Goal: Transaction & Acquisition: Purchase product/service

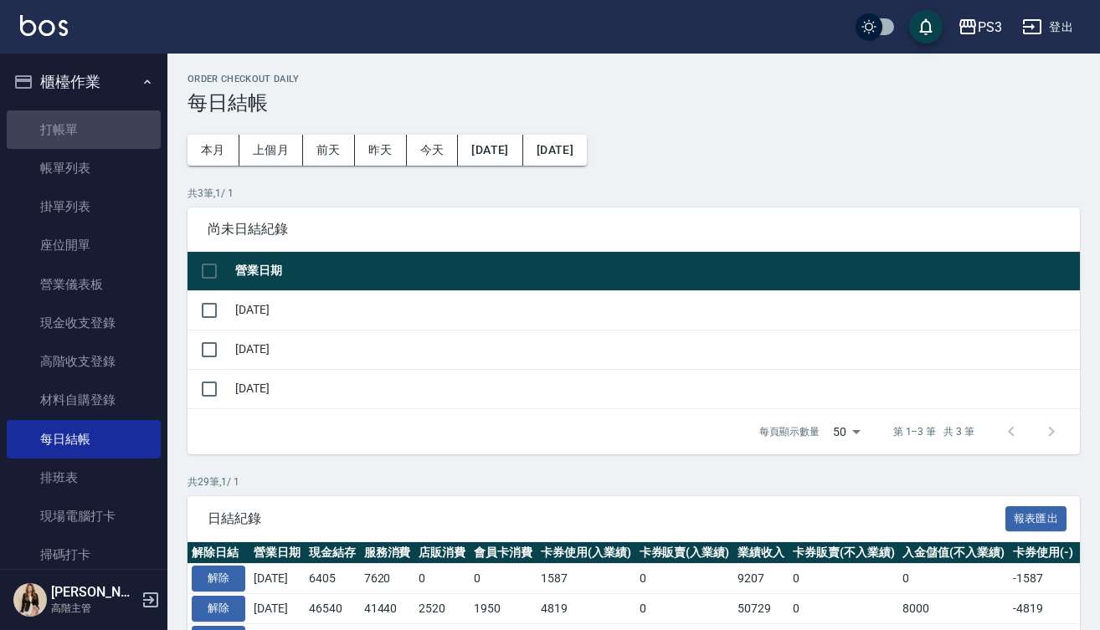
click at [131, 133] on link "打帳單" at bounding box center [84, 129] width 154 height 39
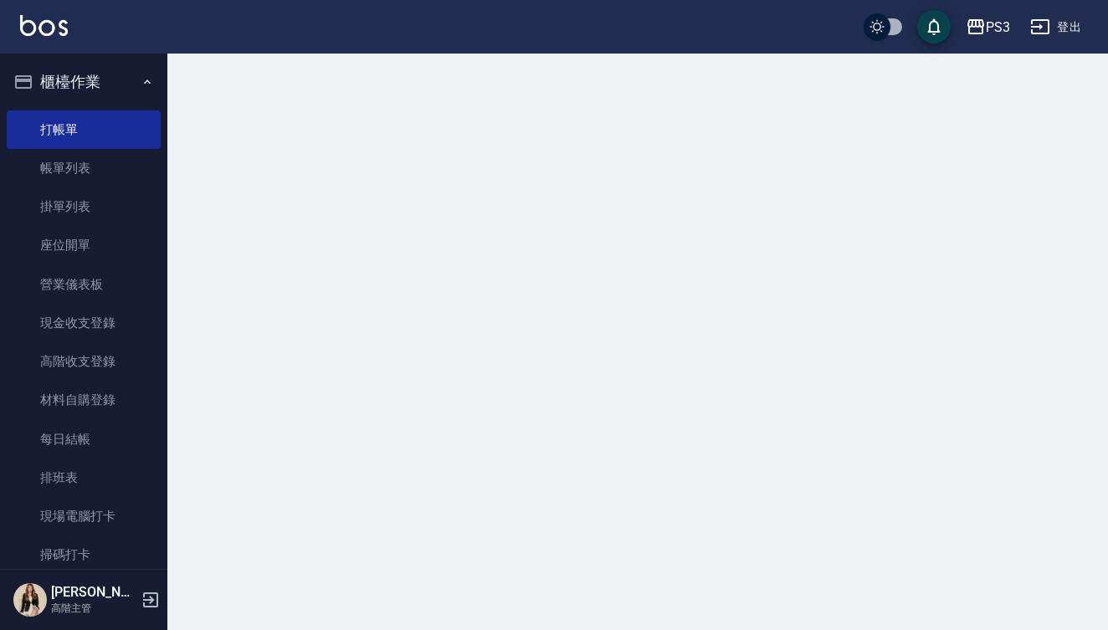
click at [747, 177] on div at bounding box center [554, 315] width 1108 height 630
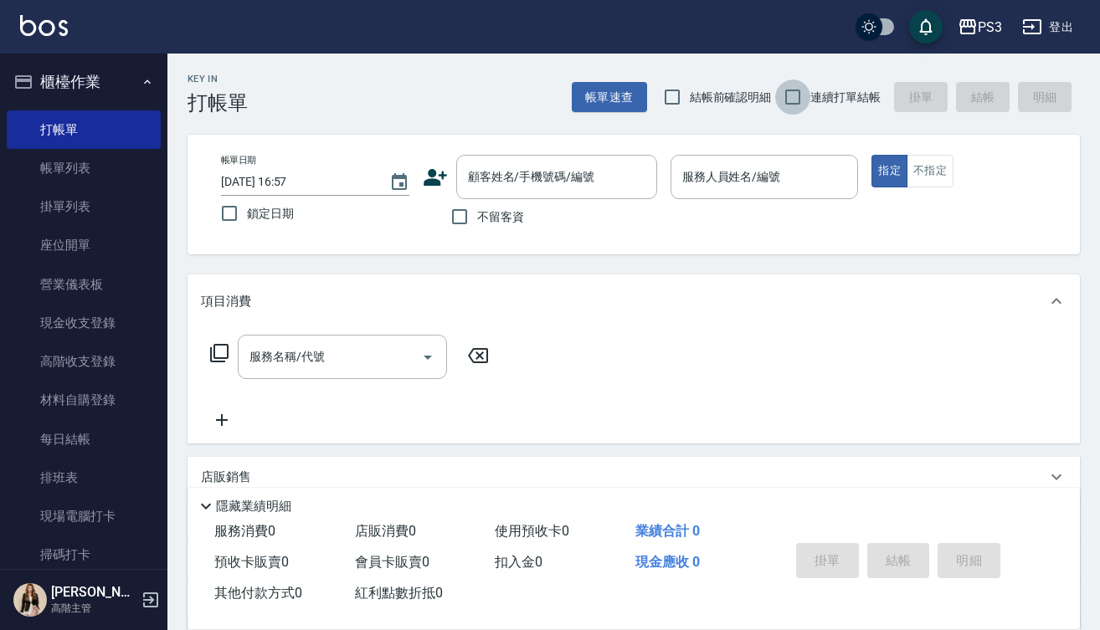
click at [794, 95] on input "連續打單結帳" at bounding box center [792, 97] width 35 height 35
checkbox input "true"
click at [542, 179] on input "顧客姓名/手機號碼/編號" at bounding box center [544, 176] width 161 height 29
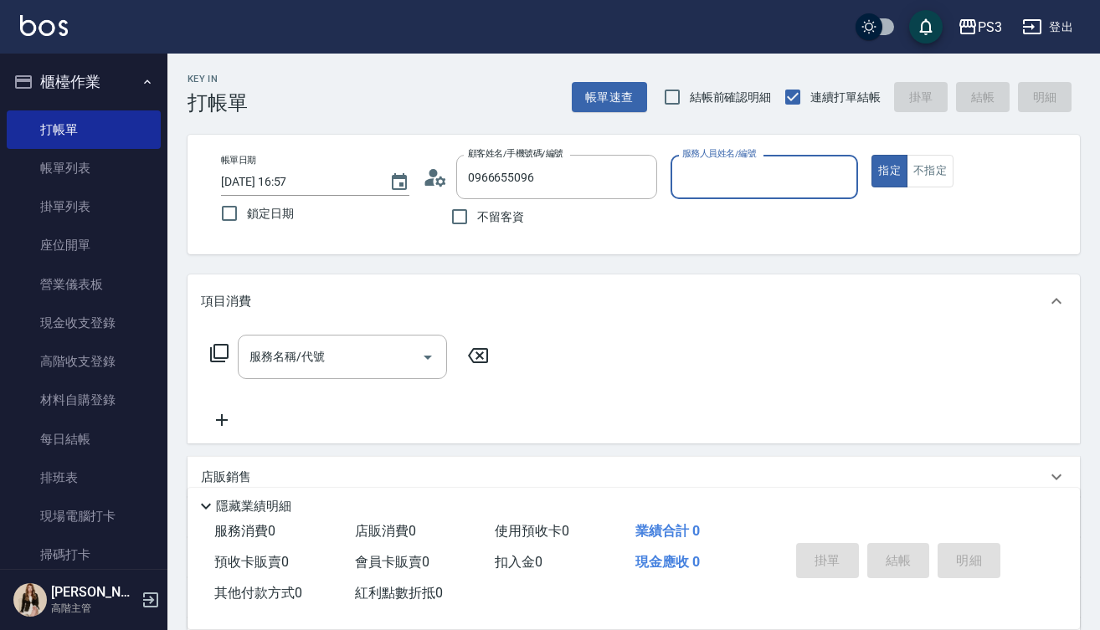
type input "[PERSON_NAME]/0966655096/T83054"
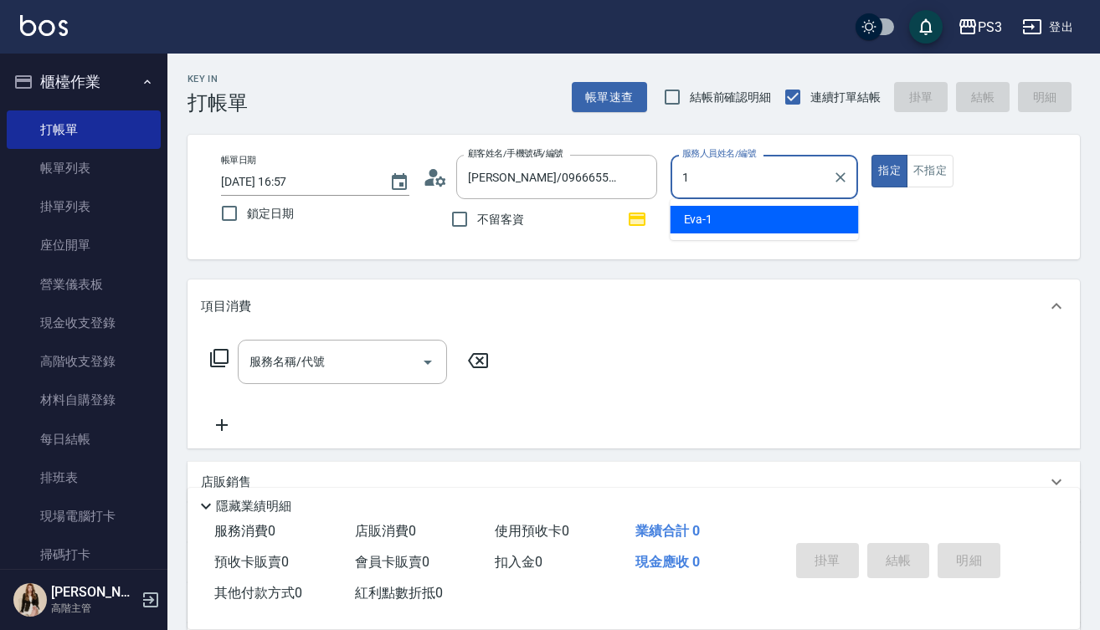
type input "Eva-1"
type button "true"
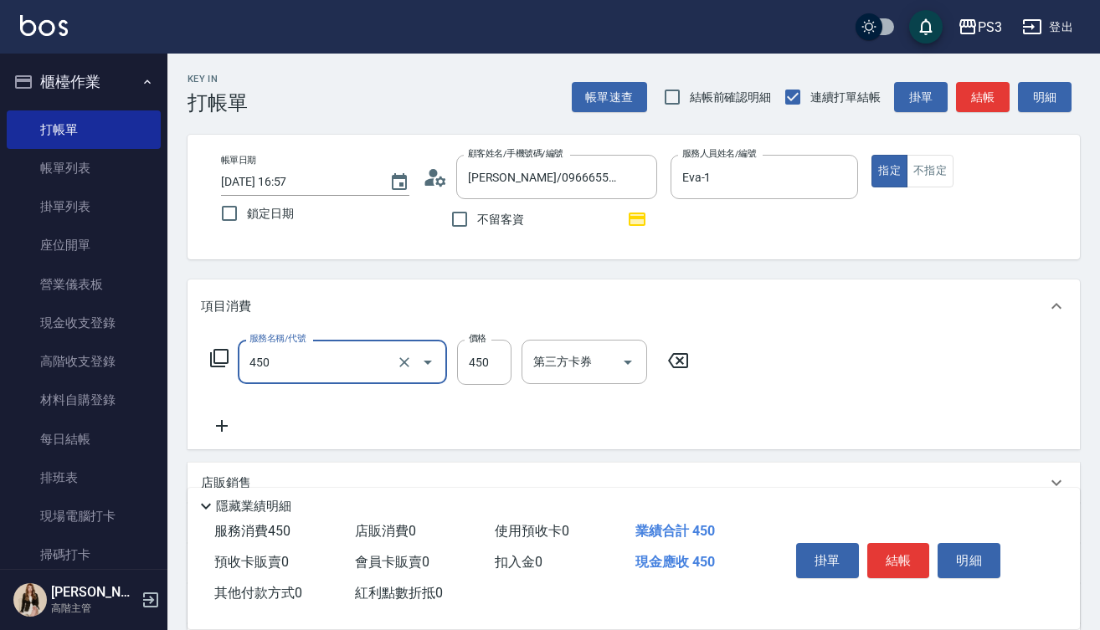
type input "有機洗髮(450)"
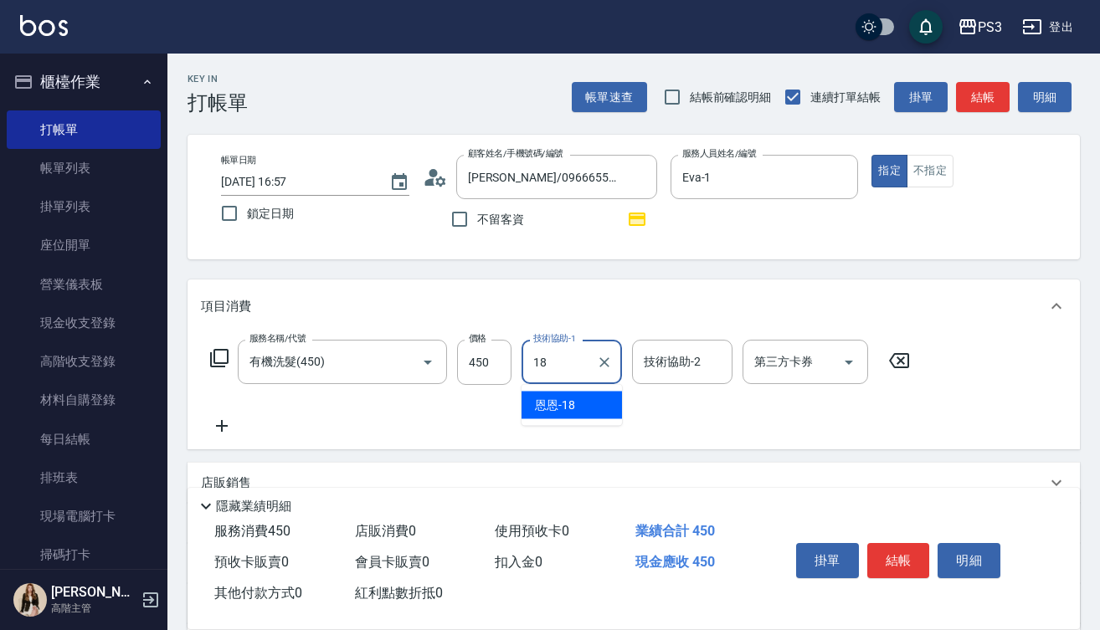
type input "恩恩-18"
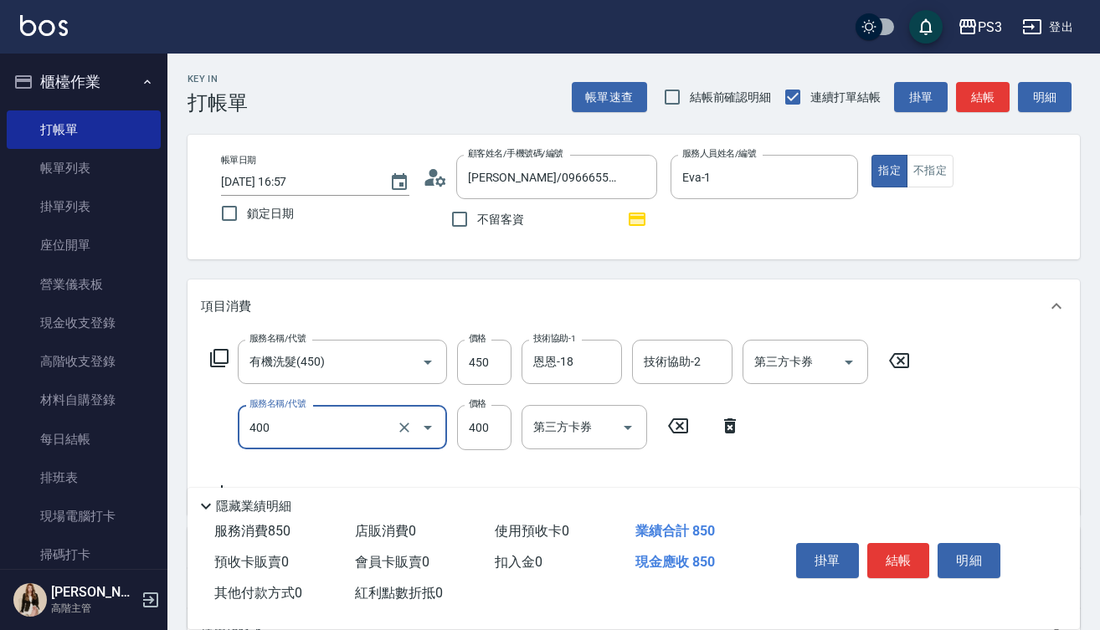
type input "剪(400)"
type input "380"
click at [908, 564] on button "結帳" at bounding box center [898, 560] width 63 height 35
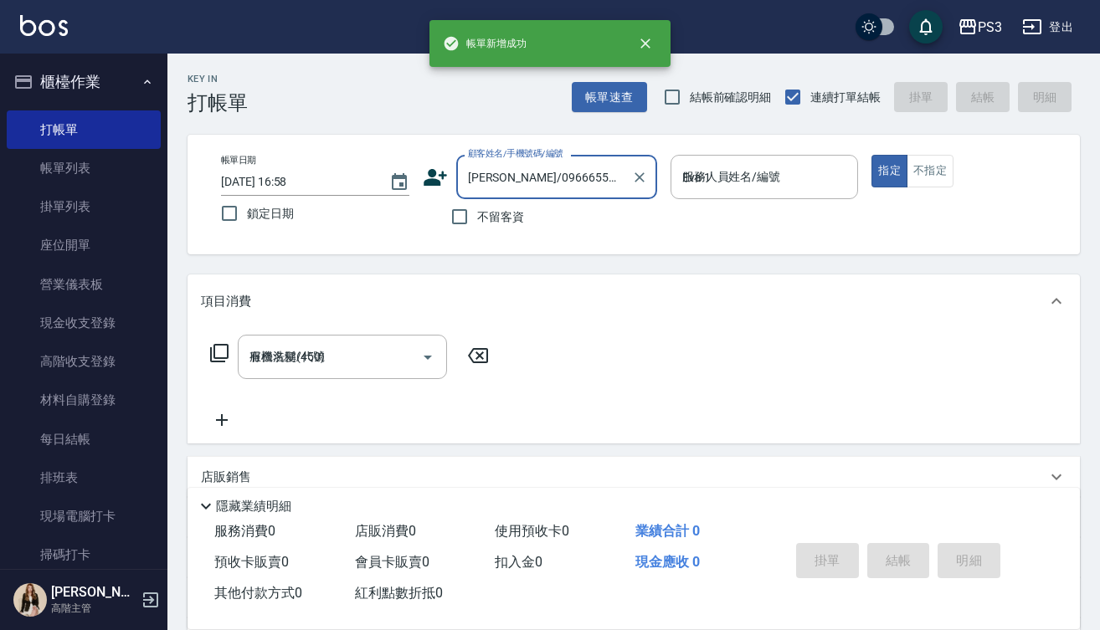
type input "[DATE] 16:58"
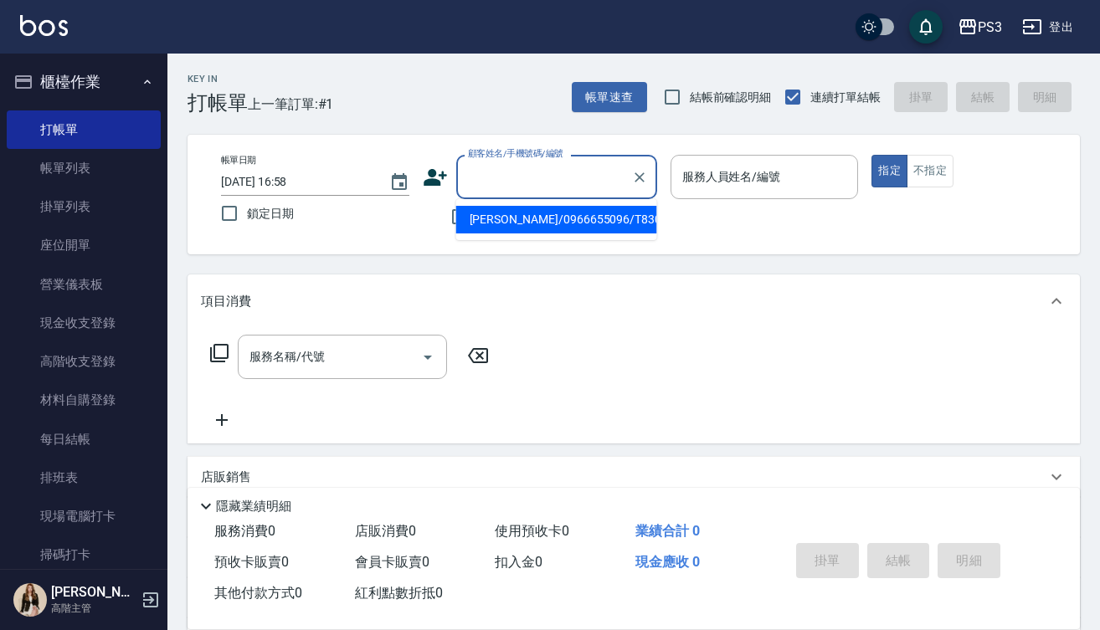
click at [560, 172] on input "顧客姓名/手機號碼/編號" at bounding box center [544, 176] width 161 height 29
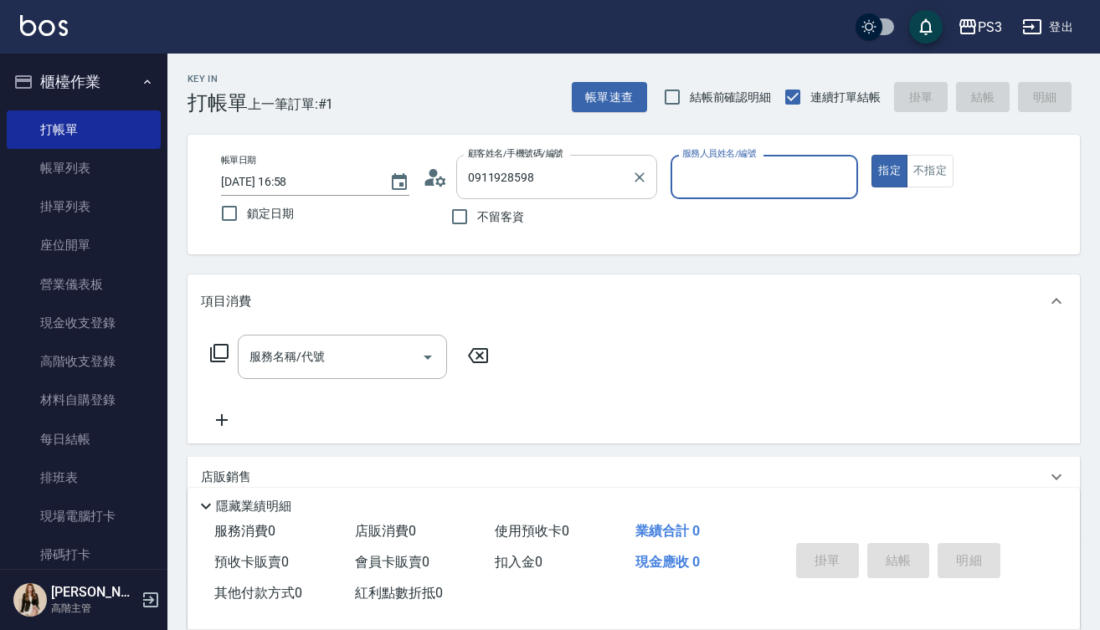
type input "[PERSON_NAME]/0911928598/T90300"
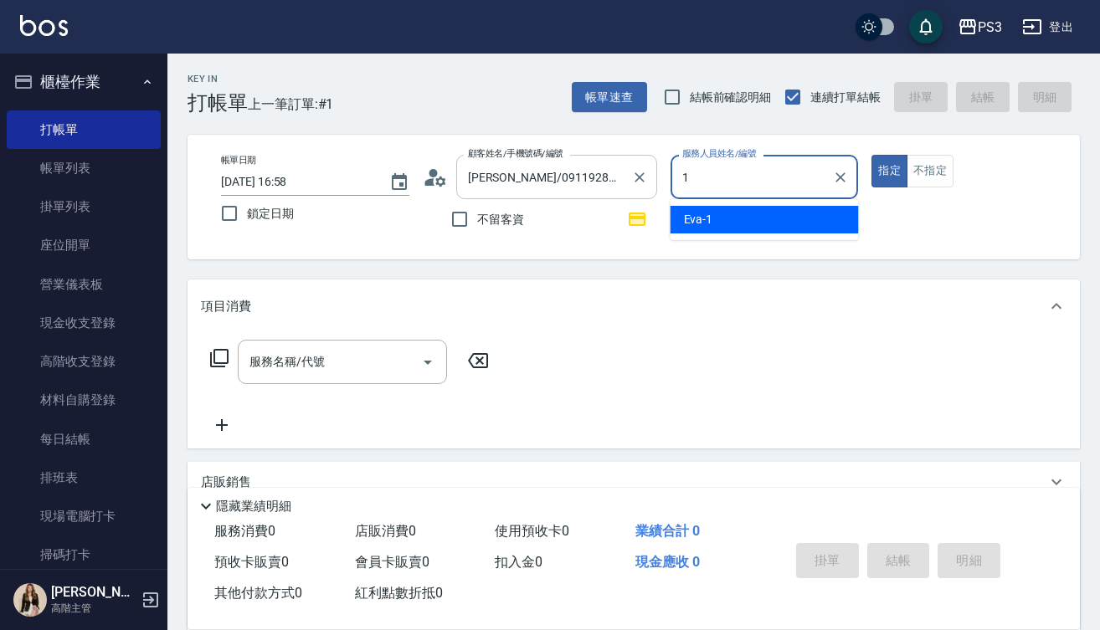
type input "Eva-1"
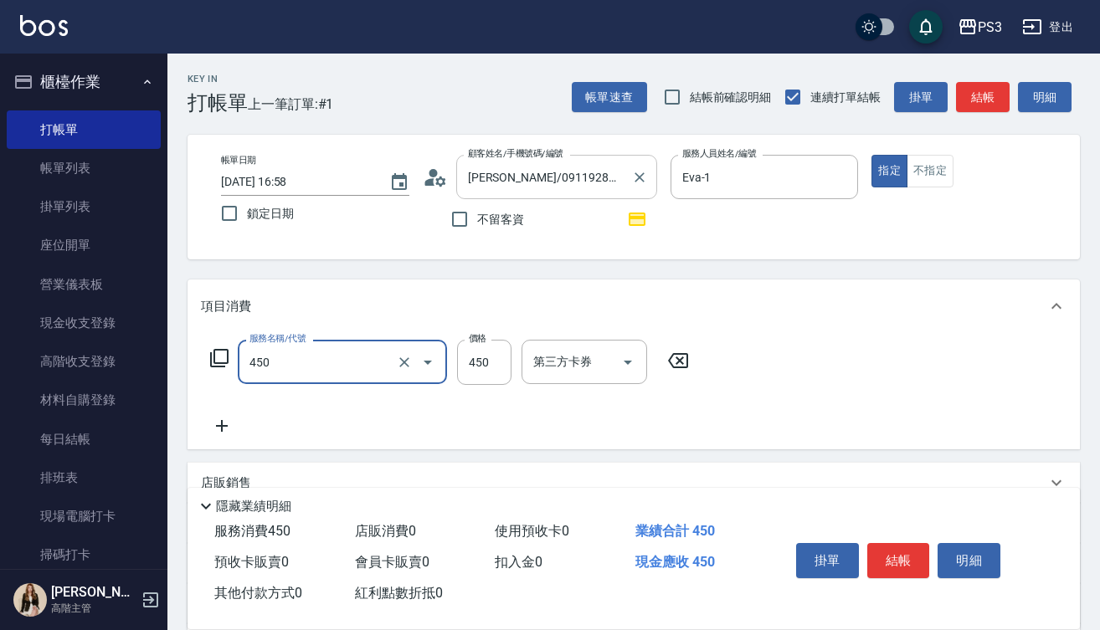
type input "有機洗髮(450)"
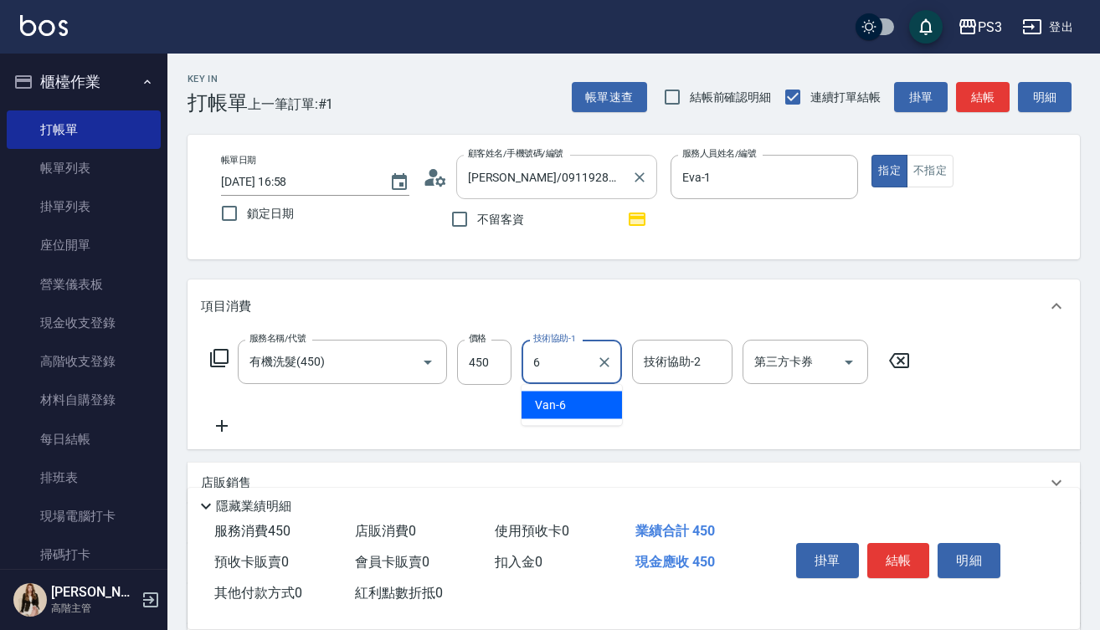
type input "Van-6"
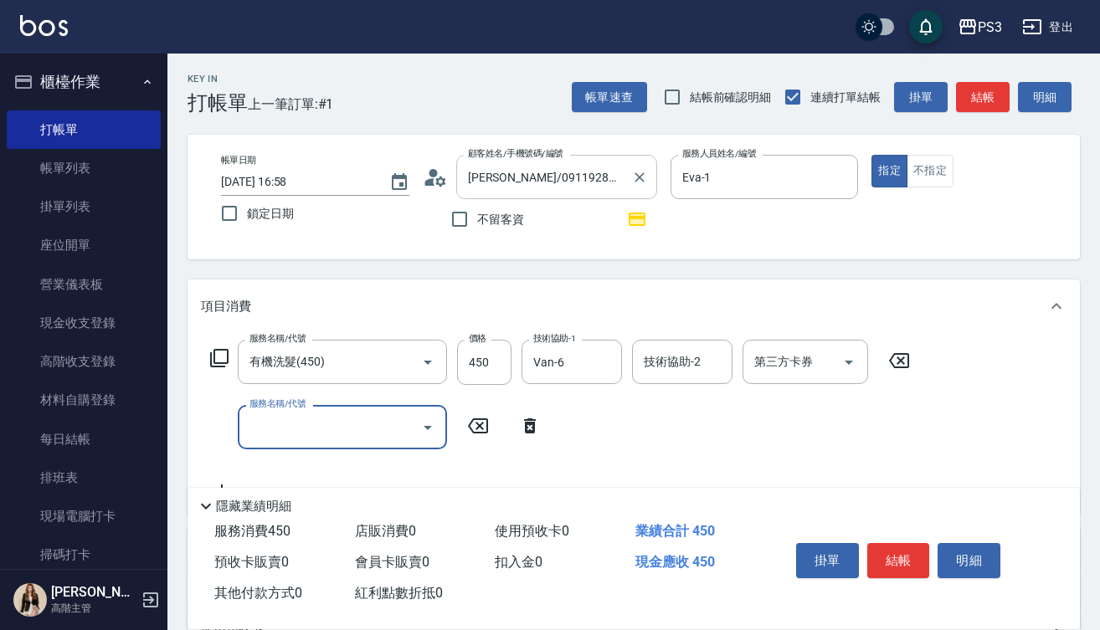
type input "5"
type input "剪(400)"
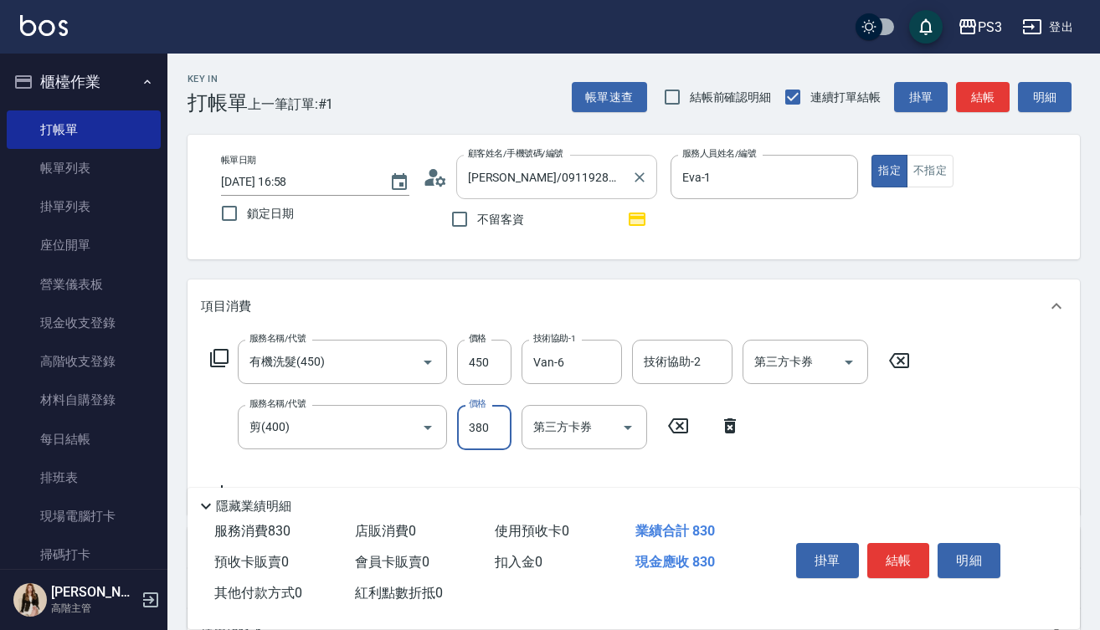
type input "380"
click at [901, 573] on div "掛單 結帳 明細" at bounding box center [898, 563] width 218 height 53
click at [899, 562] on button "結帳" at bounding box center [898, 560] width 63 height 35
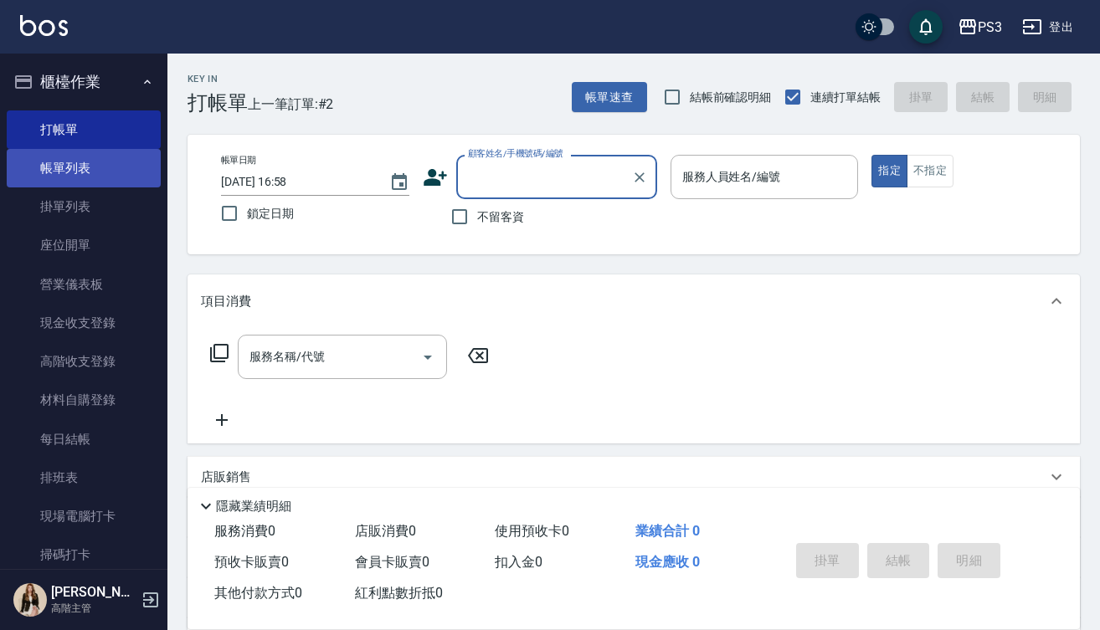
click at [94, 182] on link "帳單列表" at bounding box center [84, 168] width 154 height 39
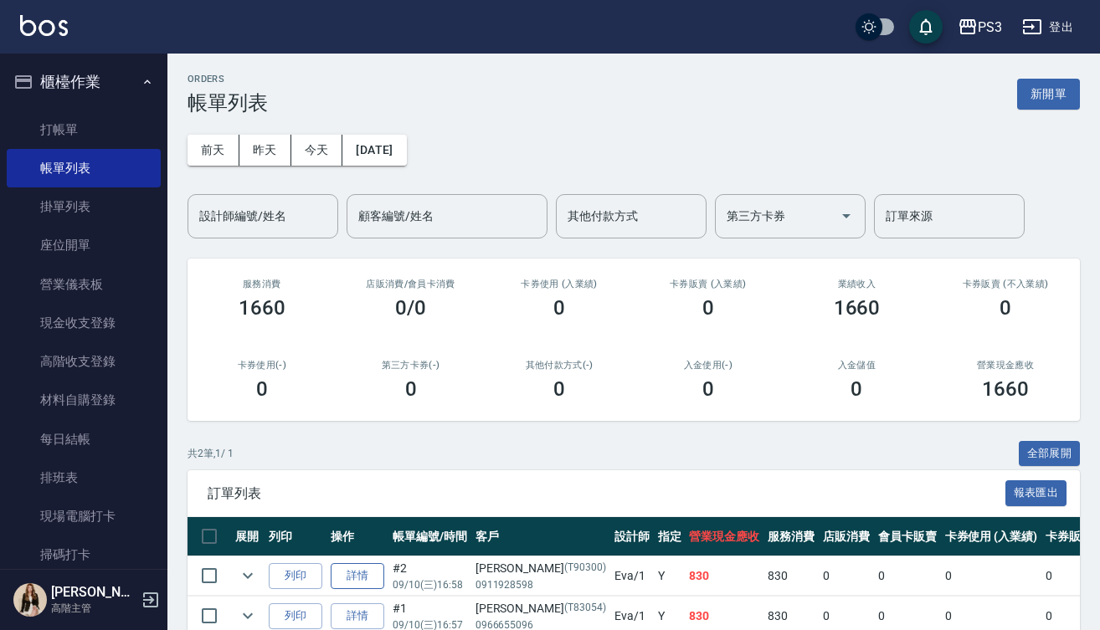
click at [364, 570] on link "詳情" at bounding box center [358, 576] width 54 height 26
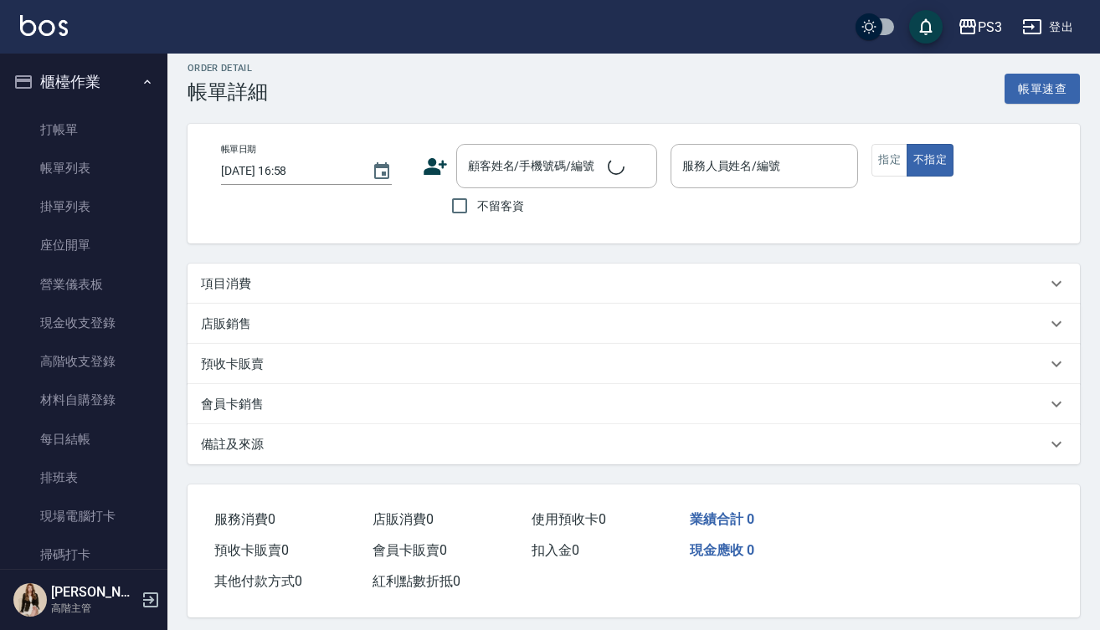
scroll to position [16, 0]
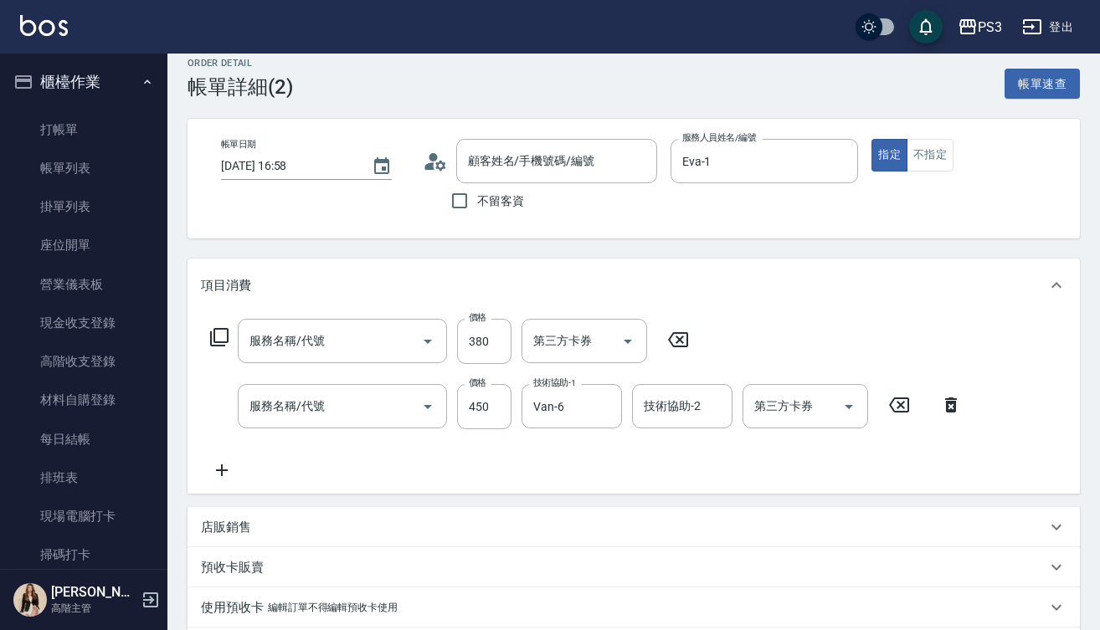
type input "[PERSON_NAME]/0911928598/T90300"
type input "Eva-1"
type input "剪(400)"
type input "有機洗髮(450)"
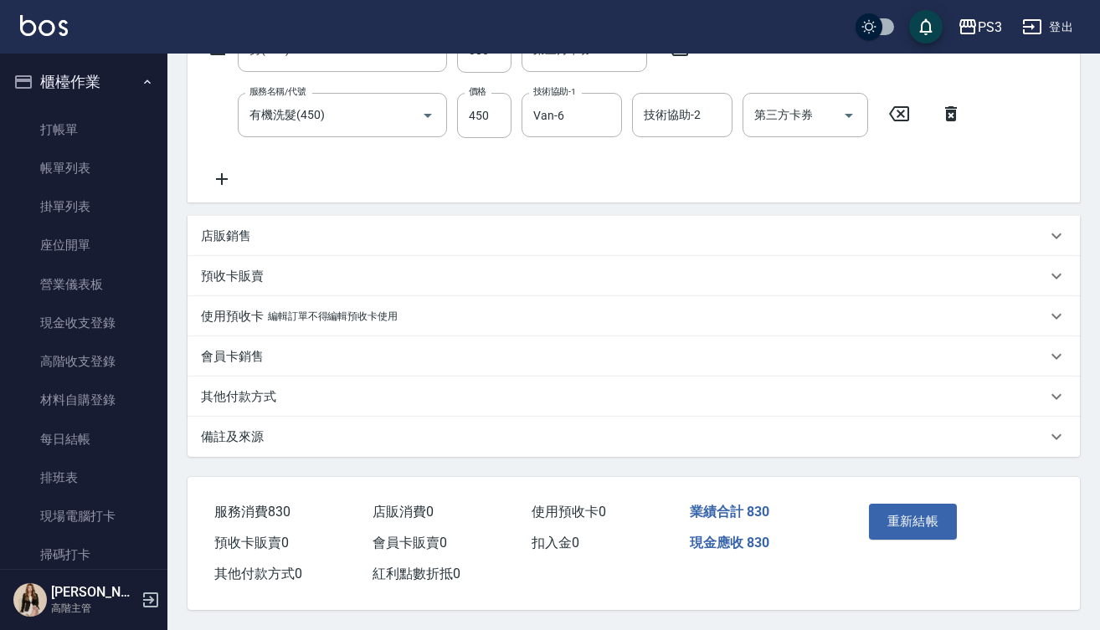
scroll to position [320, 0]
click at [265, 417] on div "備註及來源" at bounding box center [633, 437] width 892 height 40
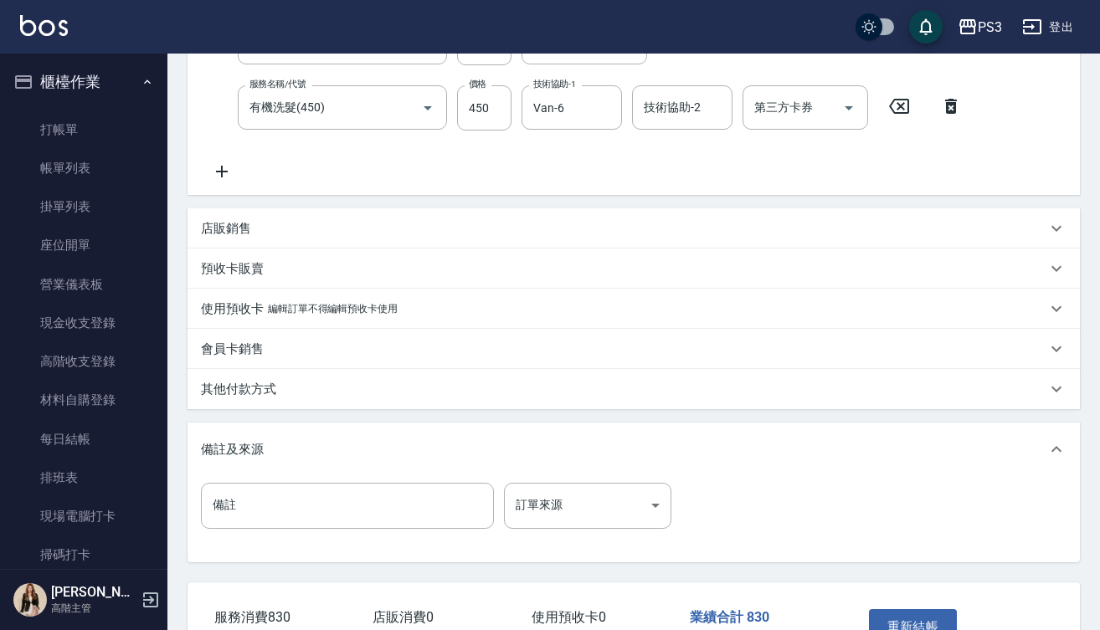
click at [258, 391] on p "其他付款方式" at bounding box center [238, 390] width 75 height 18
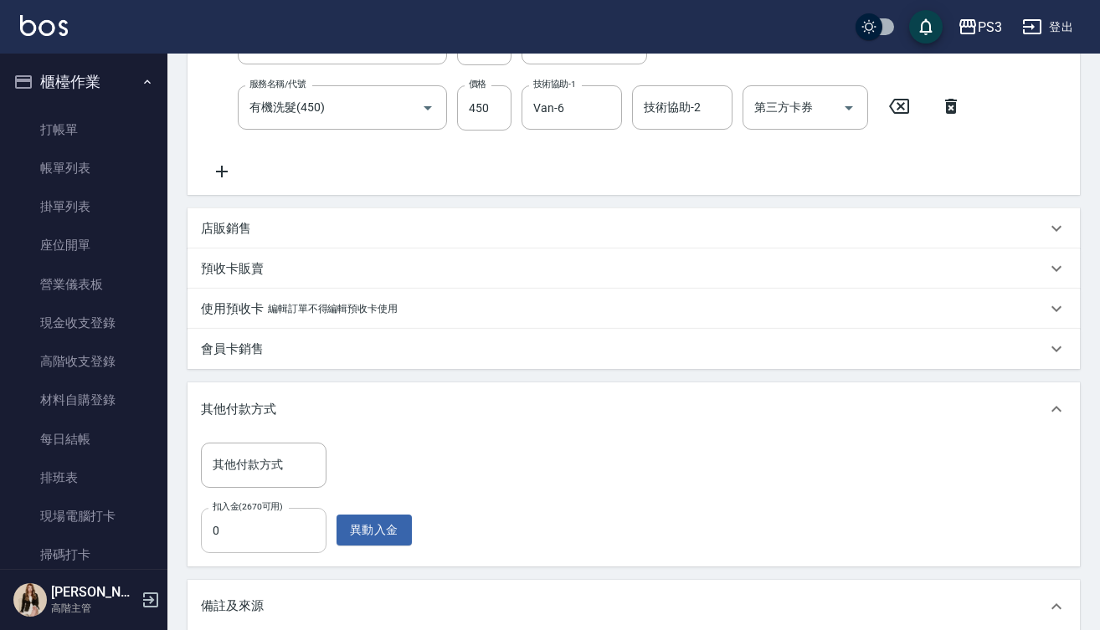
click at [256, 532] on input "0" at bounding box center [264, 530] width 126 height 45
click at [213, 528] on input "0" at bounding box center [264, 530] width 126 height 45
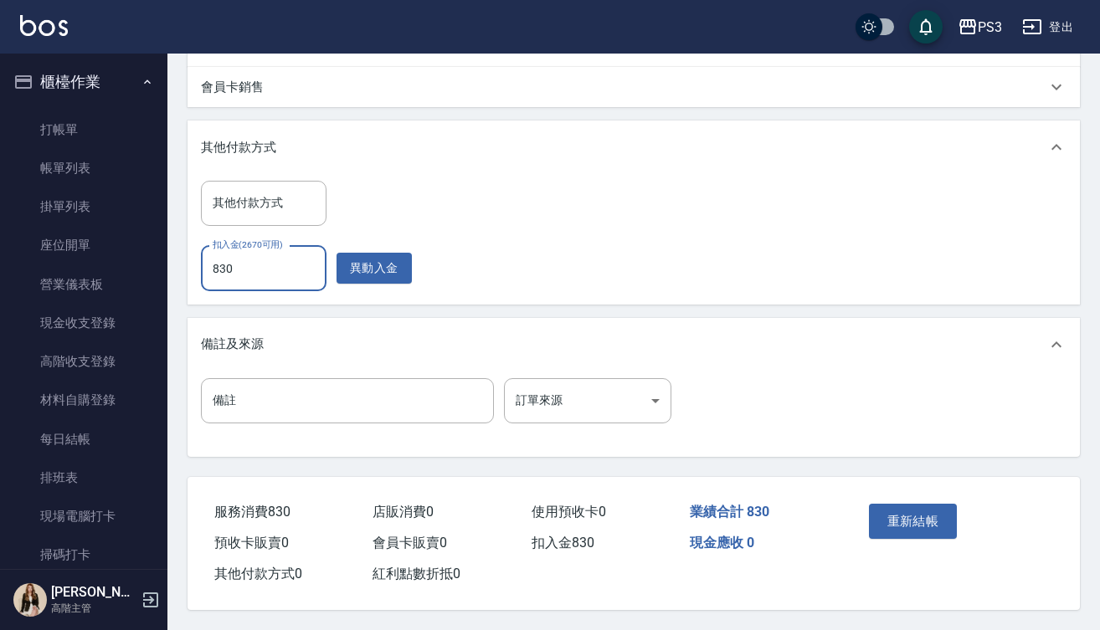
scroll to position [589, 0]
type input "830"
click at [931, 511] on button "重新結帳" at bounding box center [913, 521] width 89 height 35
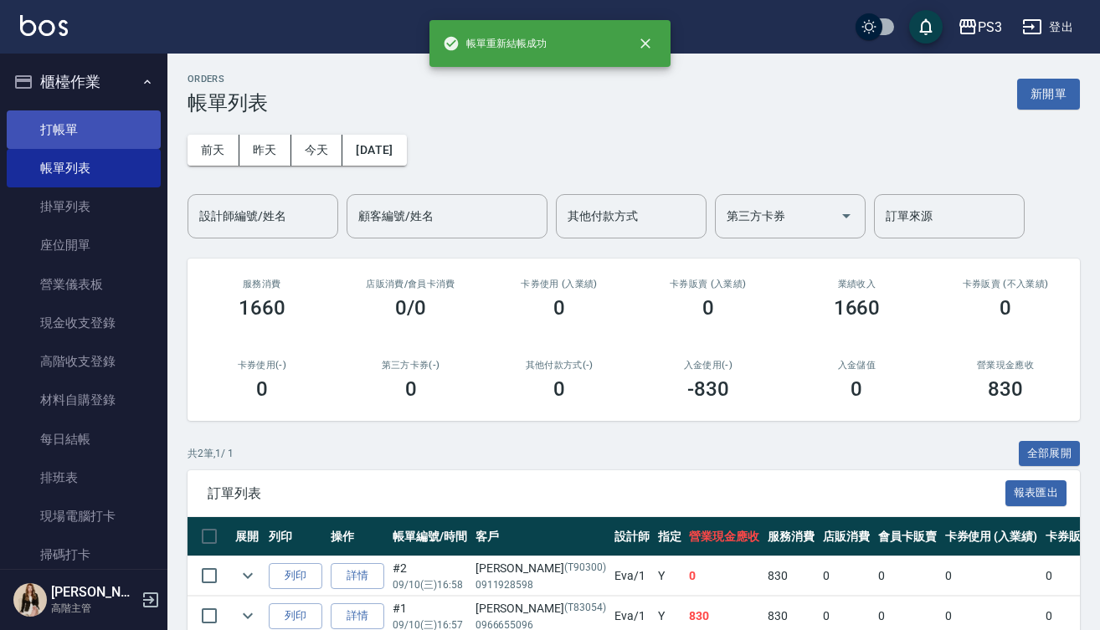
click at [63, 129] on link "打帳單" at bounding box center [84, 129] width 154 height 39
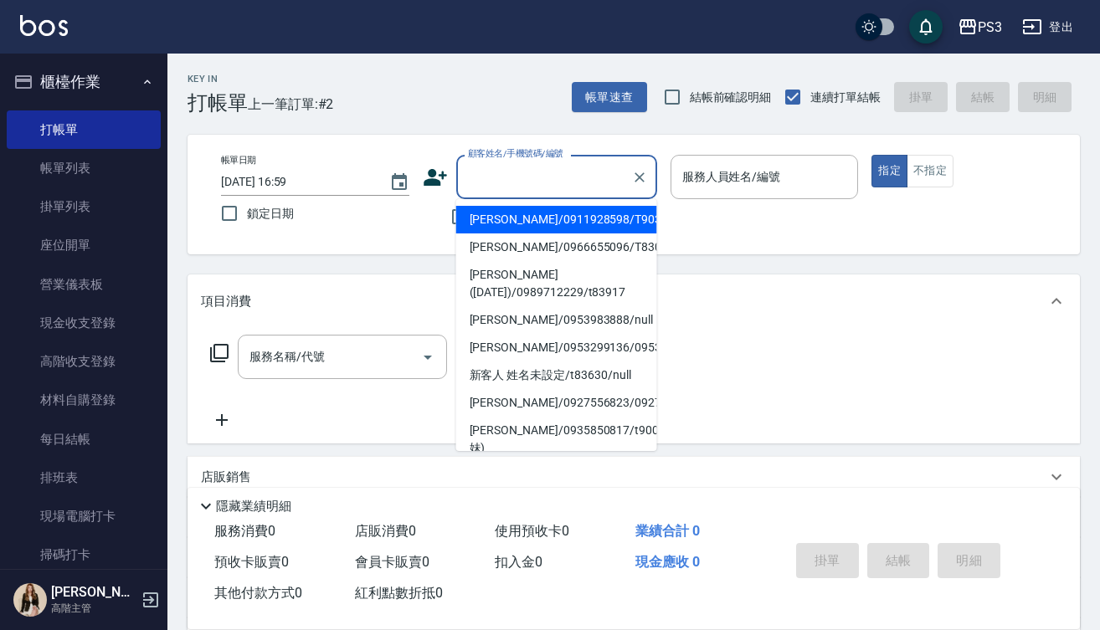
click at [540, 183] on input "顧客姓名/手機號碼/編號" at bounding box center [544, 176] width 161 height 29
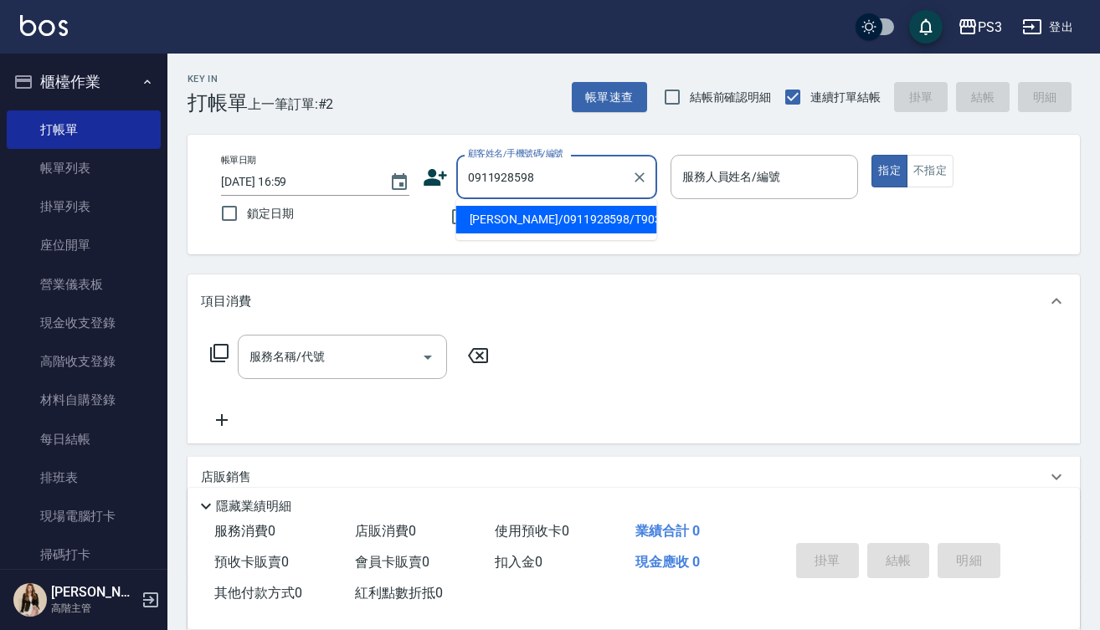
type input "[PERSON_NAME]/0911928598/T90300"
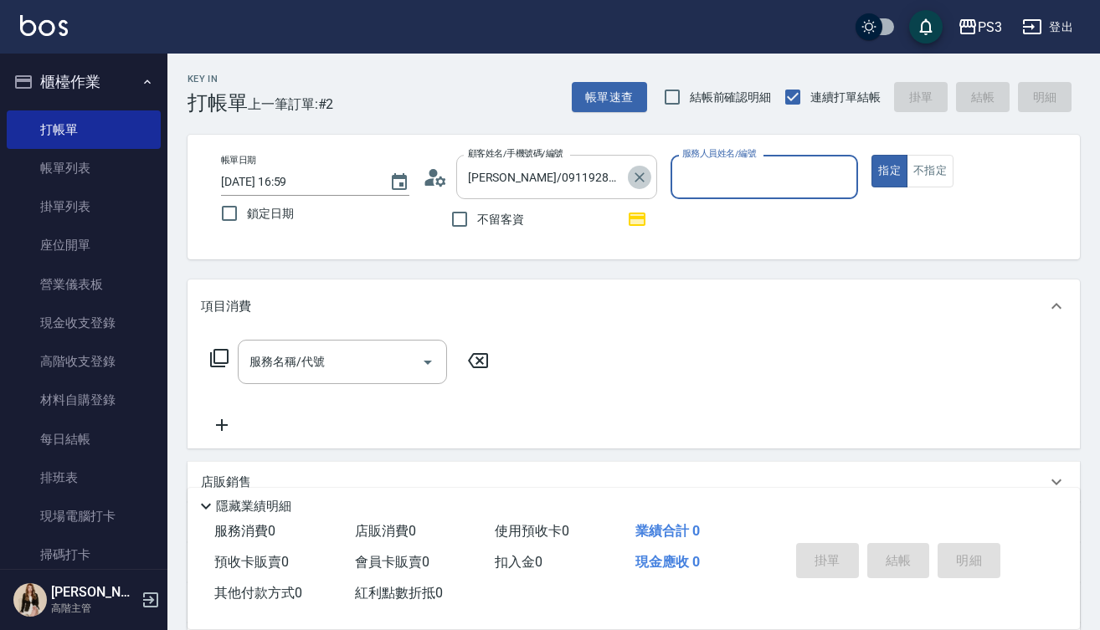
click at [641, 184] on icon "Clear" at bounding box center [639, 177] width 17 height 17
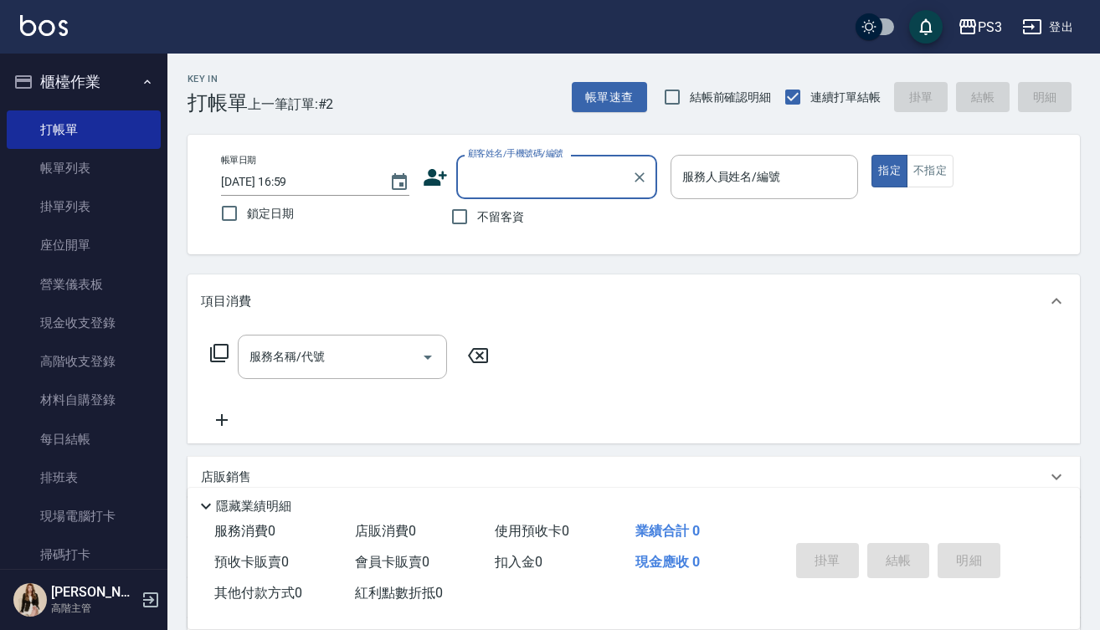
click at [521, 178] on input "顧客姓名/手機號碼/編號" at bounding box center [544, 176] width 161 height 29
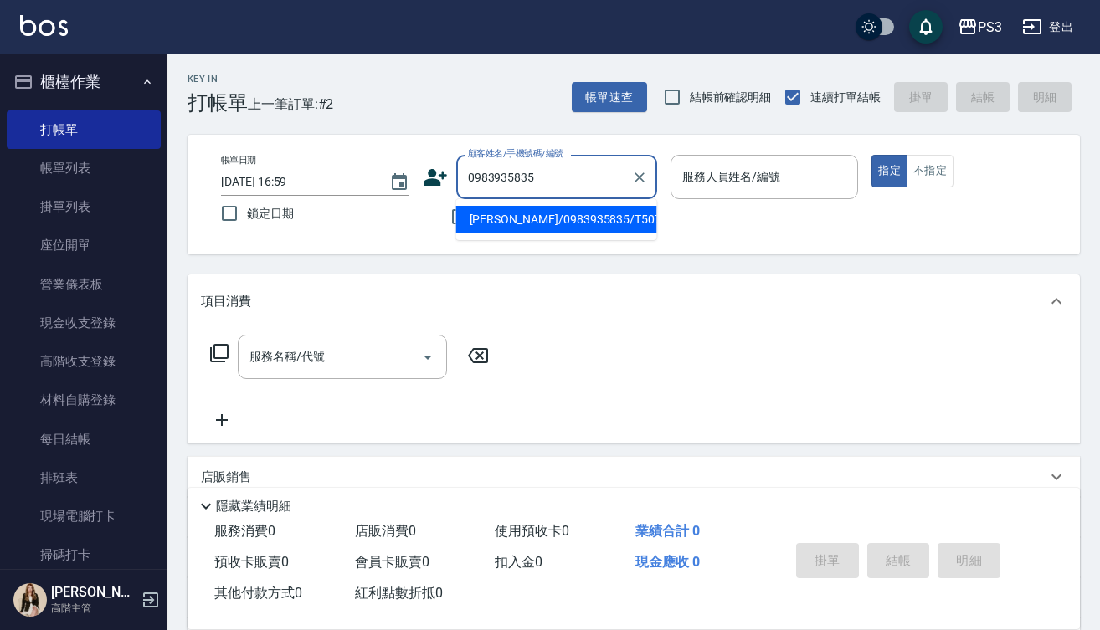
type input "[PERSON_NAME]/0983935835/T50704"
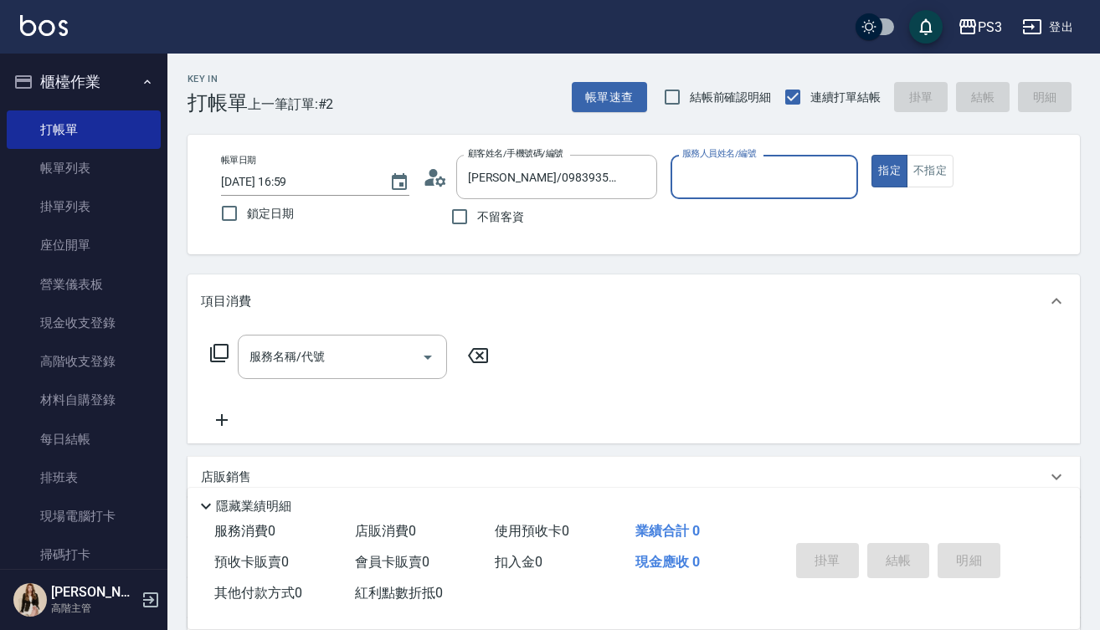
type input "Eva-1"
click at [889, 171] on button "指定" at bounding box center [889, 171] width 36 height 33
type button "true"
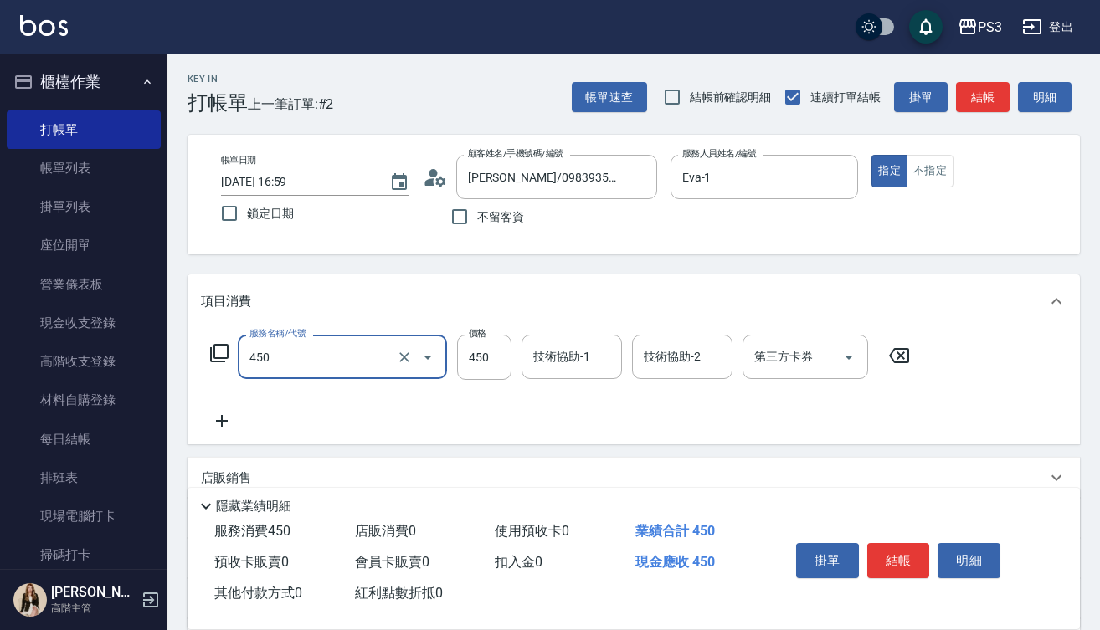
type input "有機洗髮(450)"
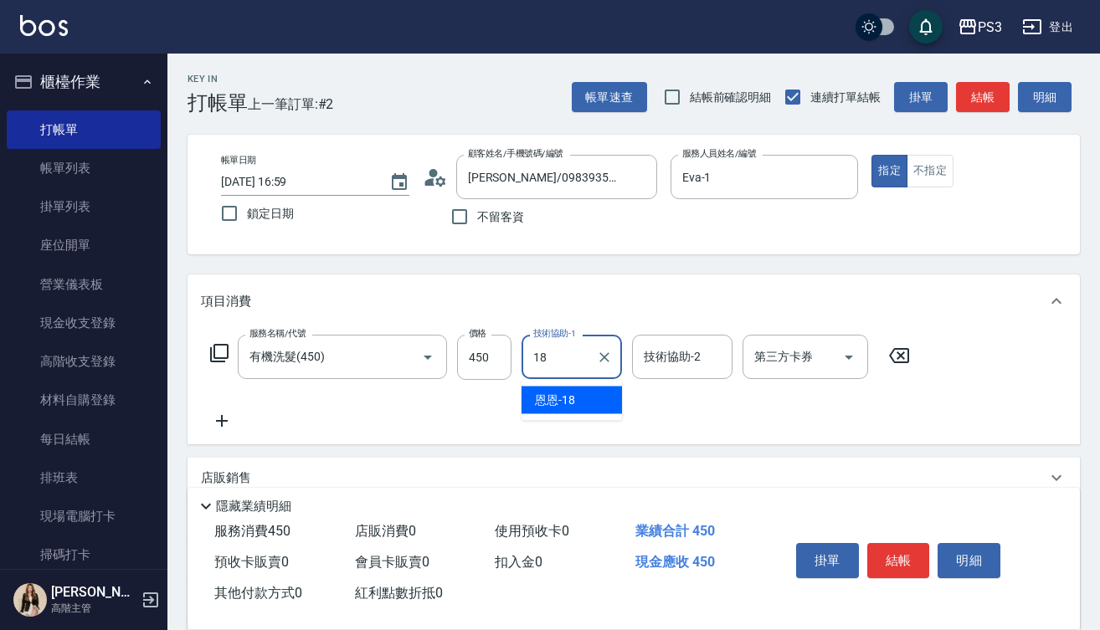
type input "恩恩-18"
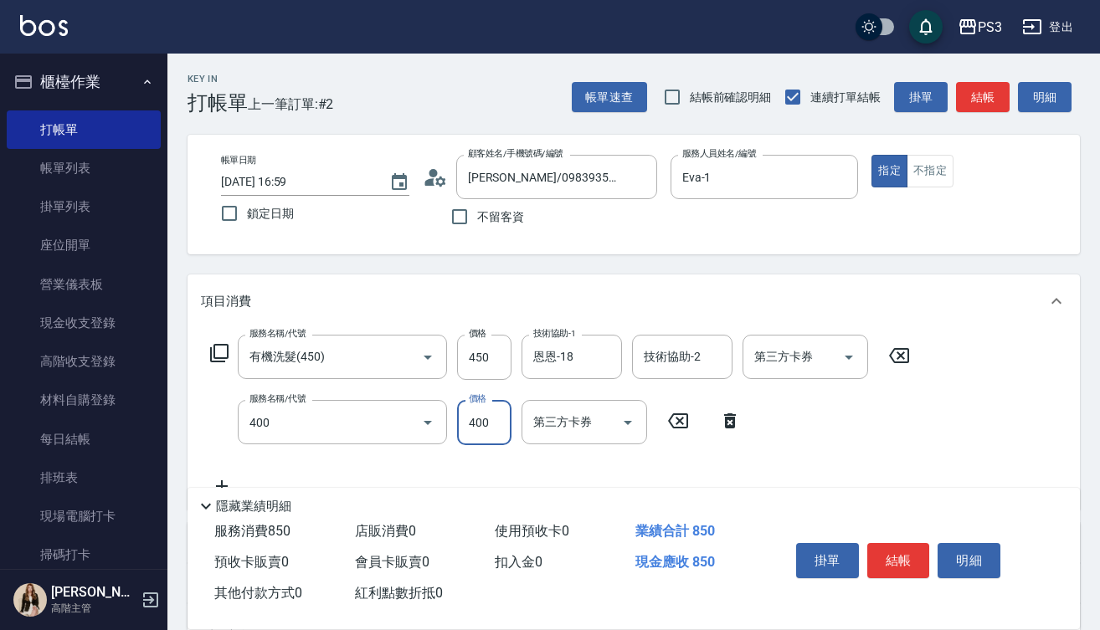
type input "剪(400)"
type input "380"
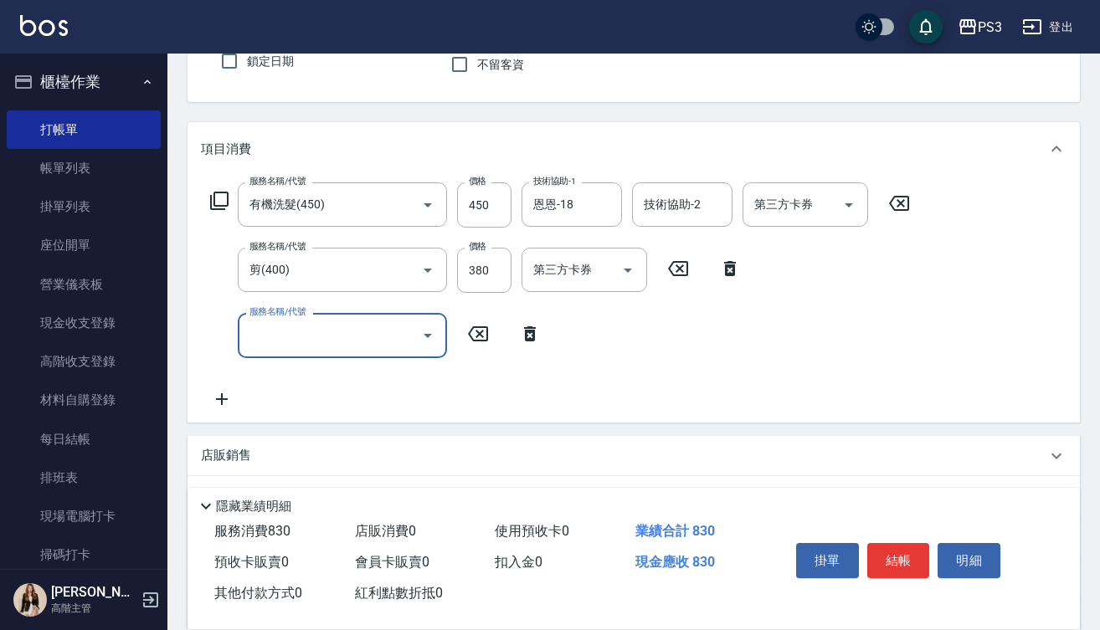
scroll to position [174, 0]
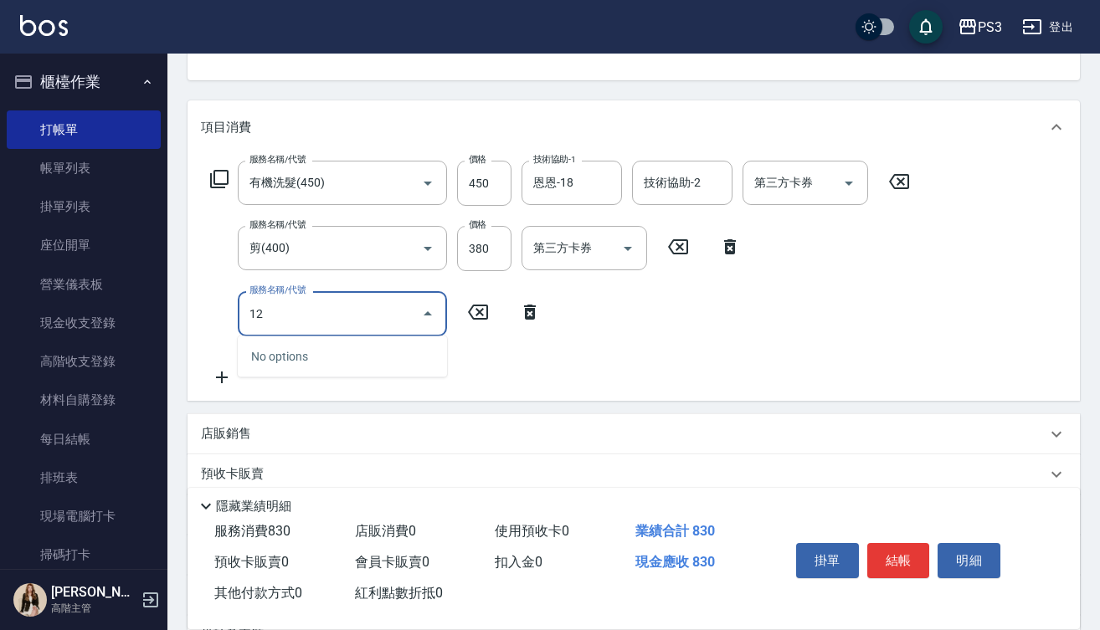
type input "1"
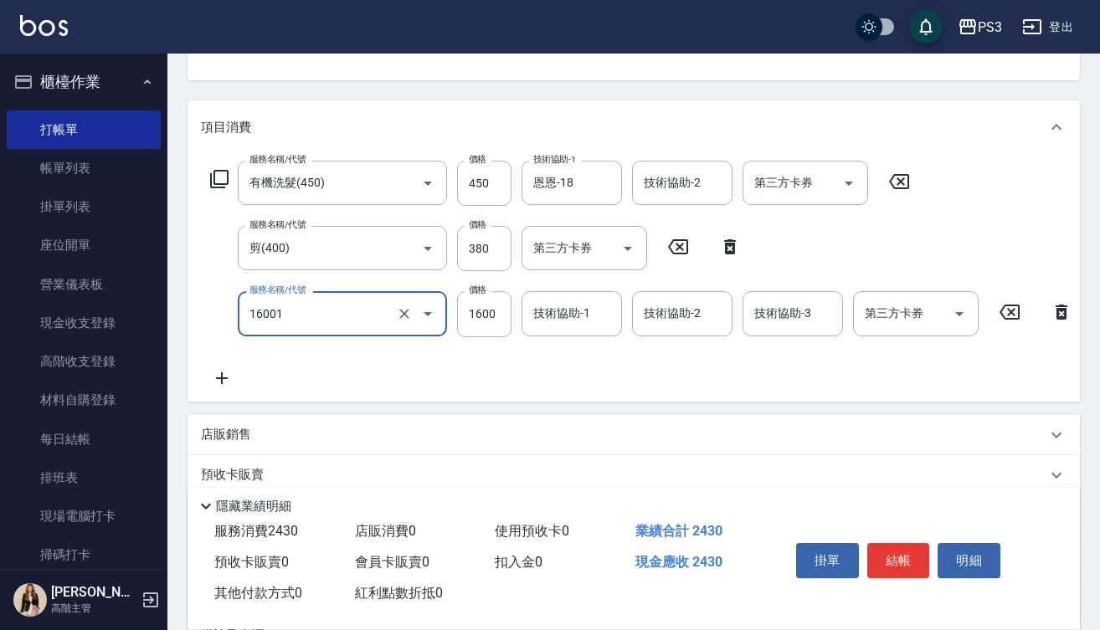
type input "燙m(16001)"
type input "3130"
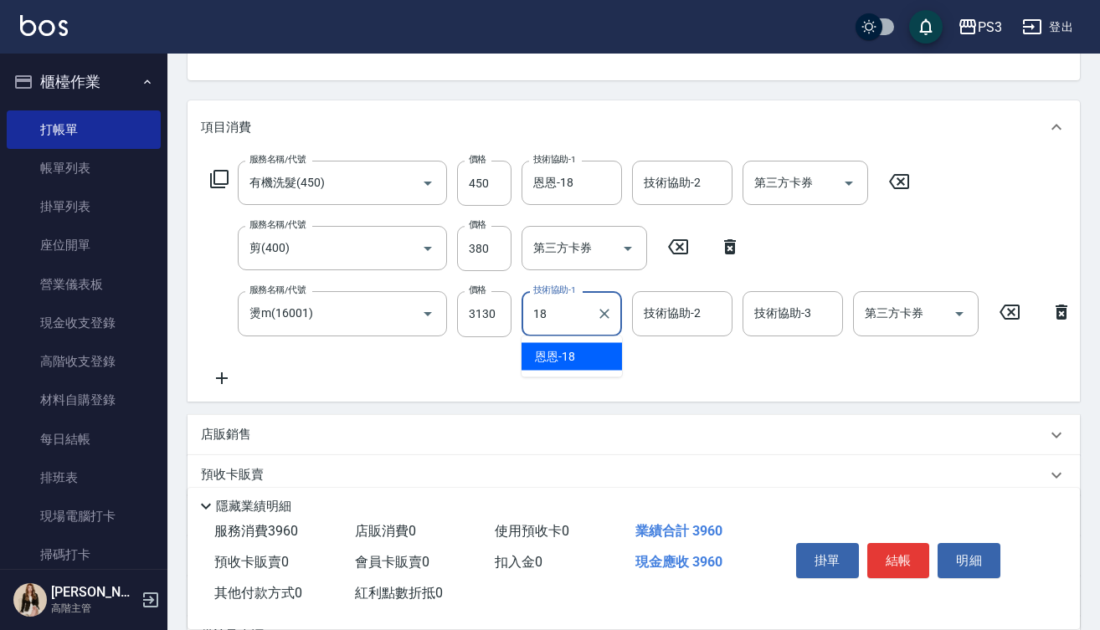
type input "恩恩-18"
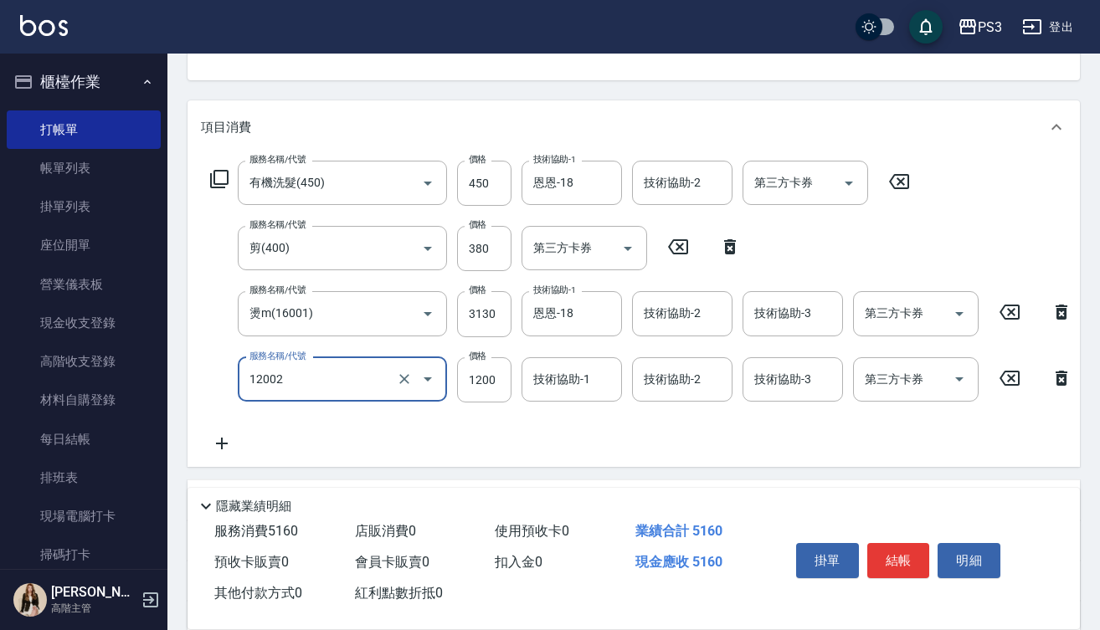
type input "男生染(12002)"
type input "0"
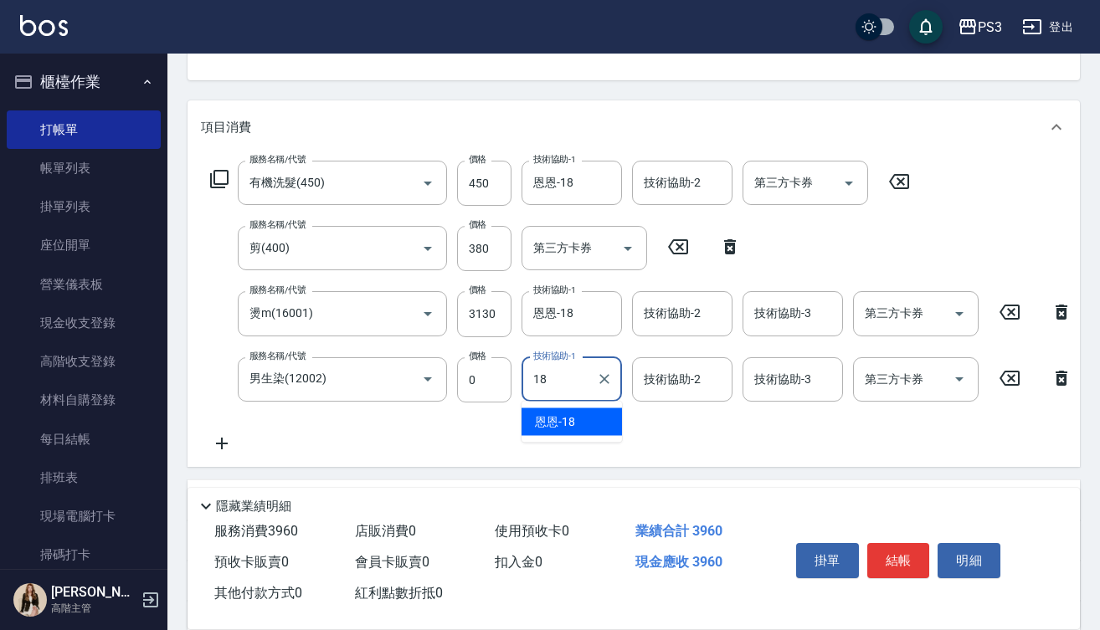
type input "恩恩-18"
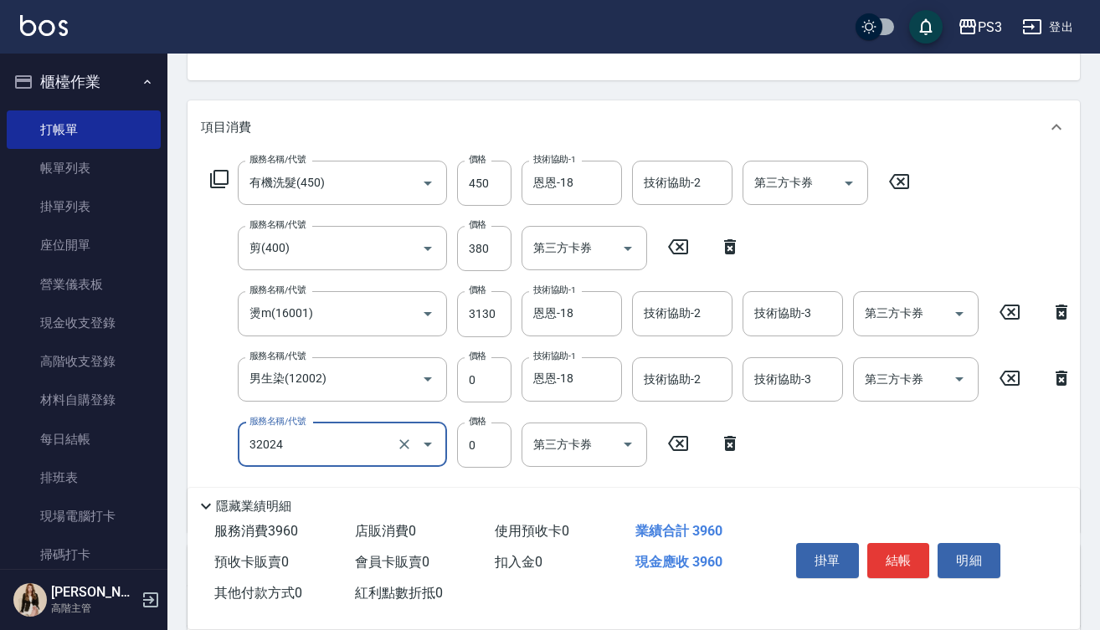
type input "隔離加礦物染(32024)"
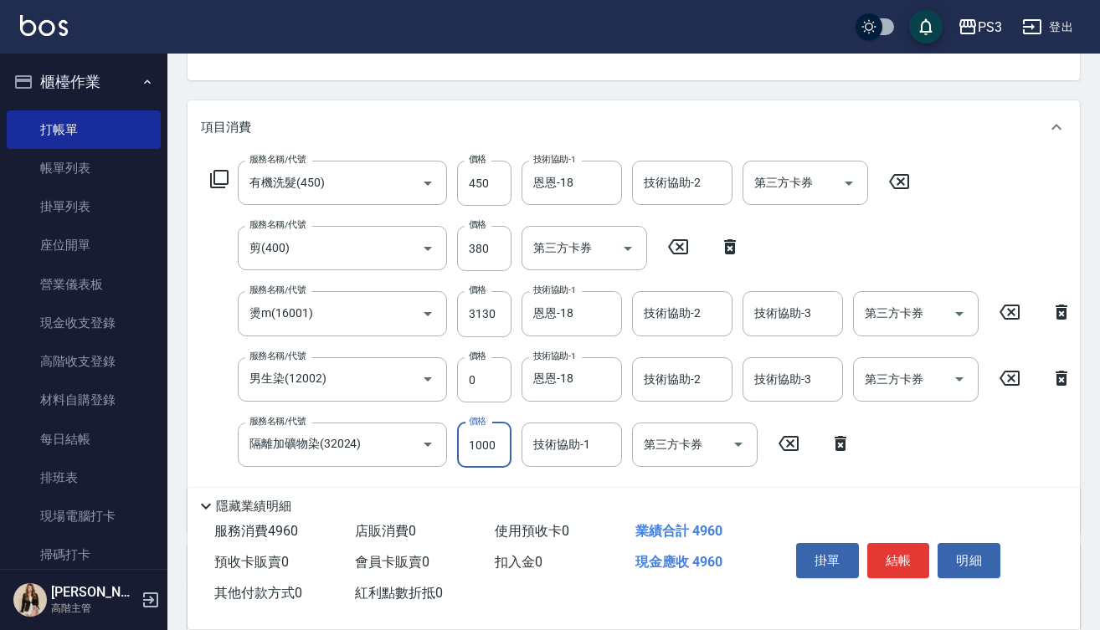
type input "1000"
click at [498, 380] on input "0" at bounding box center [484, 379] width 54 height 45
type input "1340"
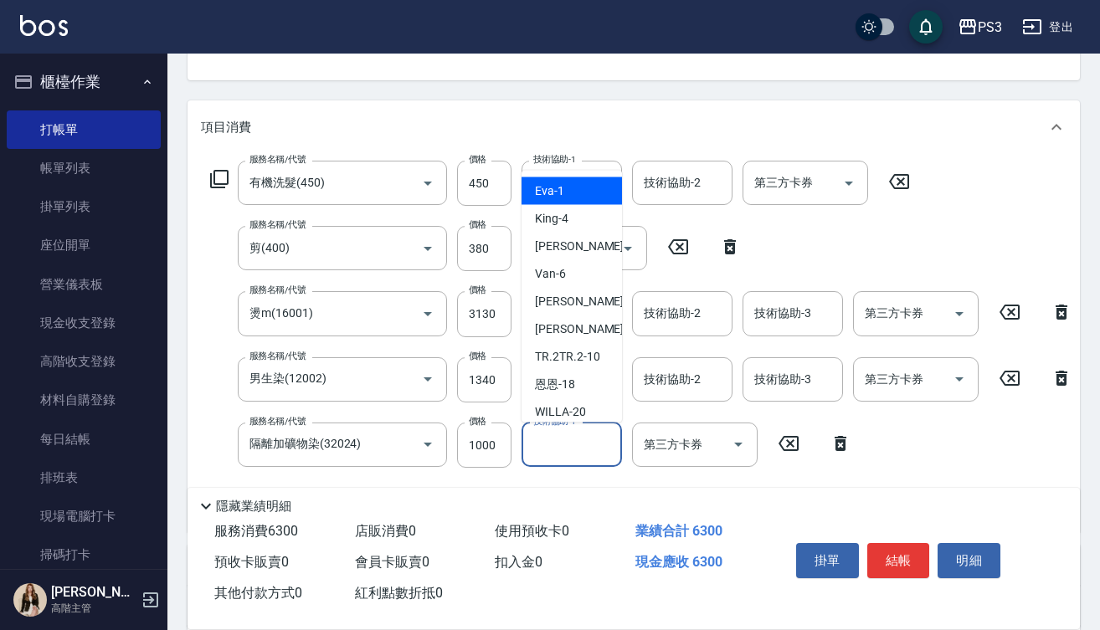
click at [583, 440] on input "技術協助-1" at bounding box center [571, 444] width 85 height 29
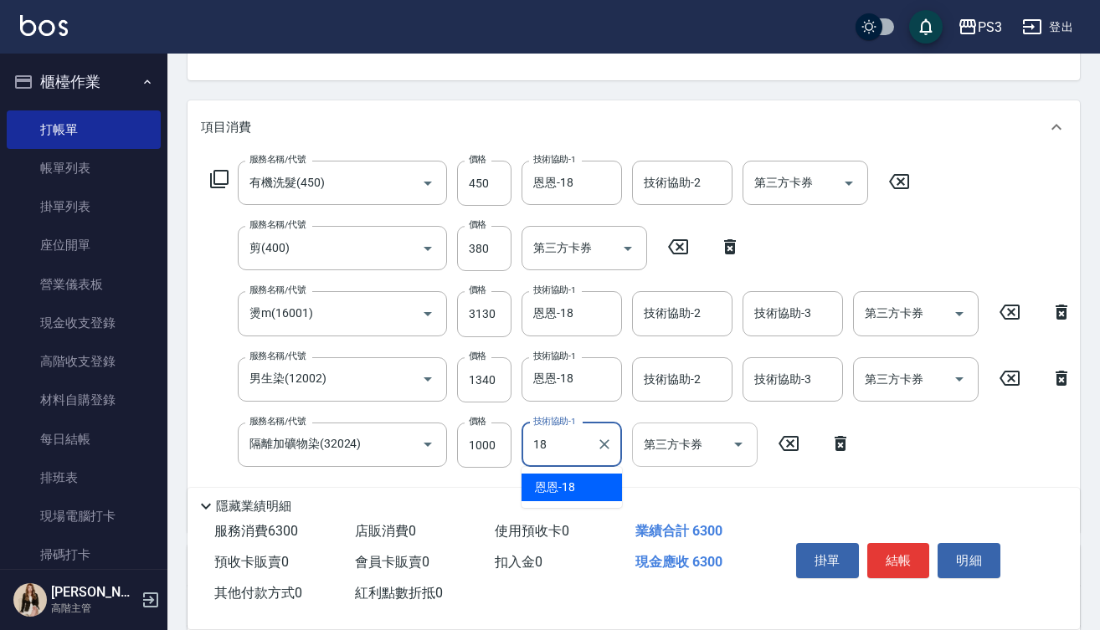
type input "恩恩-18"
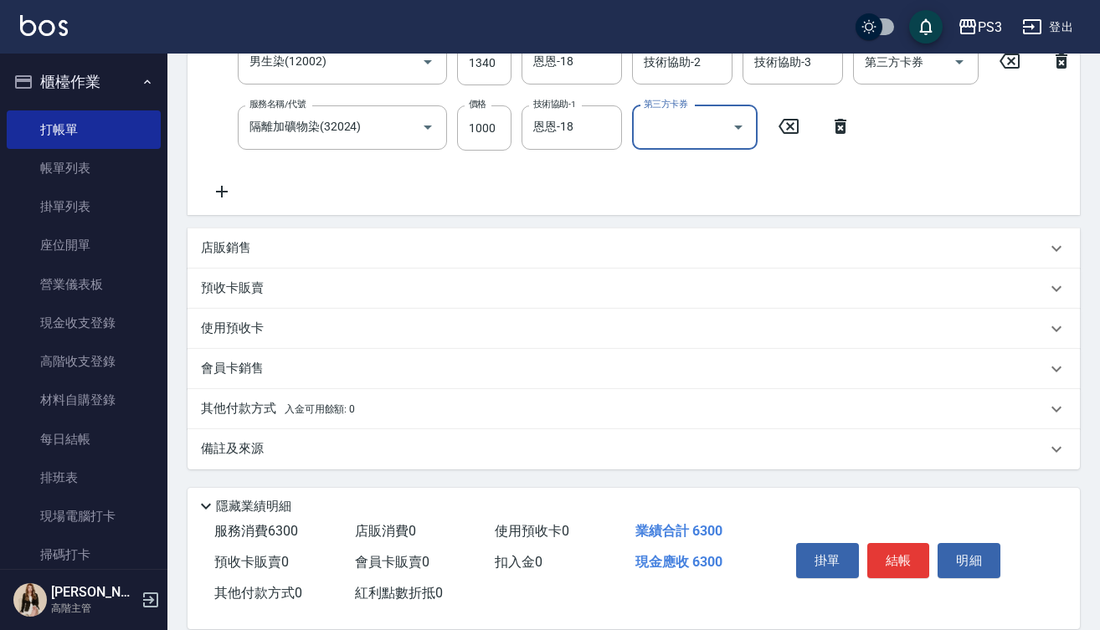
scroll to position [505, 0]
click at [260, 334] on p "使用預收卡" at bounding box center [232, 329] width 63 height 18
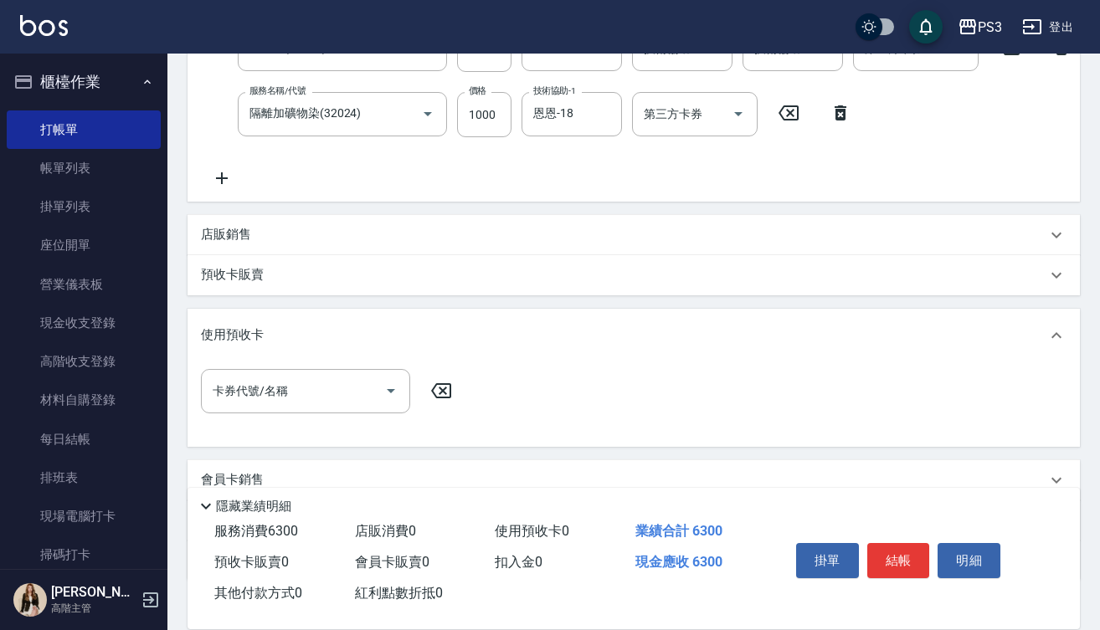
click at [260, 334] on div "使用預收卡" at bounding box center [633, 336] width 892 height 54
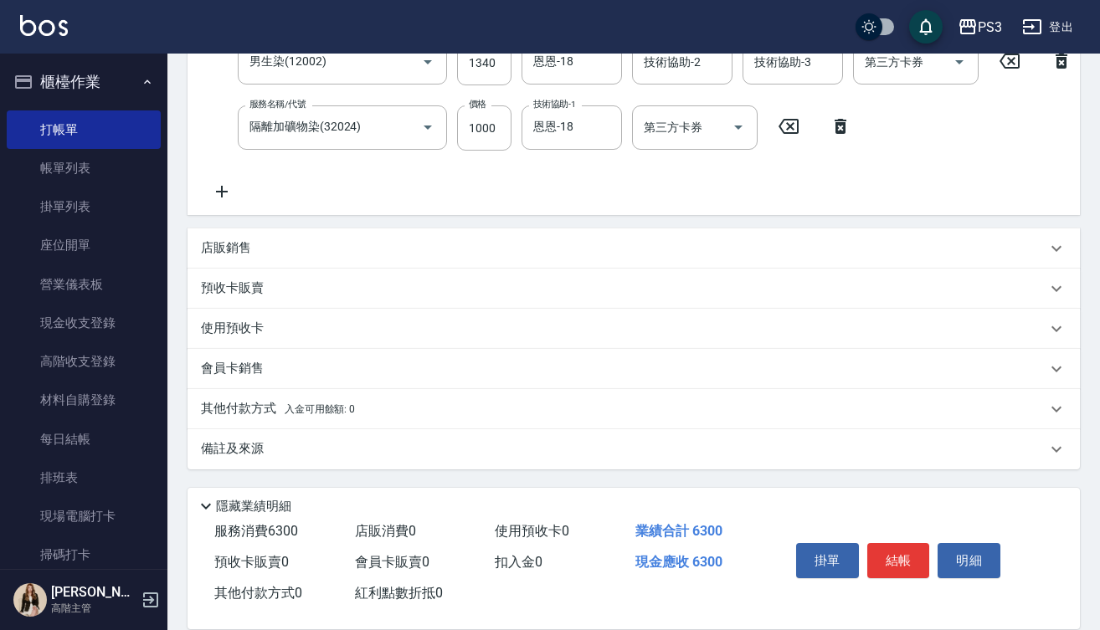
click at [223, 182] on icon at bounding box center [222, 192] width 42 height 20
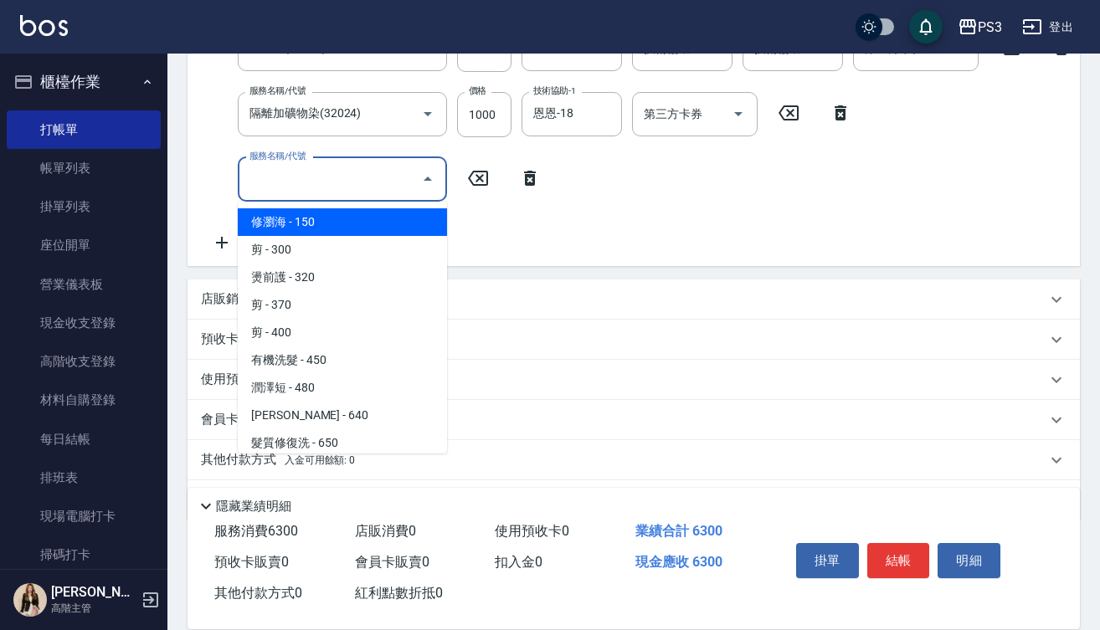
click at [319, 187] on input "服務名稱/代號" at bounding box center [329, 179] width 169 height 29
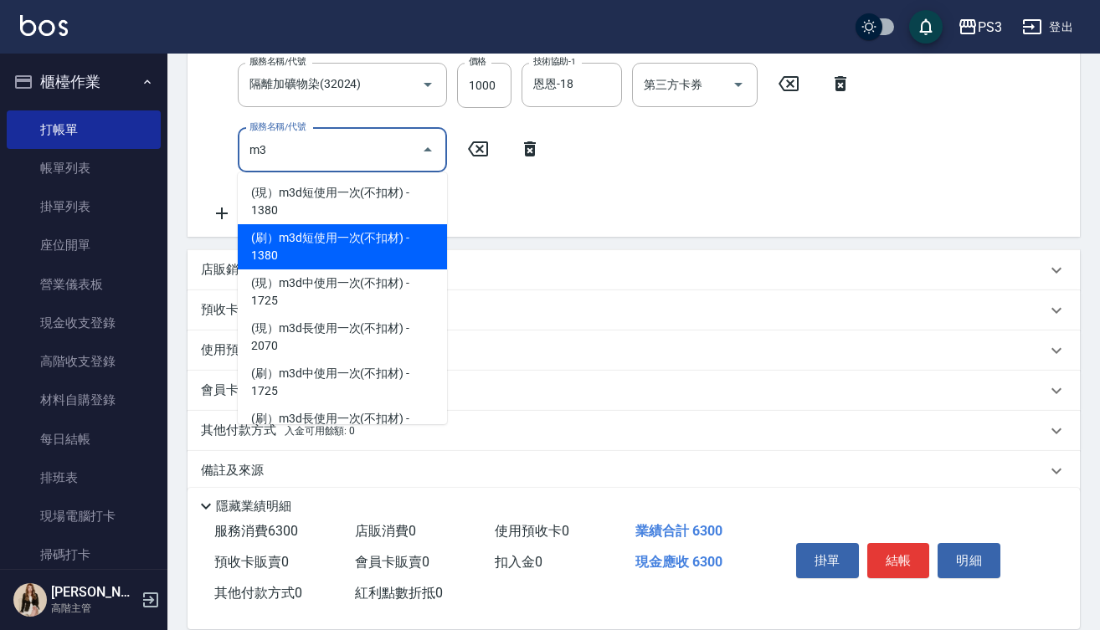
scroll to position [2, 0]
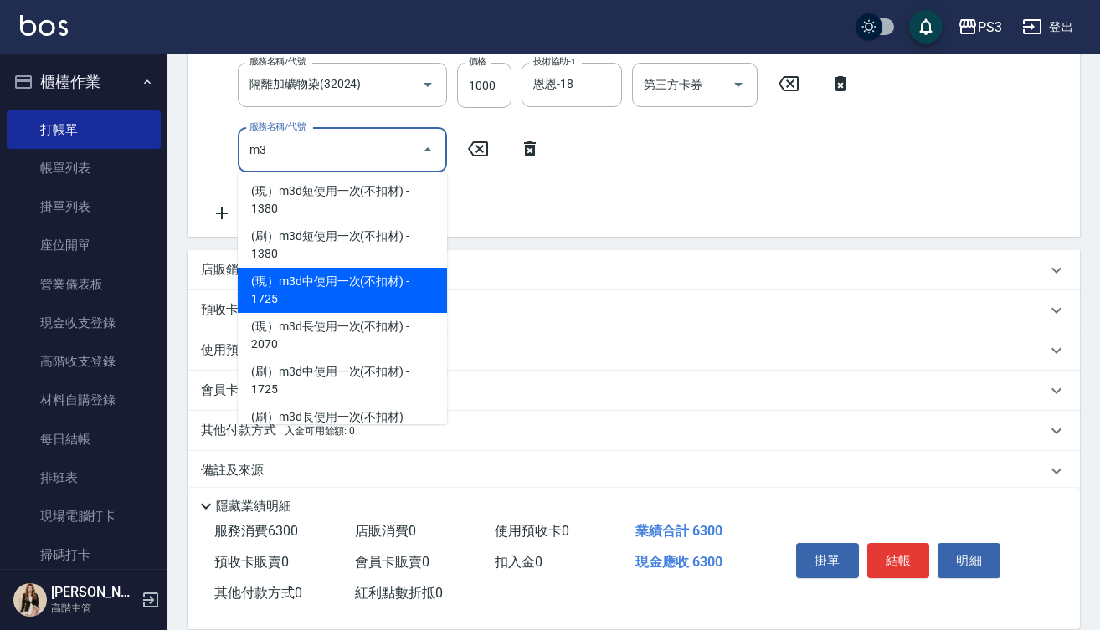
click at [359, 287] on span "(現）m3d中使用一次(不扣材) - 1725" at bounding box center [342, 290] width 209 height 45
type input "(現）m3d中使用一次(不扣材)(20003)"
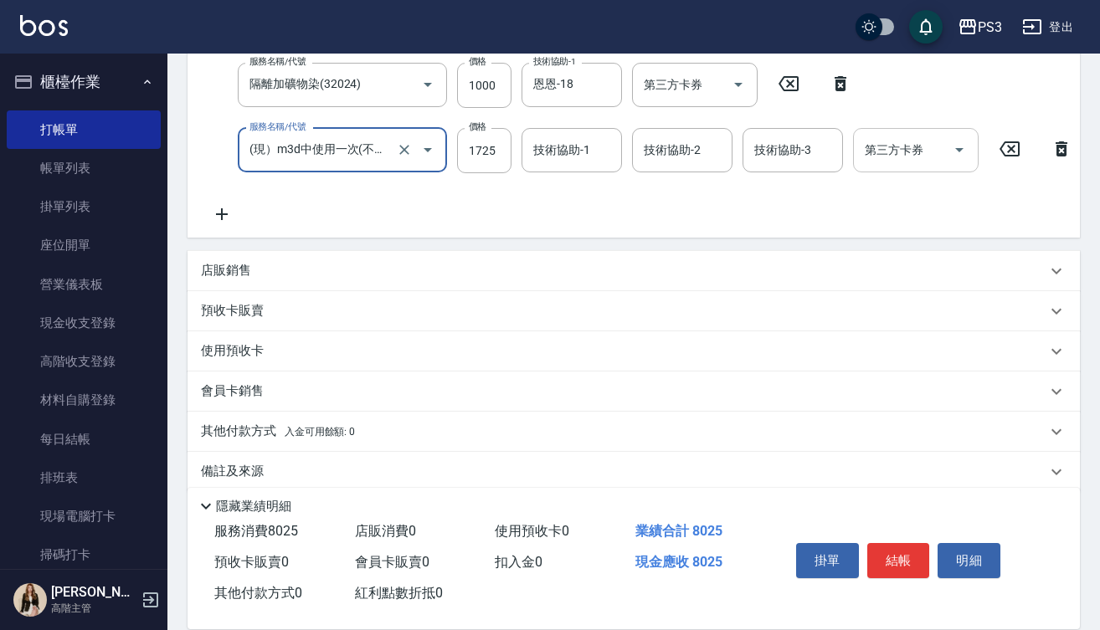
click at [945, 150] on input "第三方卡券" at bounding box center [902, 150] width 85 height 29
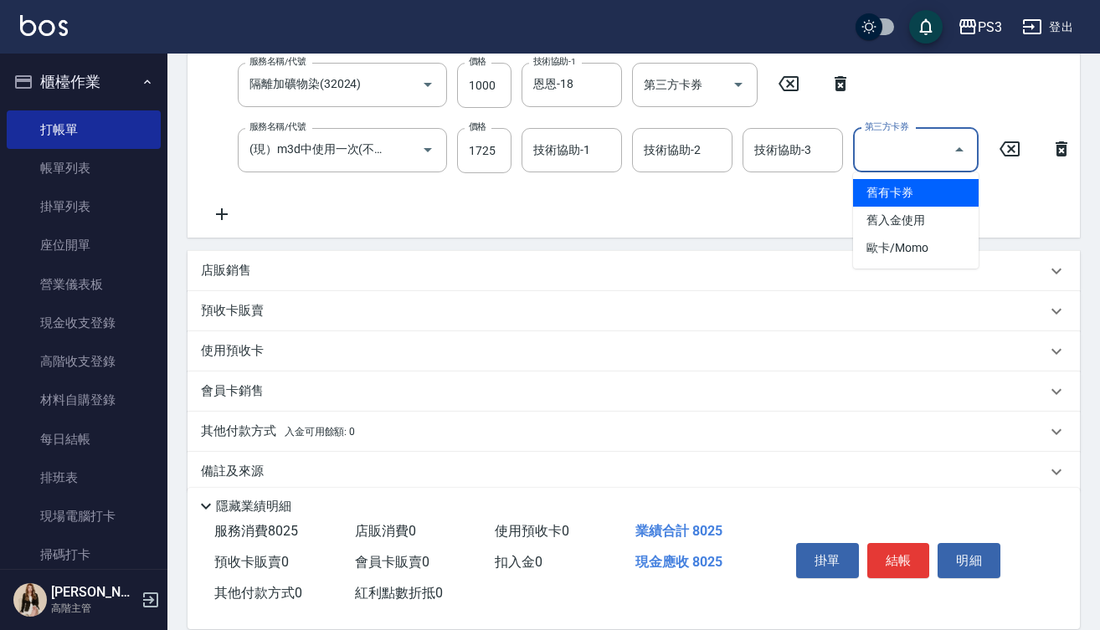
click at [914, 189] on span "舊有卡券" at bounding box center [916, 193] width 126 height 28
type input "舊有卡券"
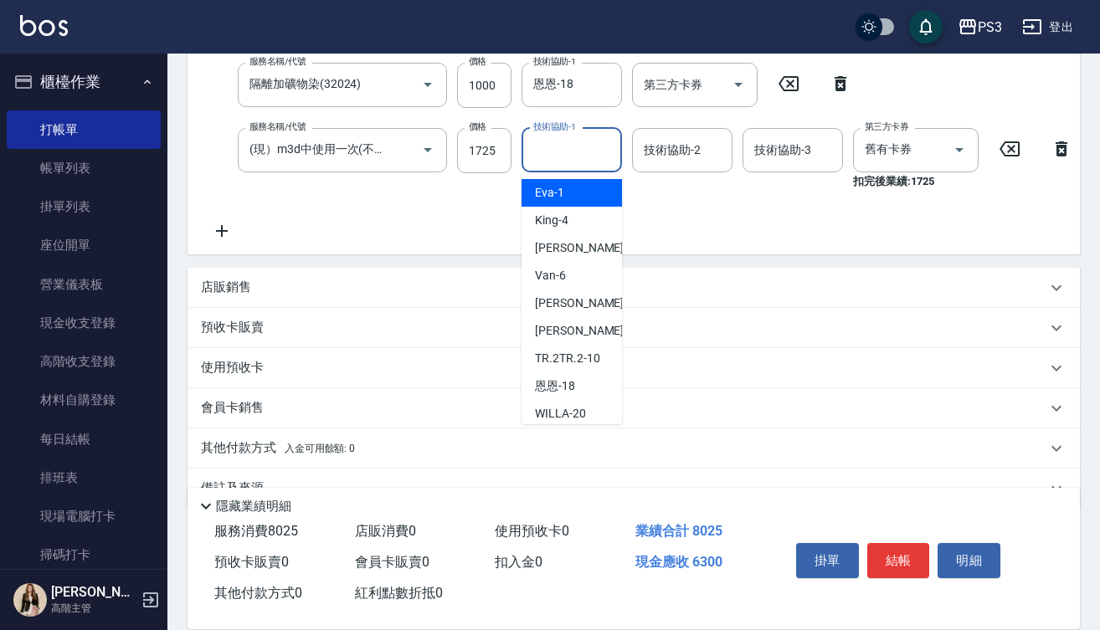
click at [551, 153] on input "技術協助-1" at bounding box center [571, 150] width 85 height 29
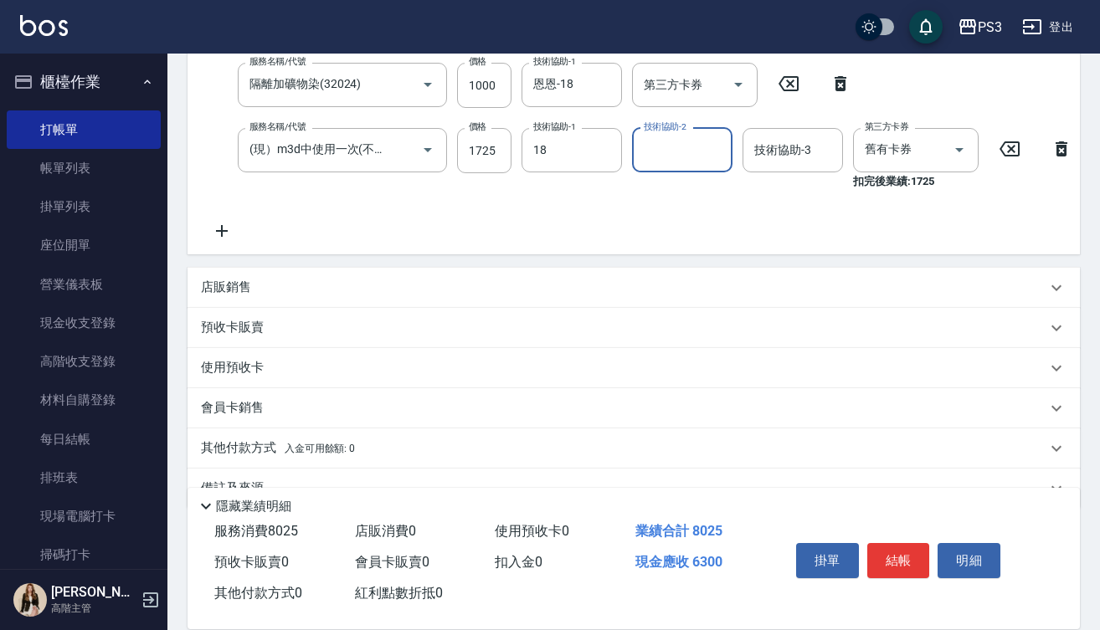
type input "恩恩-18"
click at [889, 557] on button "結帳" at bounding box center [898, 560] width 63 height 35
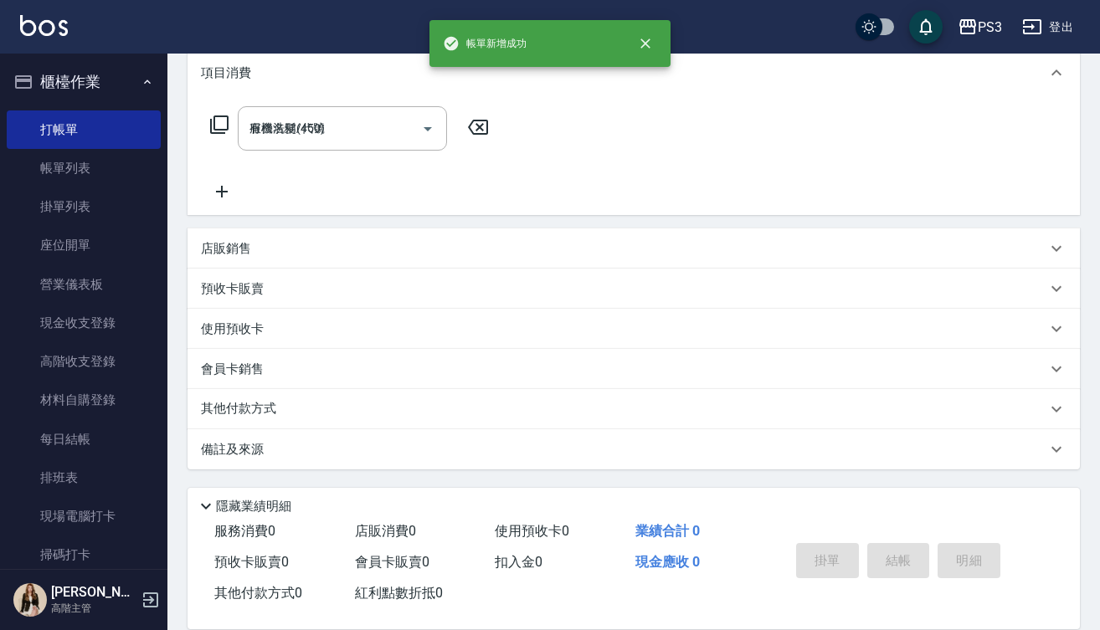
type input "[DATE] 17:01"
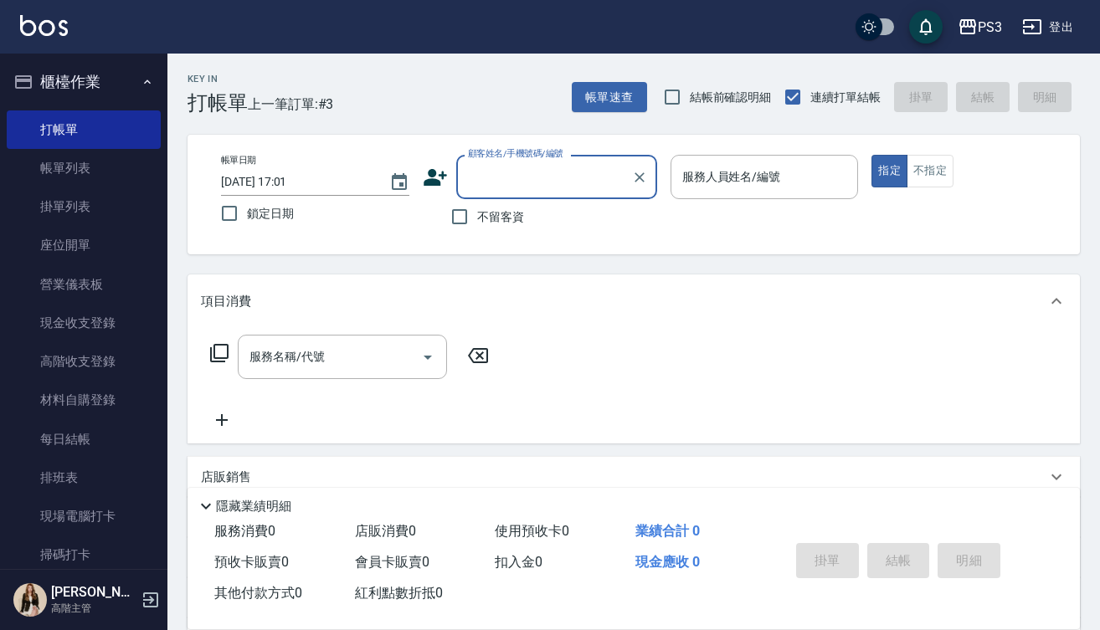
click at [889, 557] on div "掛單 結帳 明細" at bounding box center [898, 563] width 218 height 53
click at [574, 160] on div "顧客姓名/手機號碼/編號" at bounding box center [556, 177] width 201 height 44
type input "歐麗/0956613686/T50240"
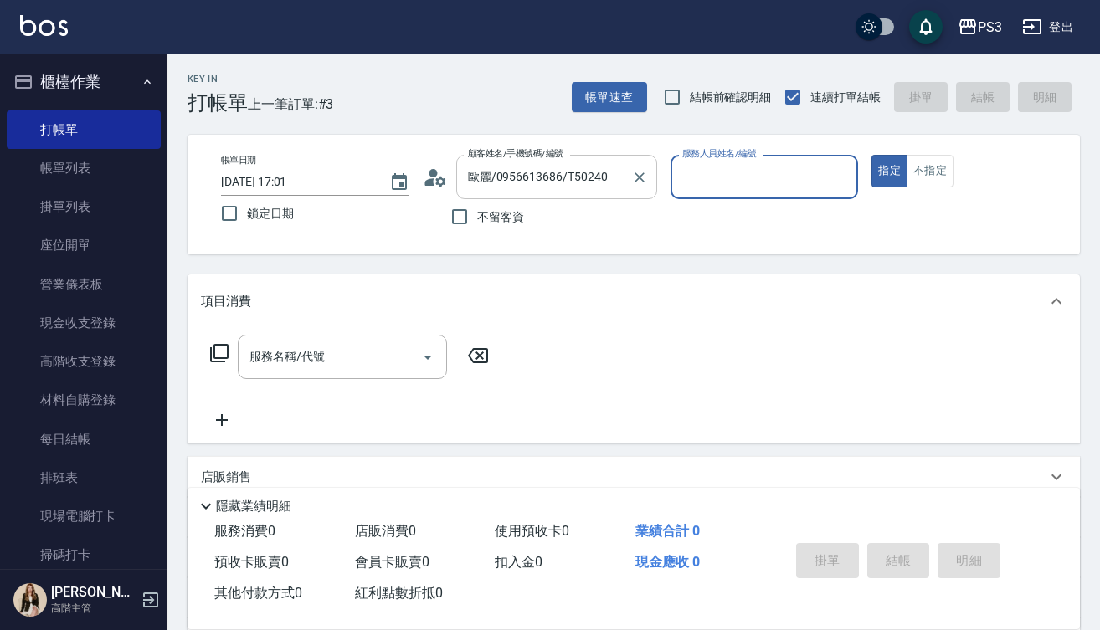
type input "Eva-1"
click at [889, 171] on button "指定" at bounding box center [889, 171] width 36 height 33
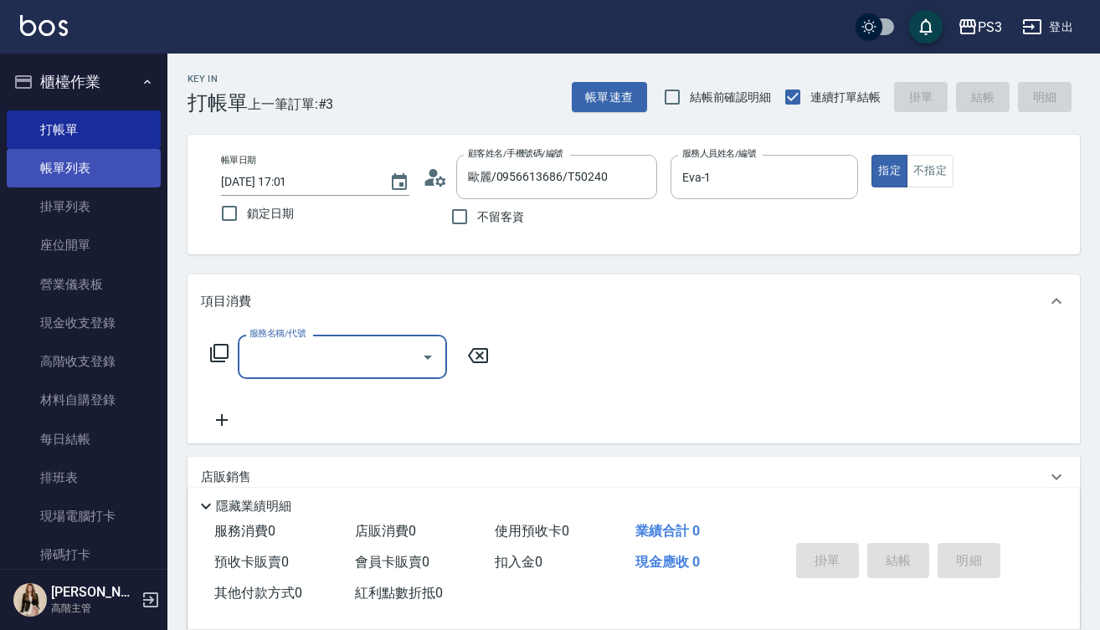
click at [91, 162] on link "帳單列表" at bounding box center [84, 168] width 154 height 39
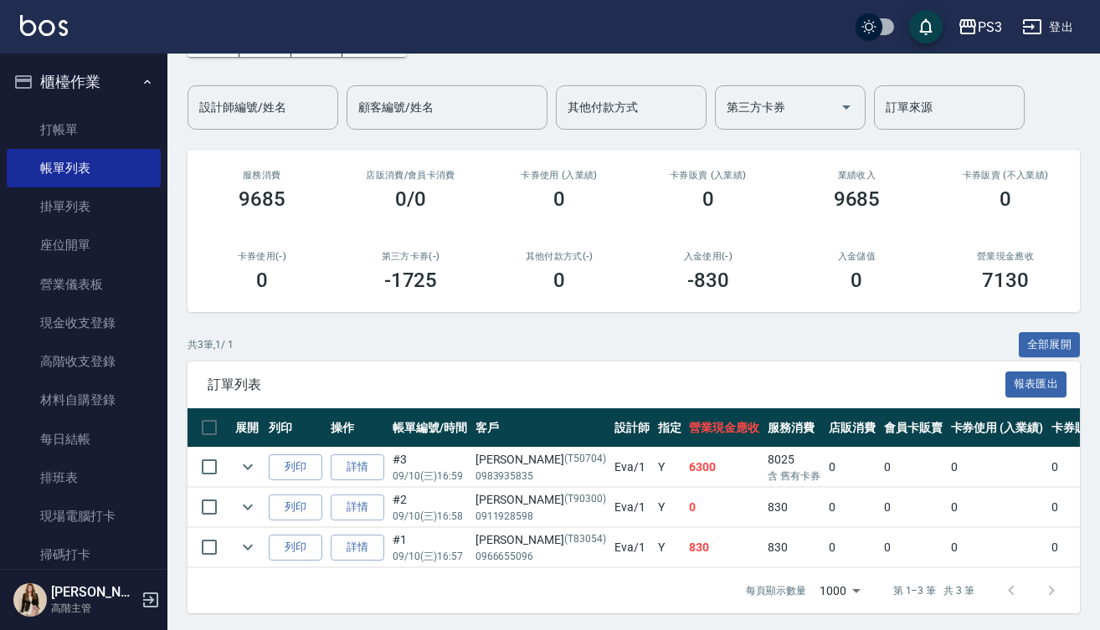
scroll to position [116, 0]
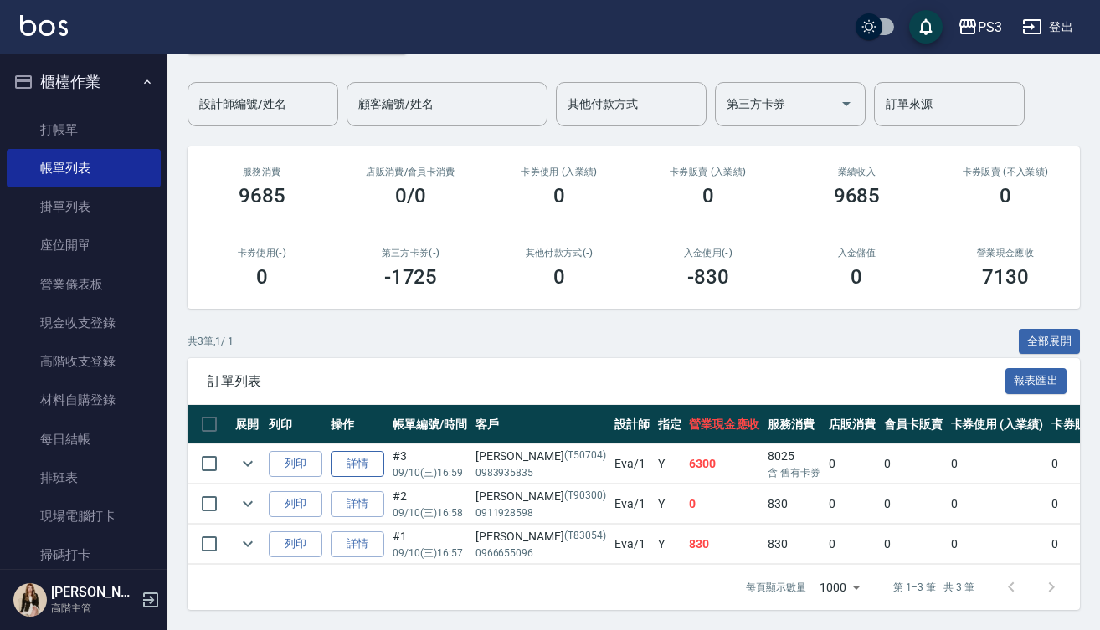
click at [370, 457] on link "詳情" at bounding box center [358, 464] width 54 height 26
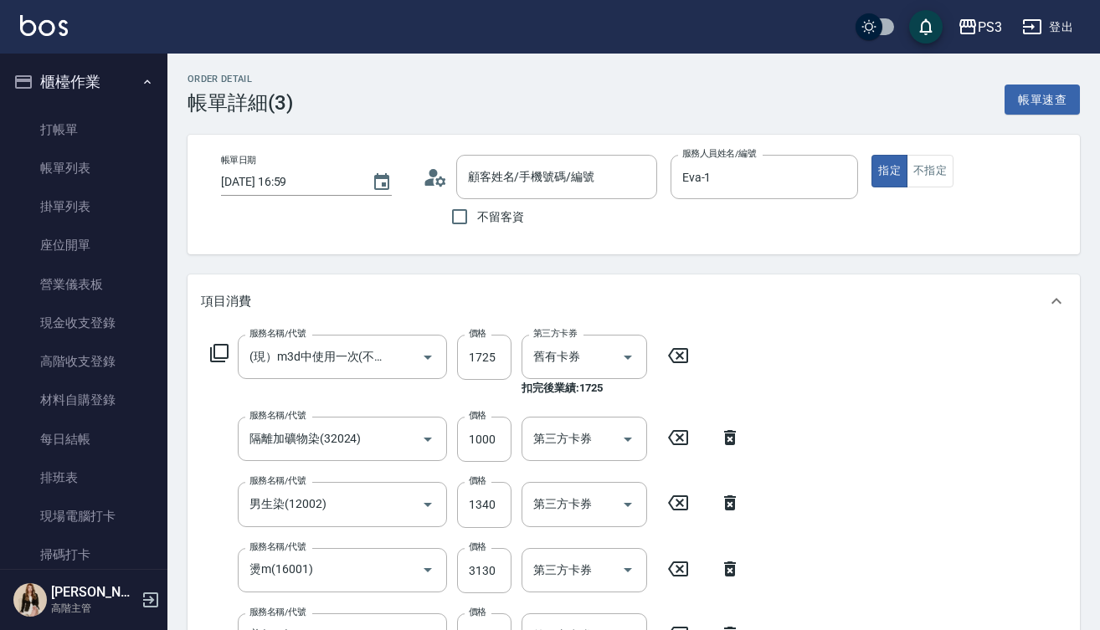
type input "[DATE] 16:59"
type input "Eva-1"
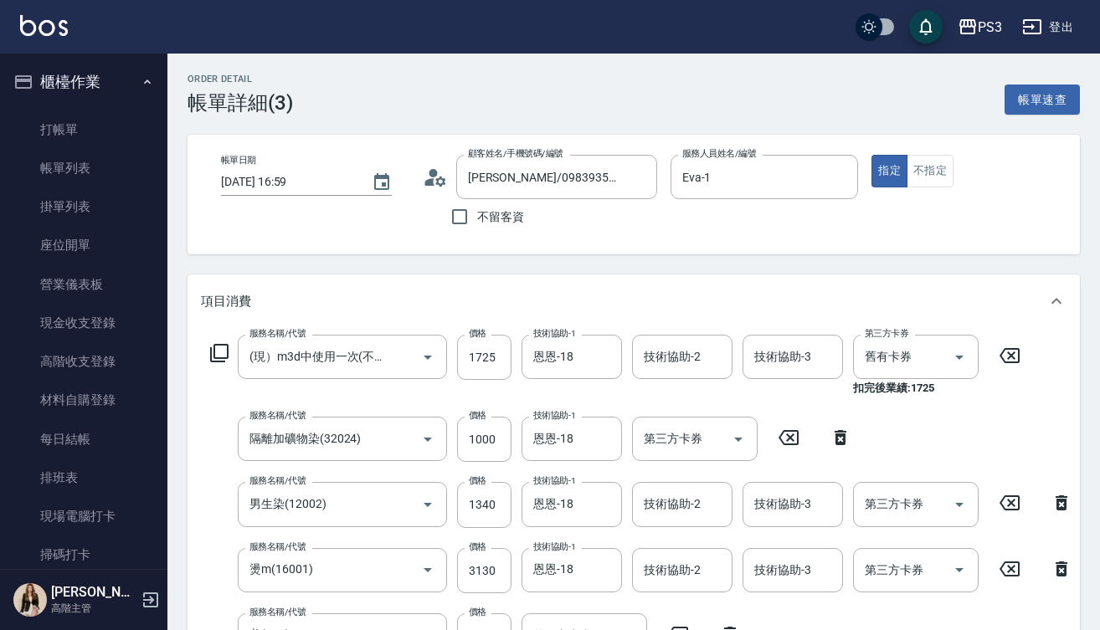
type input "[PERSON_NAME]/0983935835/T50704"
click at [639, 181] on icon "Clear" at bounding box center [639, 177] width 17 height 17
click at [558, 175] on input "顧客姓名/手機號碼/編號" at bounding box center [544, 176] width 161 height 29
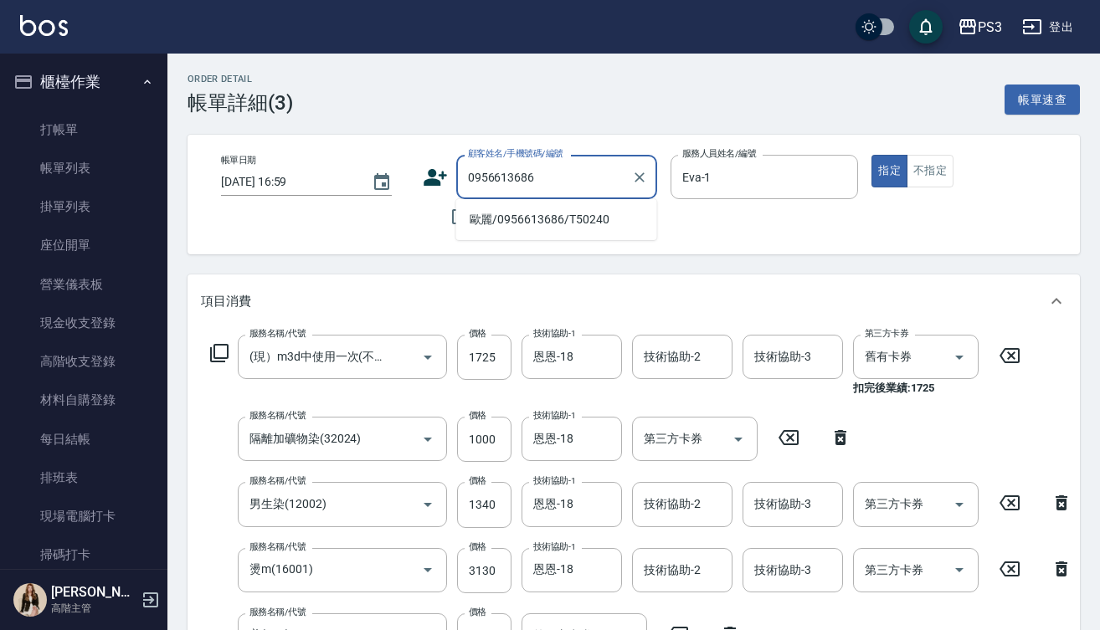
click at [598, 179] on input "0956613686" at bounding box center [544, 176] width 161 height 29
click at [598, 224] on li "歐麗/0956613686/T50240" at bounding box center [556, 220] width 201 height 28
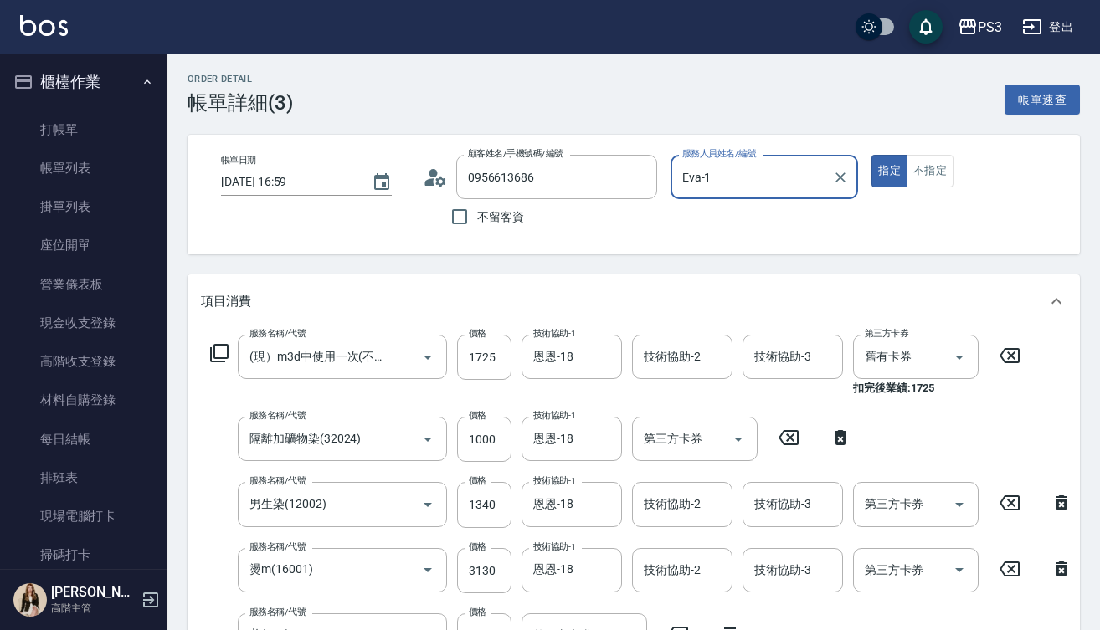
type input "歐麗/0956613686/T50240"
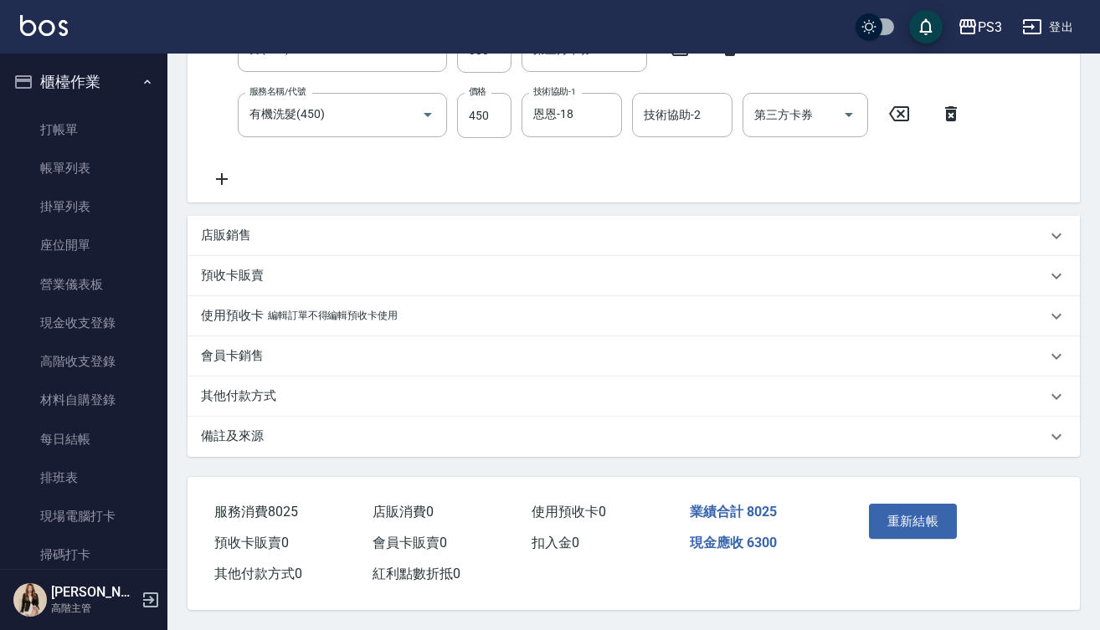
scroll to position [607, 0]
click at [257, 307] on p "使用預收卡" at bounding box center [232, 316] width 63 height 18
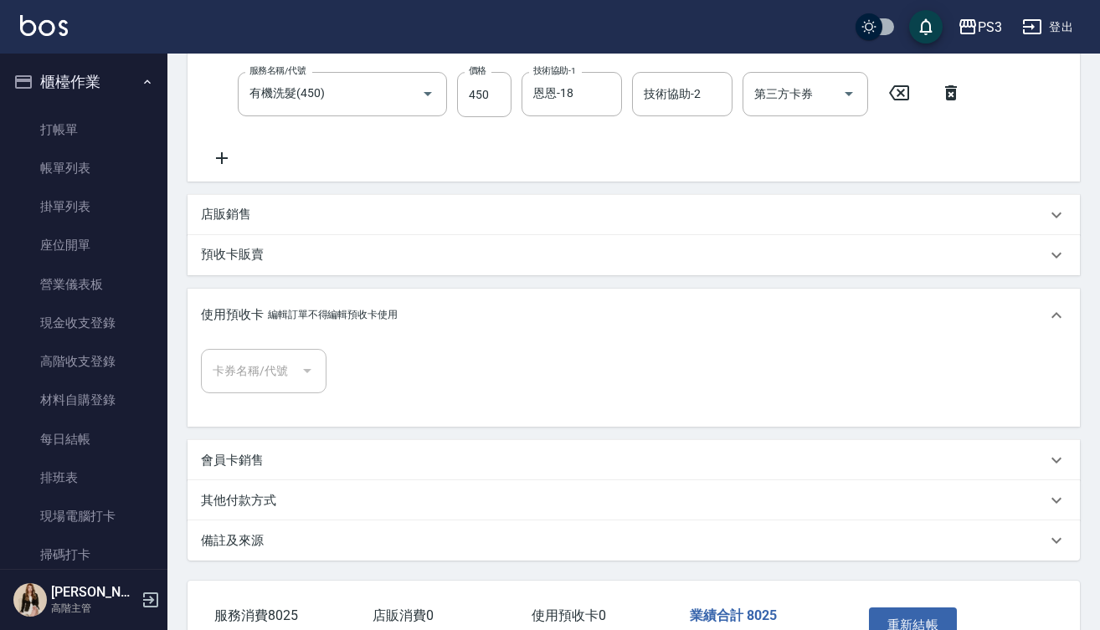
click at [296, 378] on div at bounding box center [306, 371] width 25 height 44
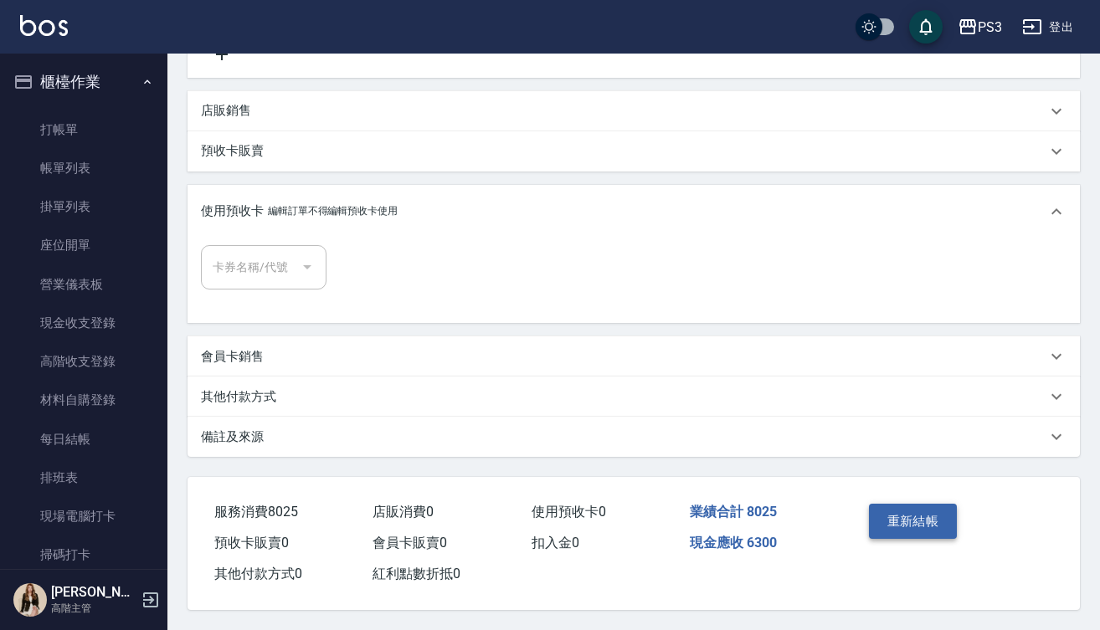
scroll to position [732, 0]
click at [904, 504] on button "重新結帳" at bounding box center [913, 521] width 89 height 35
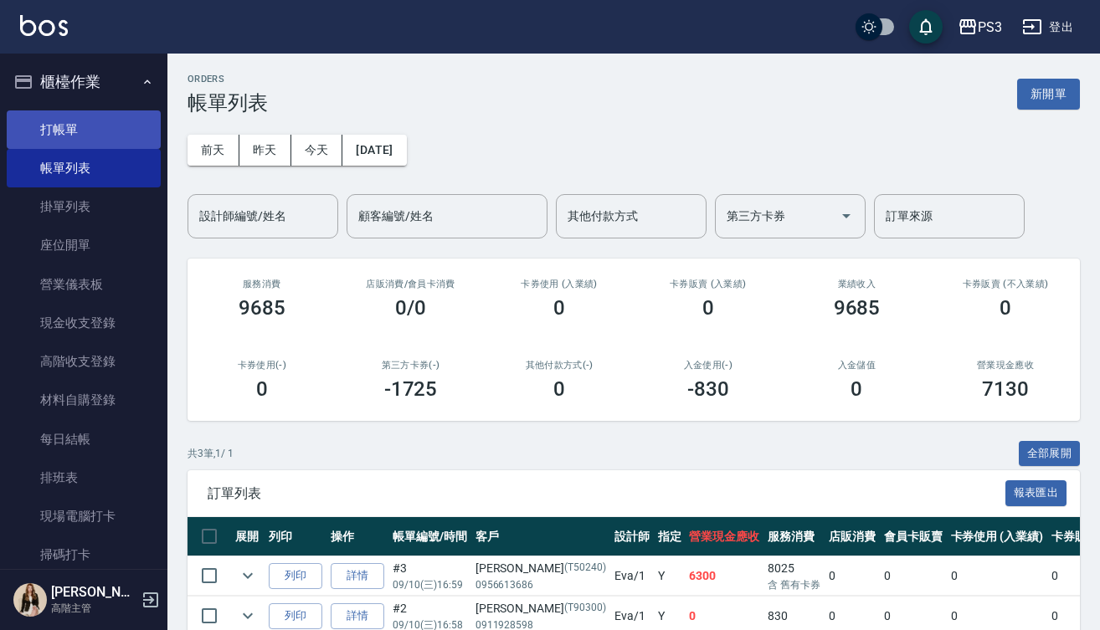
click at [96, 113] on link "打帳單" at bounding box center [84, 129] width 154 height 39
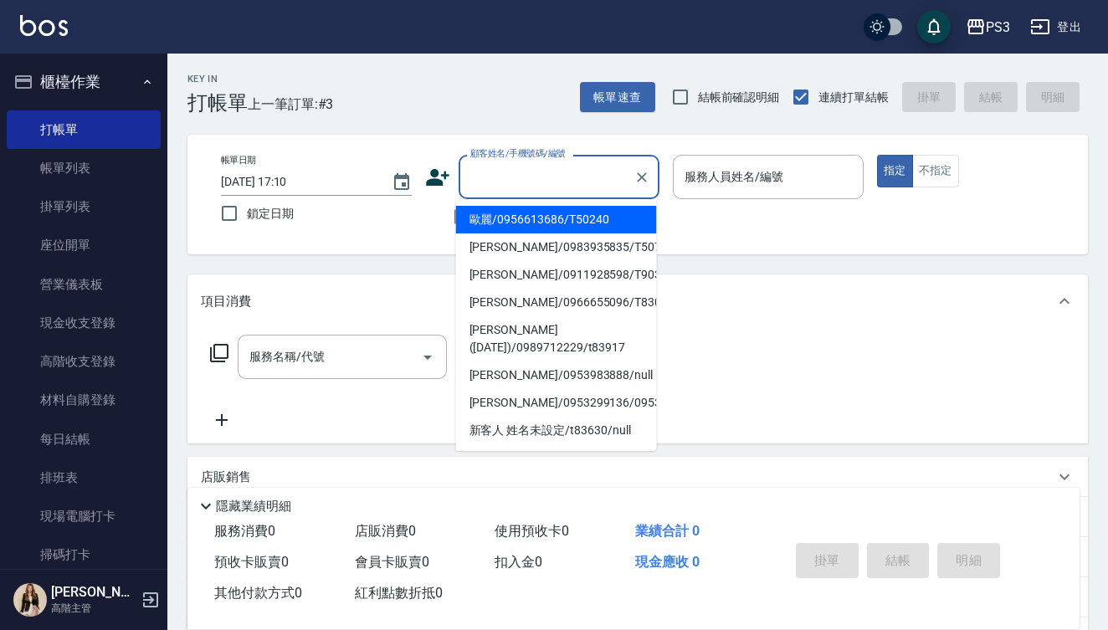
click at [547, 172] on input "顧客姓名/手機號碼/編號" at bounding box center [546, 176] width 161 height 29
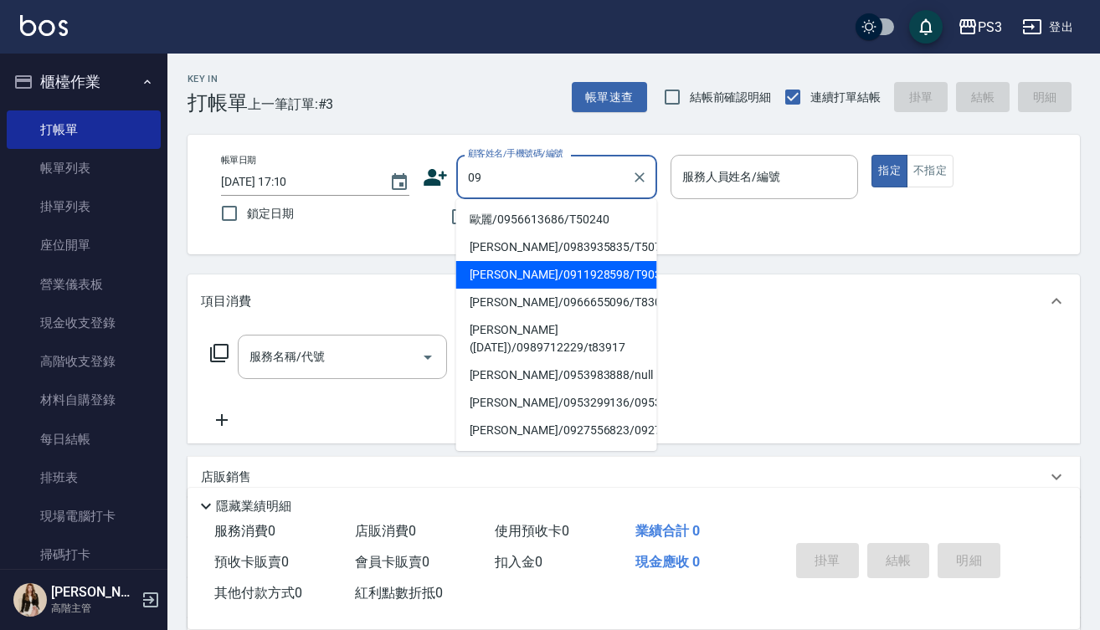
click at [618, 239] on li "[PERSON_NAME]/0983935835/T50704" at bounding box center [556, 248] width 201 height 28
type input "[PERSON_NAME]/0983935835/T50704"
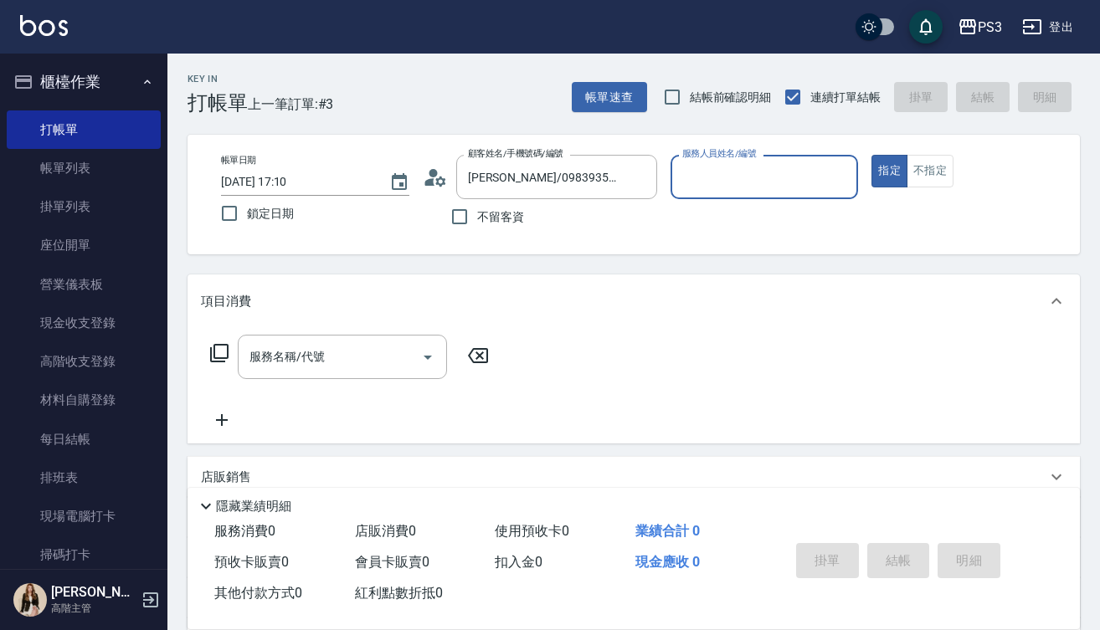
type input "Eva-1"
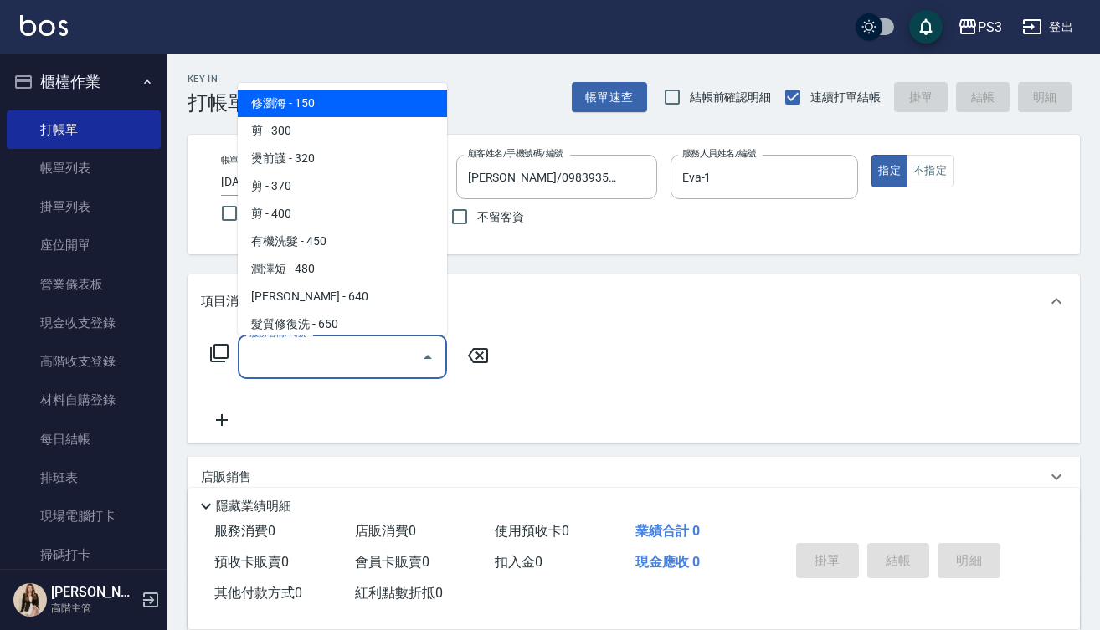
click at [306, 356] on input "服務名稱/代號" at bounding box center [329, 356] width 169 height 29
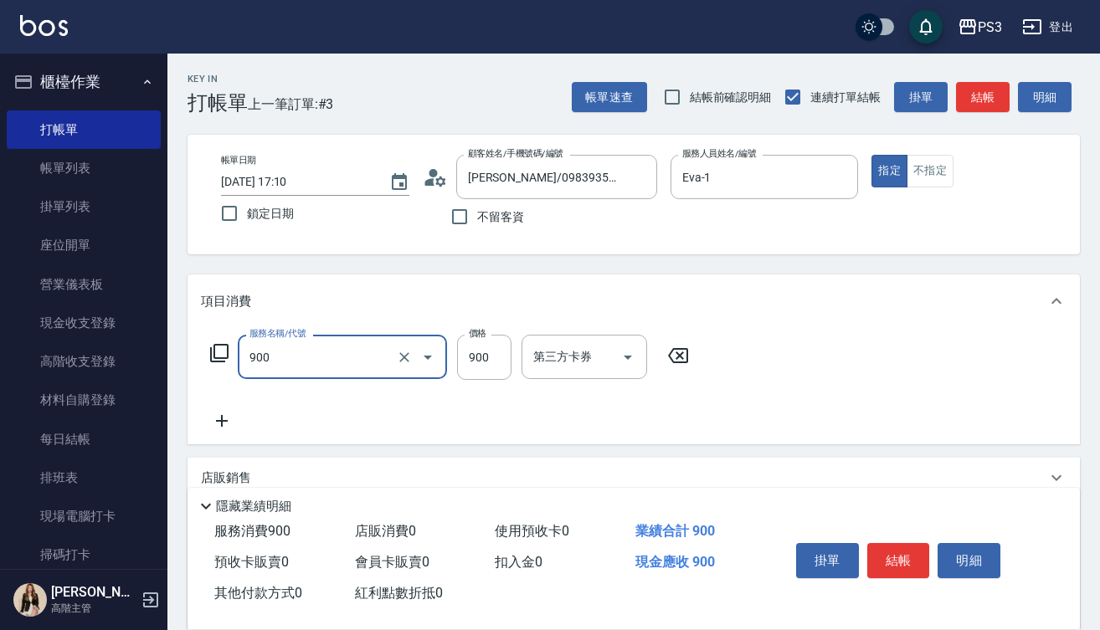
type input "頭皮保養洗(900)"
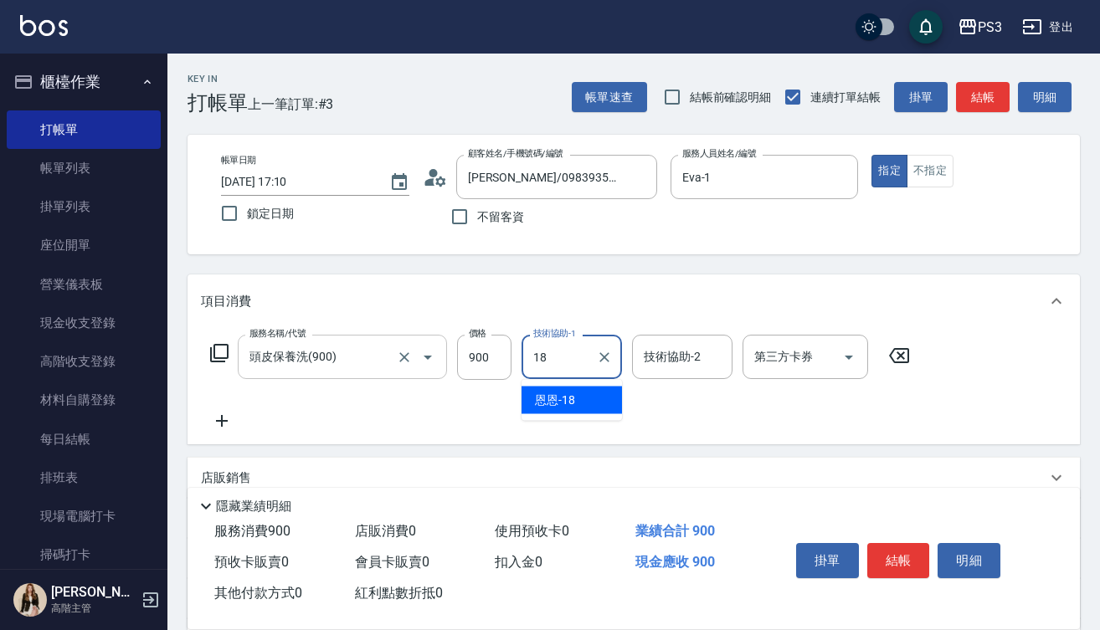
type input "恩恩-18"
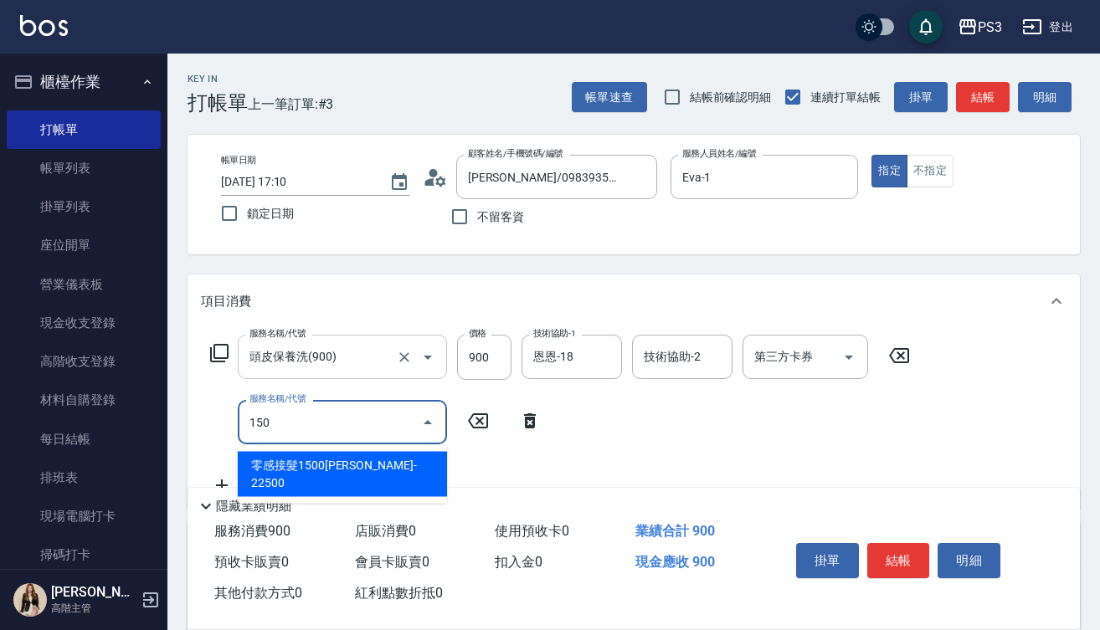
type input "零感接髮1500根(6020)"
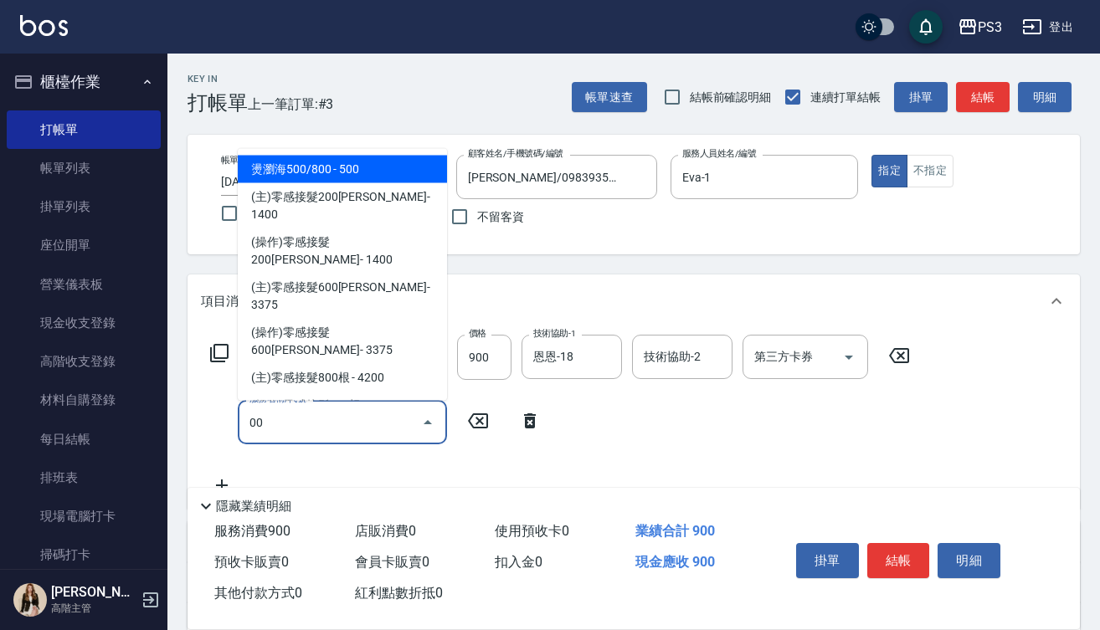
type input "燙瀏海500/800(5001)"
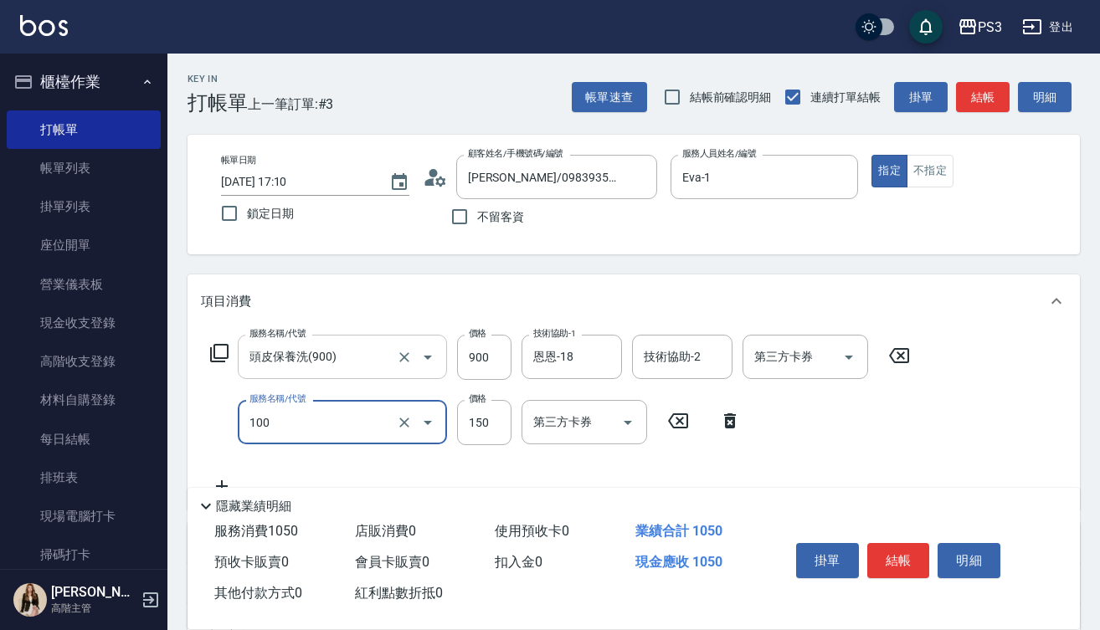
type input "修瀏海(100)"
type input "200"
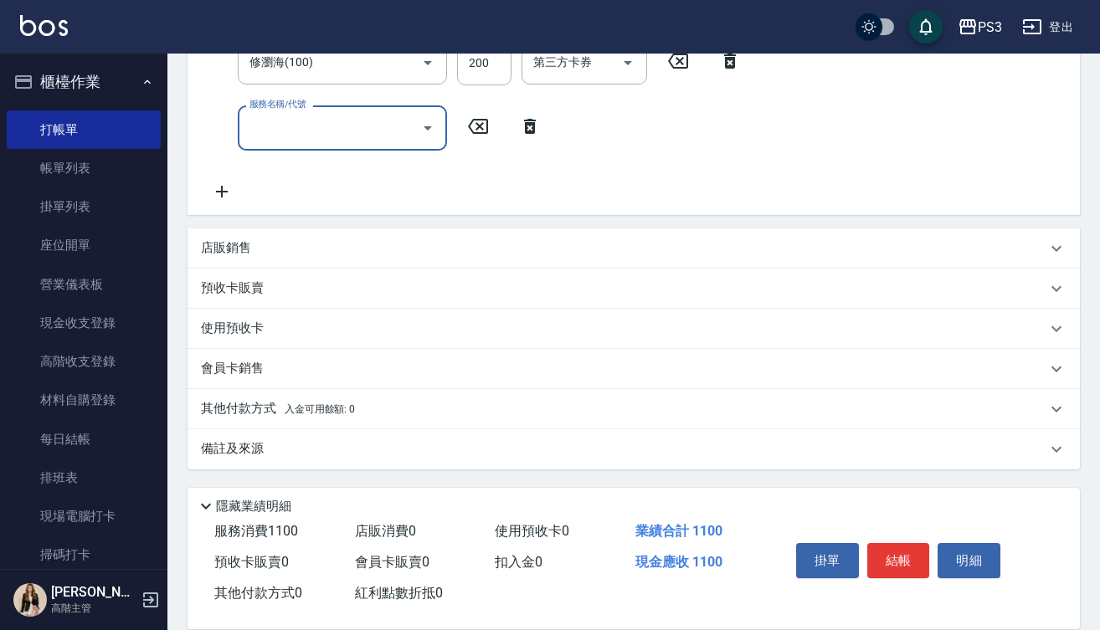
scroll to position [360, 0]
click at [251, 249] on div "店販銷售" at bounding box center [623, 248] width 845 height 18
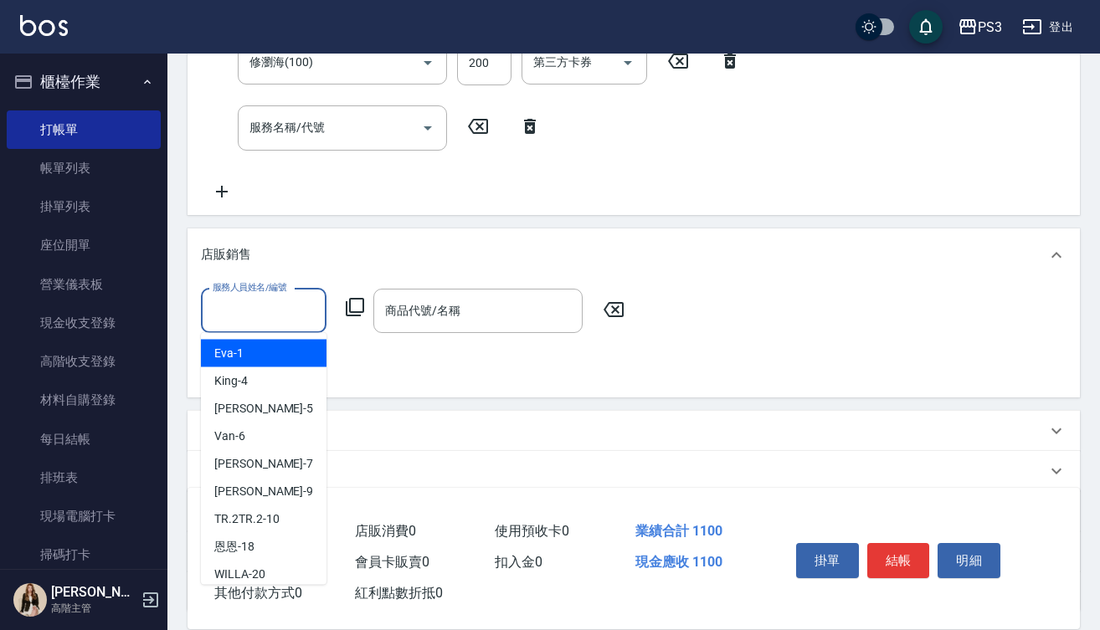
click at [287, 306] on input "服務人員姓名/編號" at bounding box center [263, 310] width 110 height 29
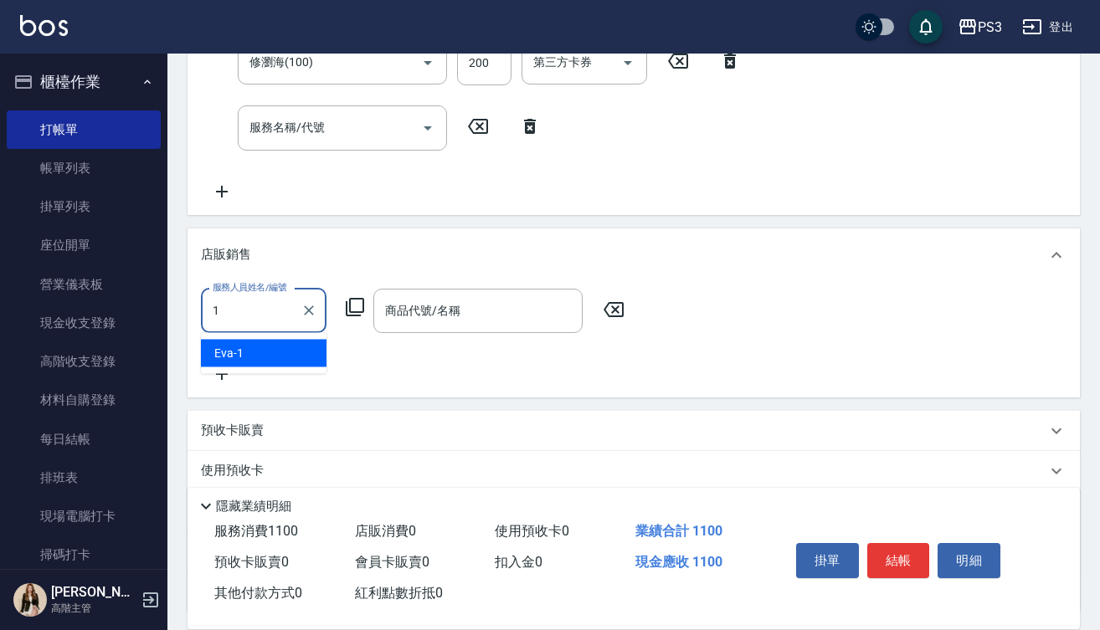
type input "Eva-1"
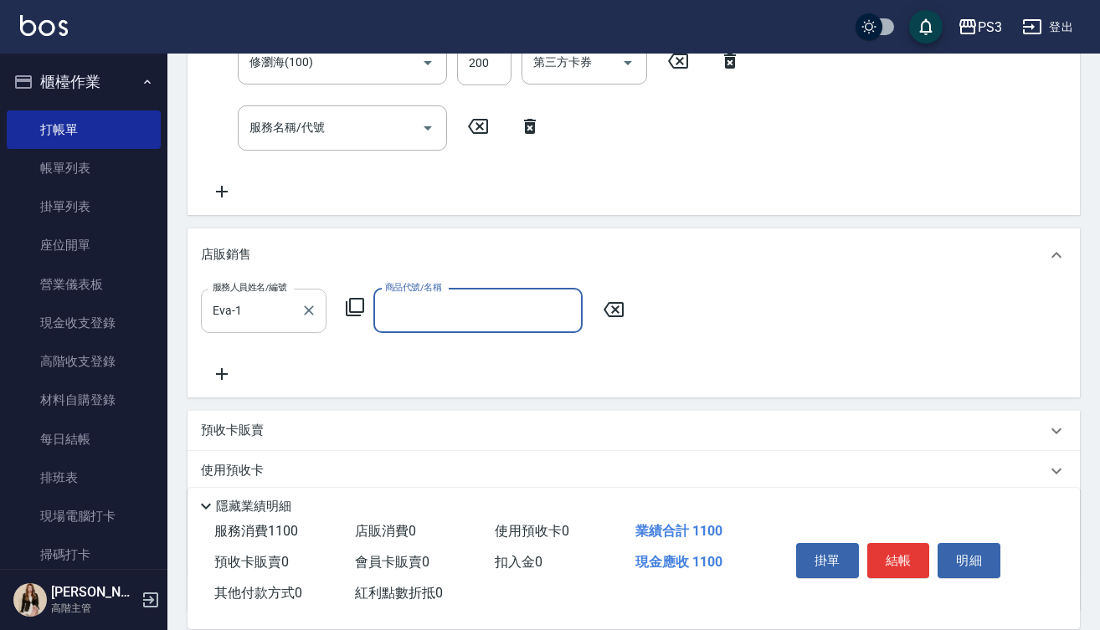
type input "z"
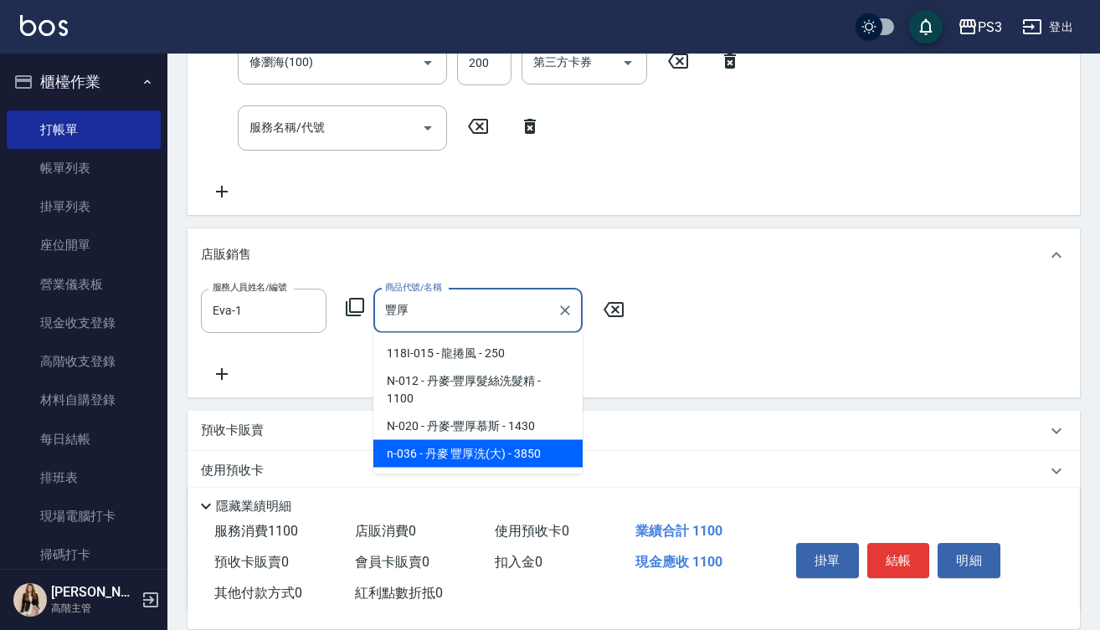
click at [460, 455] on span "n-036 - 丹麥 豐厚洗(大) - 3850" at bounding box center [477, 454] width 209 height 28
type input "丹麥 豐厚洗(大)"
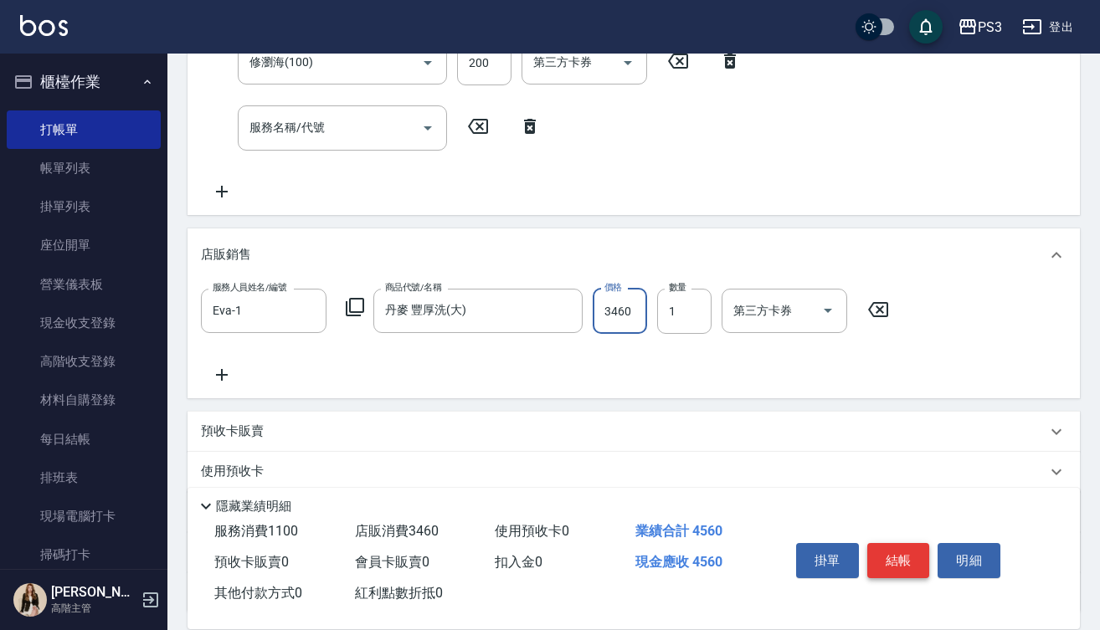
type input "3460"
click at [902, 543] on button "結帳" at bounding box center [898, 560] width 63 height 35
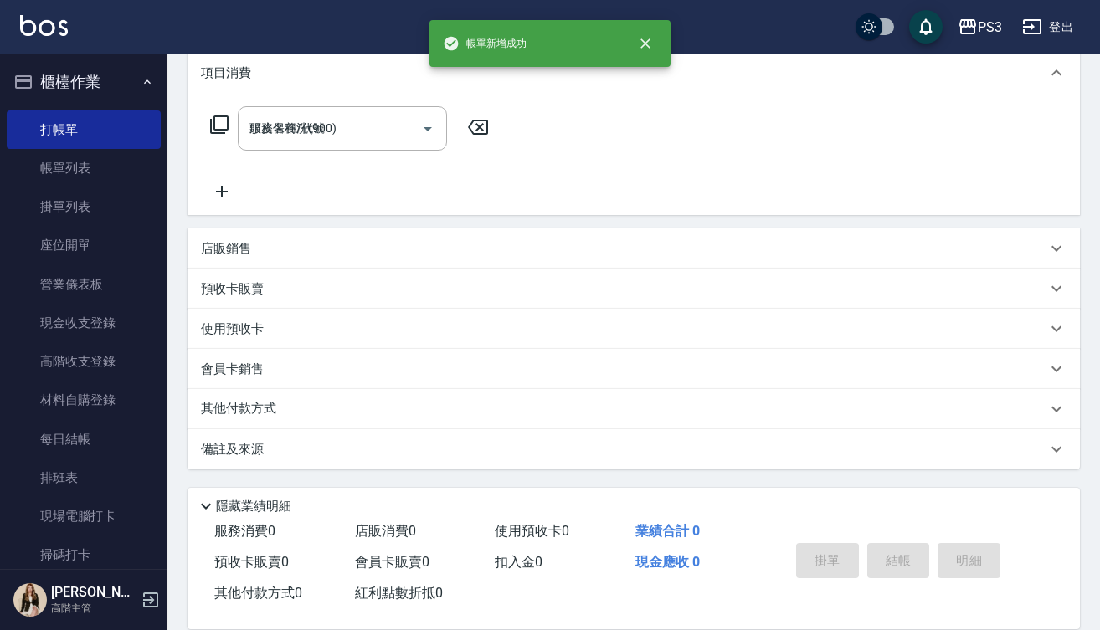
type input "[DATE] 17:11"
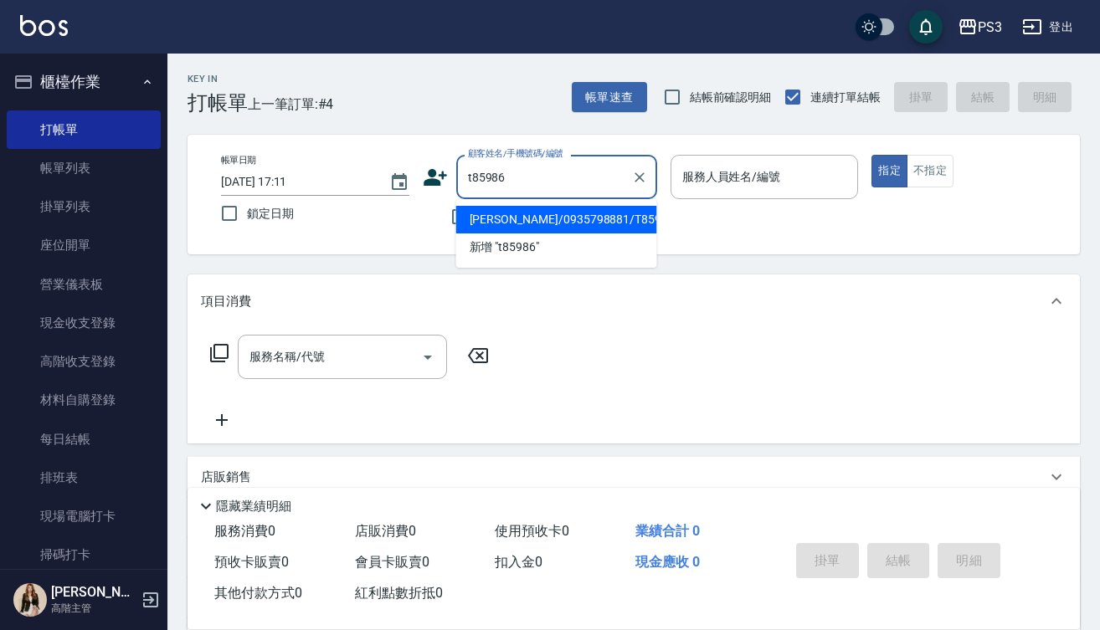
type input "[PERSON_NAME]/0935798881/T85986"
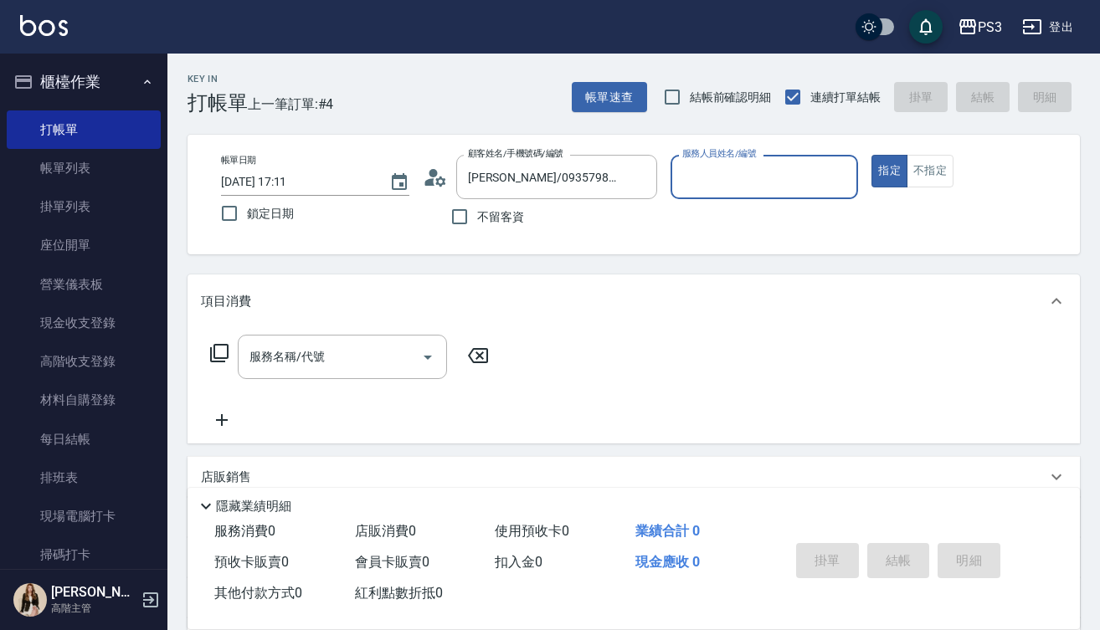
type input "Eva-1"
click at [889, 171] on button "指定" at bounding box center [889, 171] width 36 height 33
type button "true"
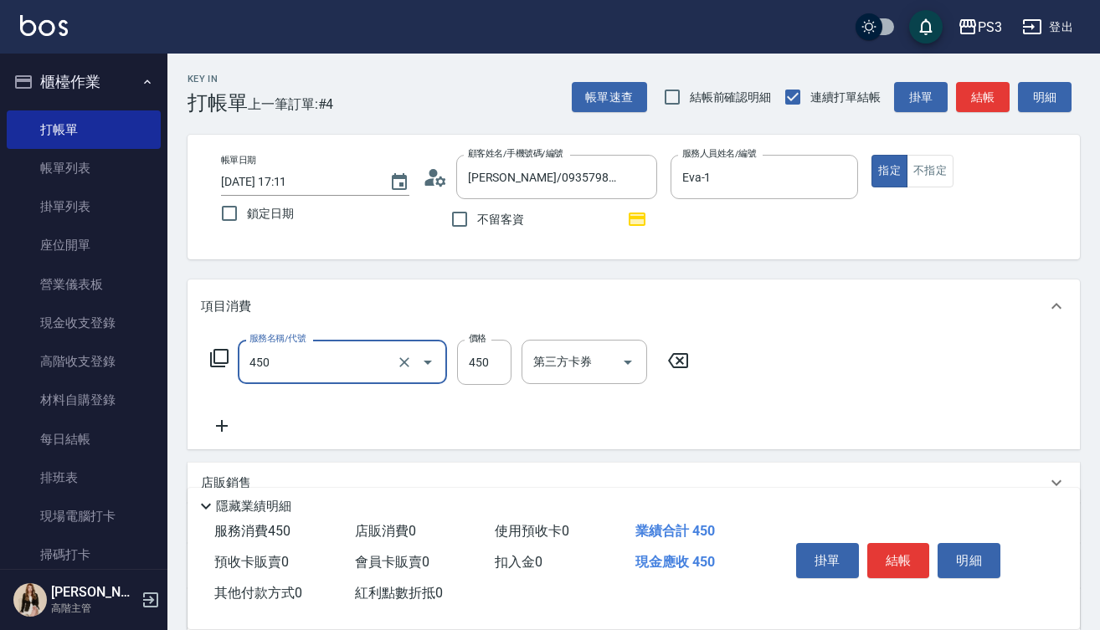
type input "有機洗髮(450)"
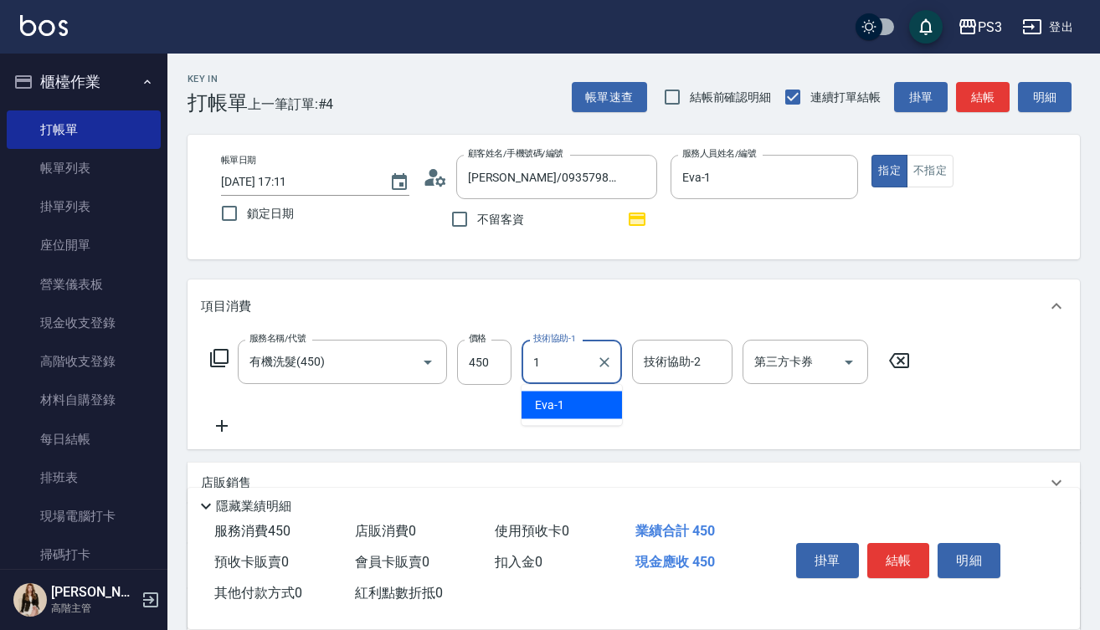
type input "Eva-1"
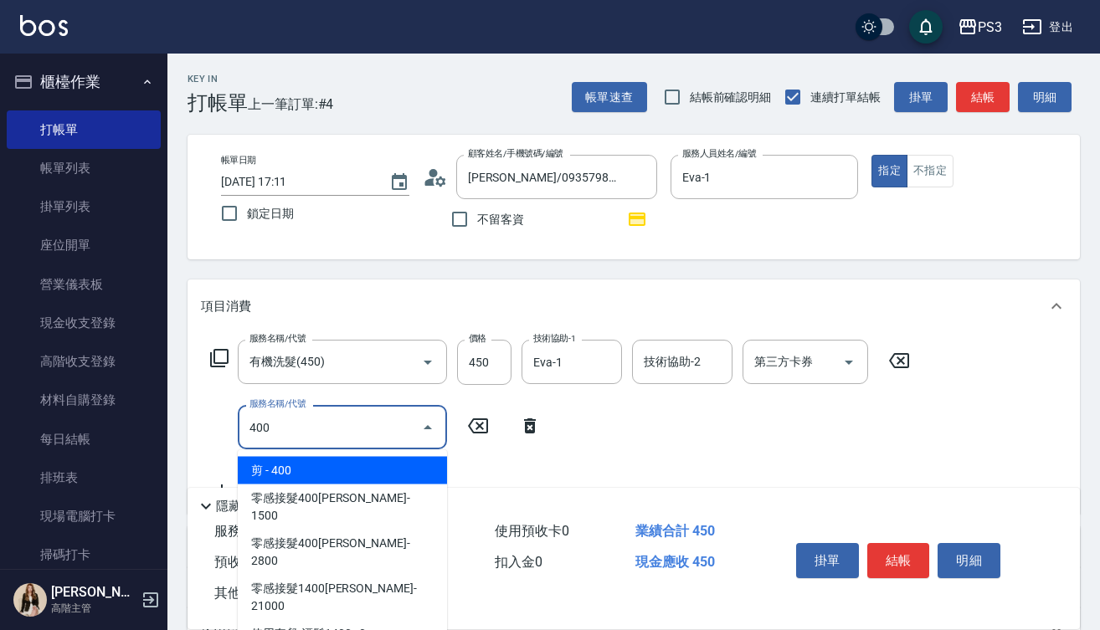
type input "剪(400)"
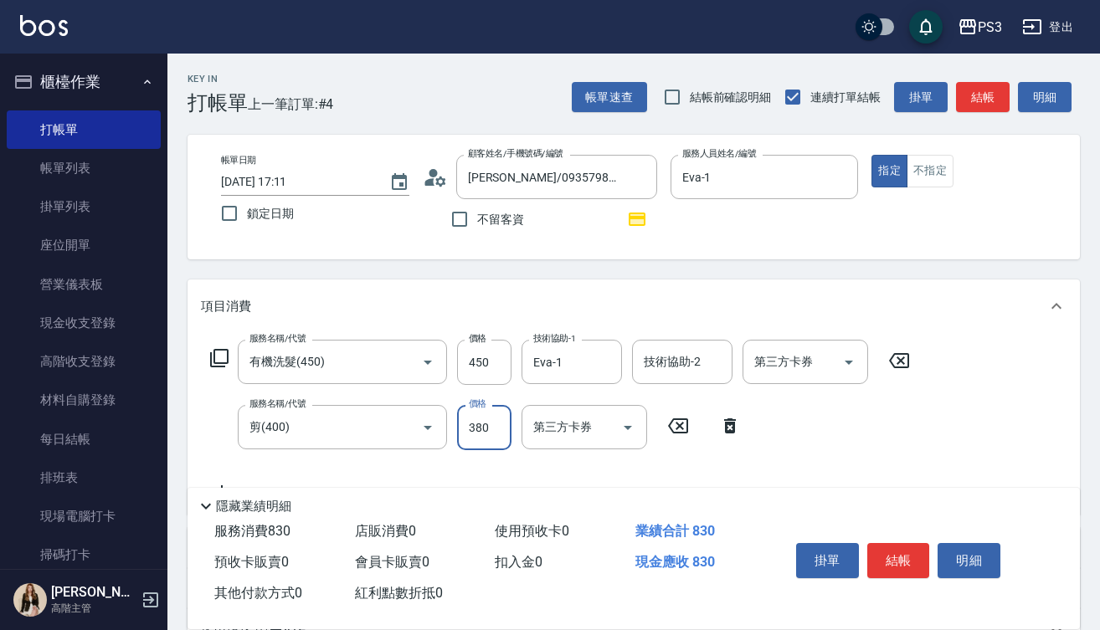
type input "380"
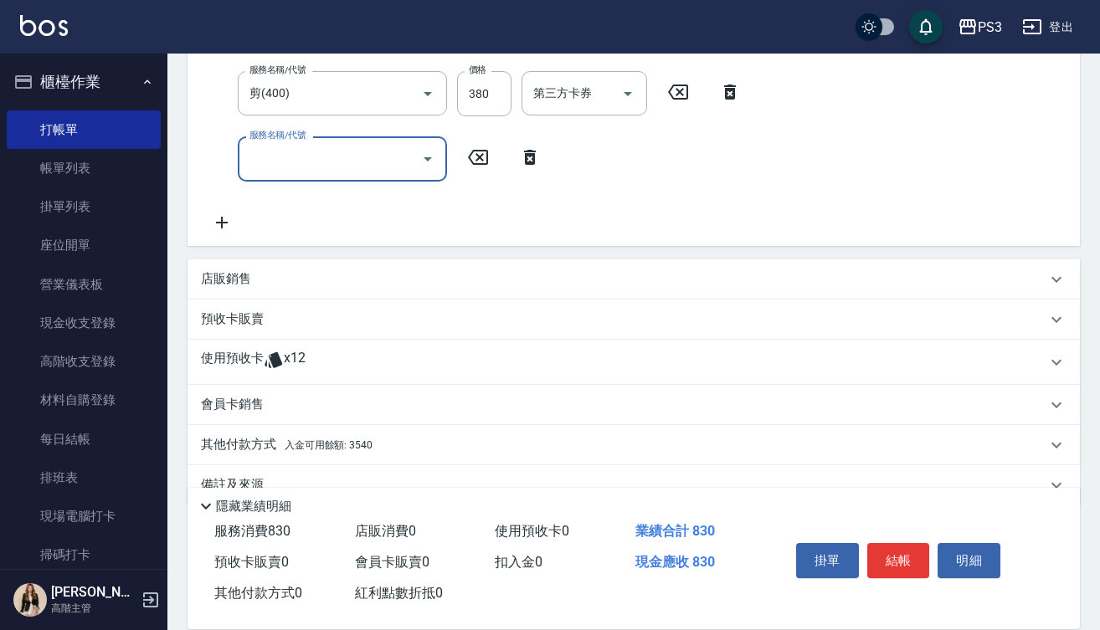
scroll to position [370, 0]
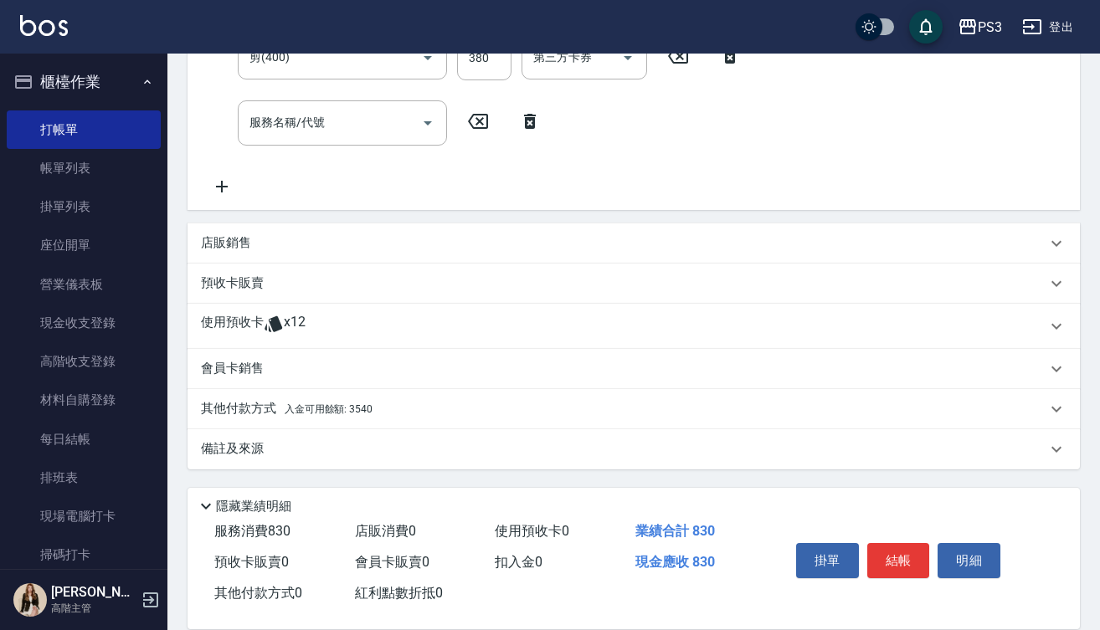
click at [278, 316] on icon at bounding box center [274, 324] width 20 height 20
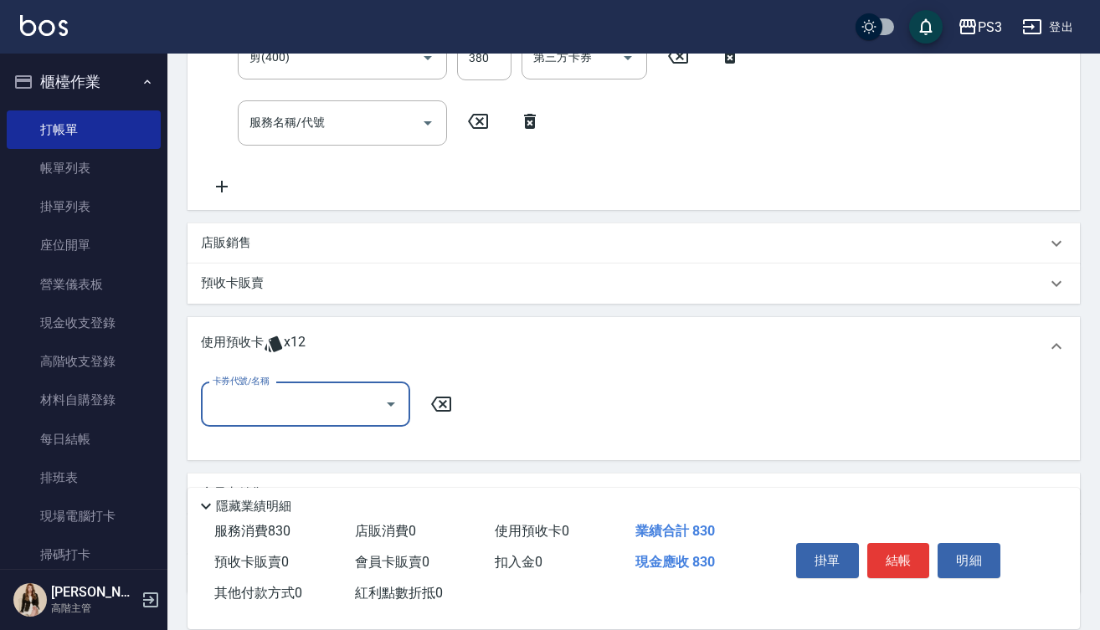
click at [326, 393] on input "卡券代號/名稱" at bounding box center [292, 404] width 169 height 29
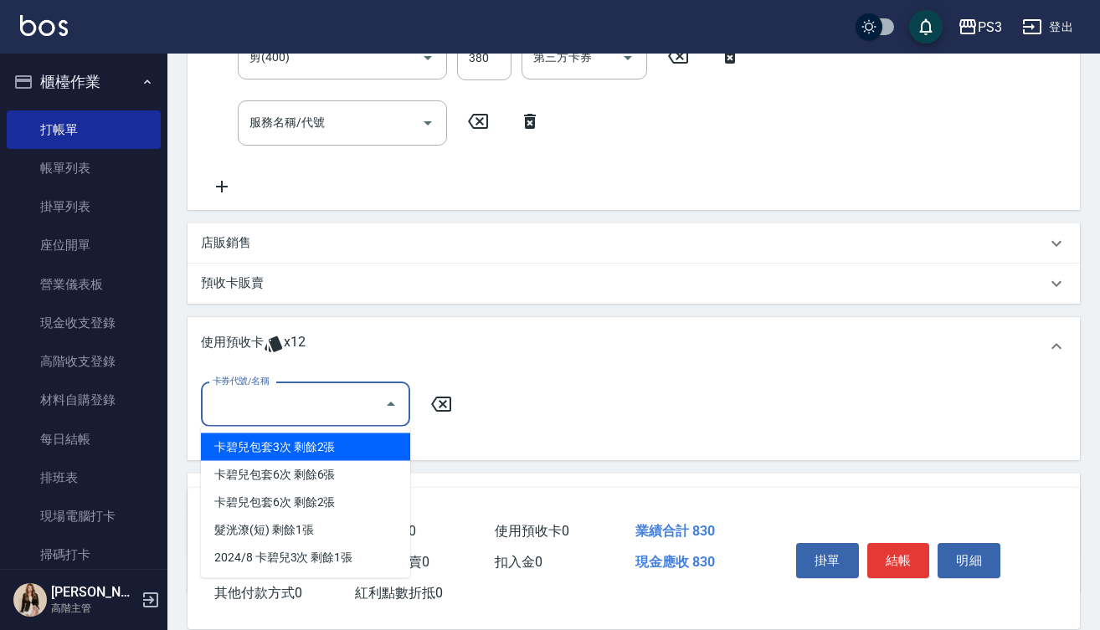
click at [326, 449] on div "卡碧兒包套3次 剩餘2張" at bounding box center [305, 448] width 209 height 28
type input "卡碧兒包套3次"
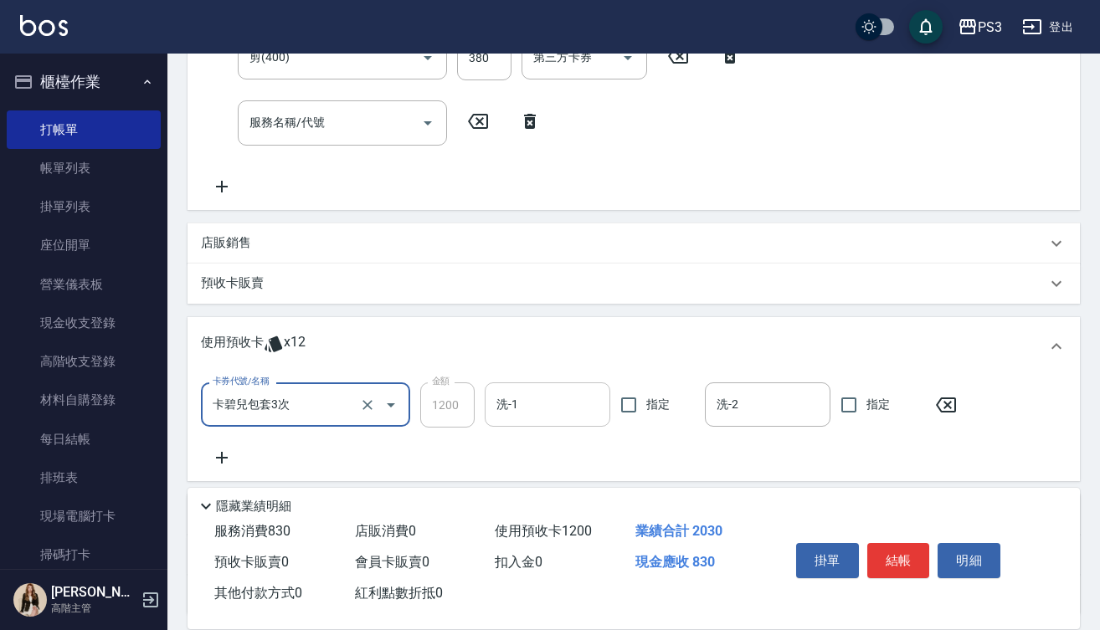
click at [521, 409] on input "洗-1" at bounding box center [547, 404] width 110 height 29
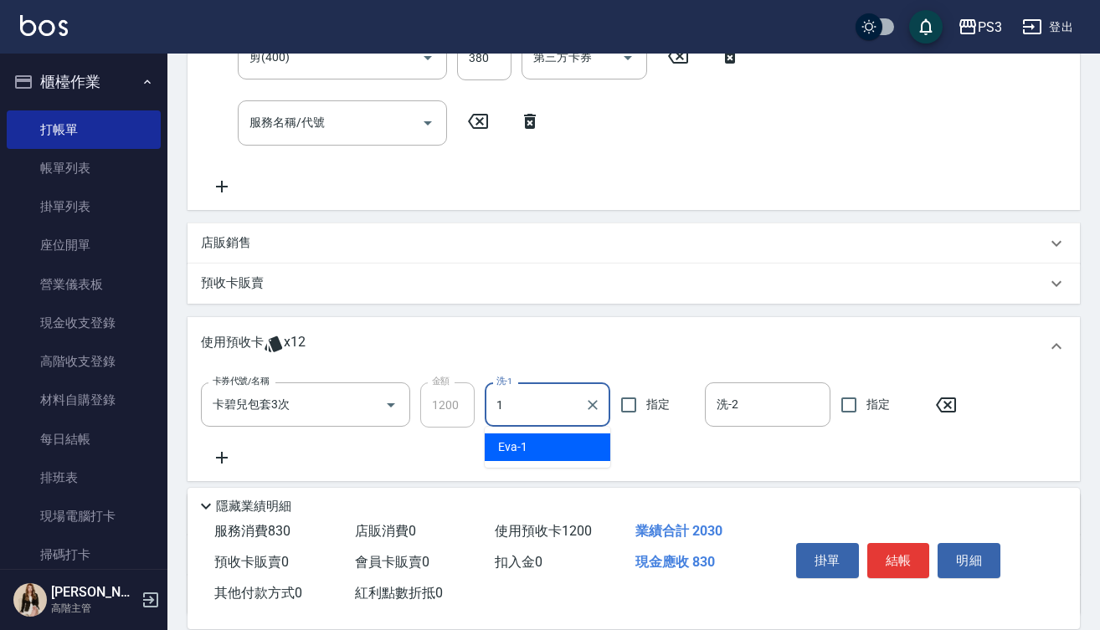
type input "Eva-1"
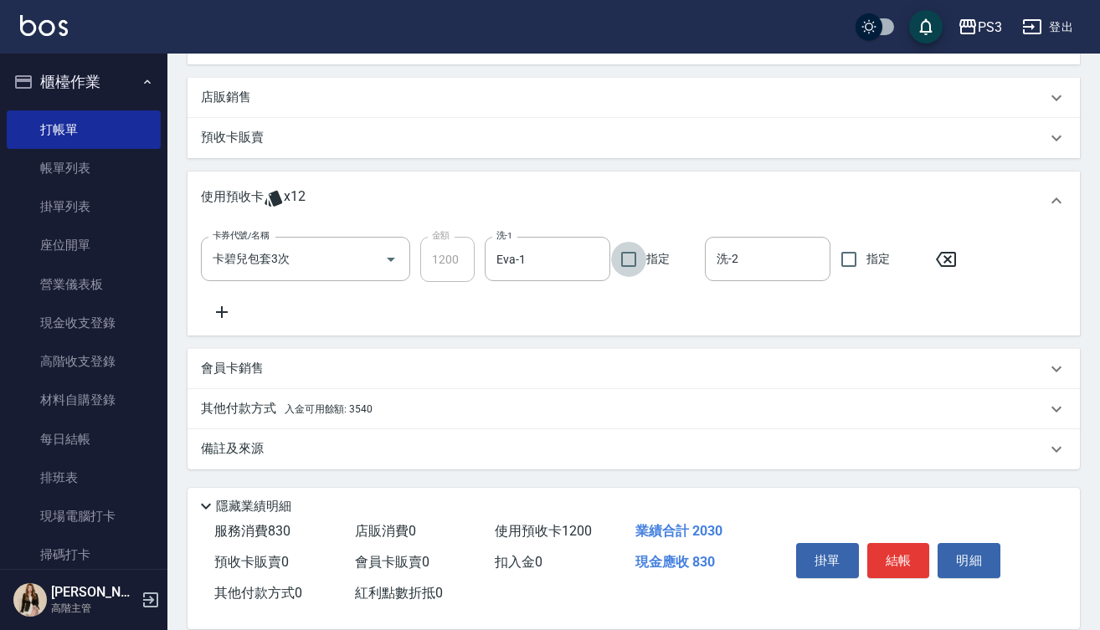
scroll to position [516, 0]
click at [336, 412] on span "入金可用餘額: 3540" at bounding box center [329, 409] width 88 height 12
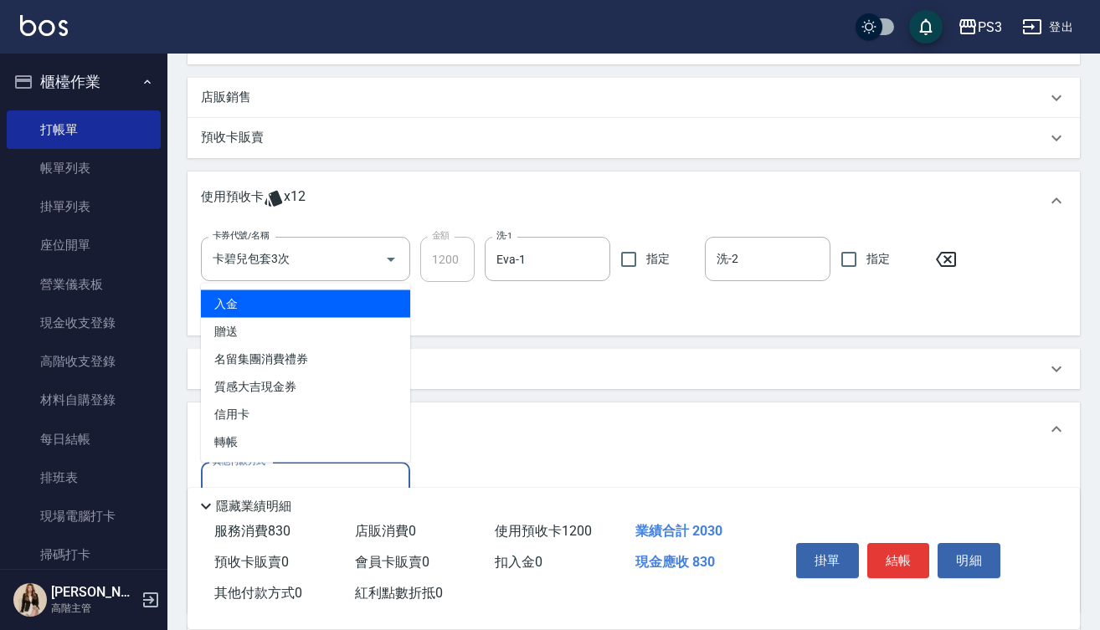
click at [378, 473] on input "其他付款方式" at bounding box center [305, 484] width 194 height 29
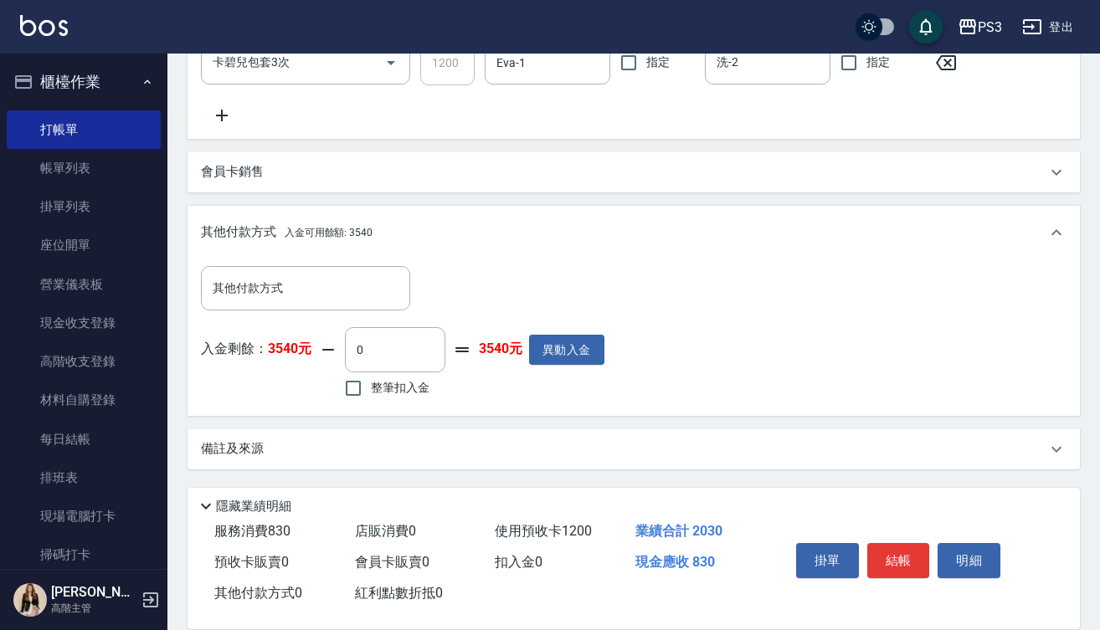
click at [593, 244] on div "其他付款方式 入金可用餘額: 3540" at bounding box center [633, 233] width 892 height 54
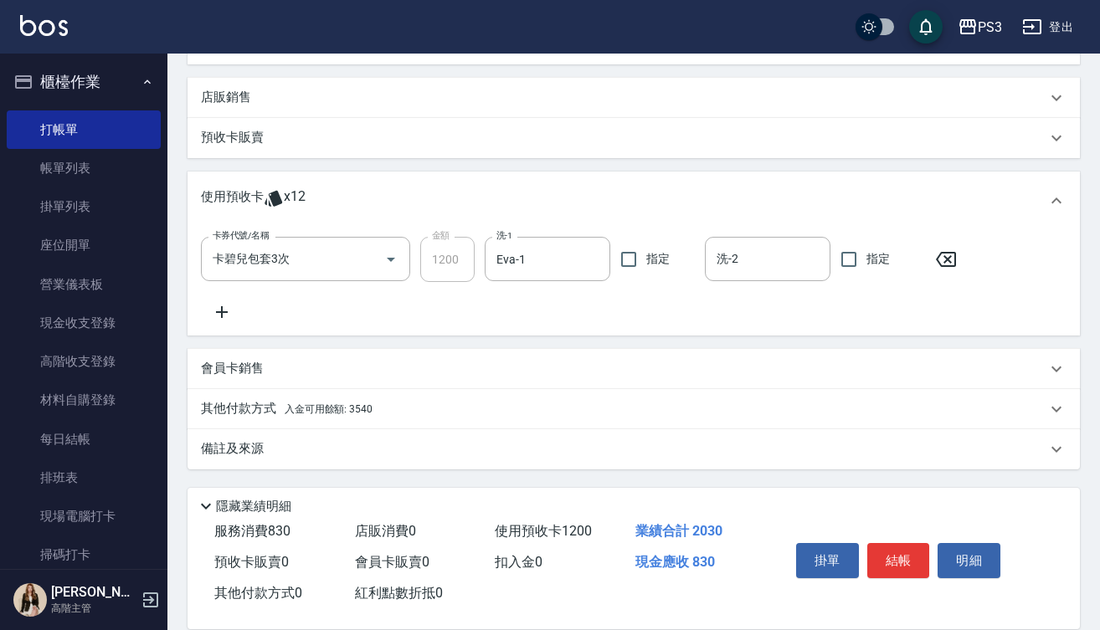
click at [321, 401] on p "其他付款方式 入金可用餘額: 3540" at bounding box center [287, 409] width 172 height 18
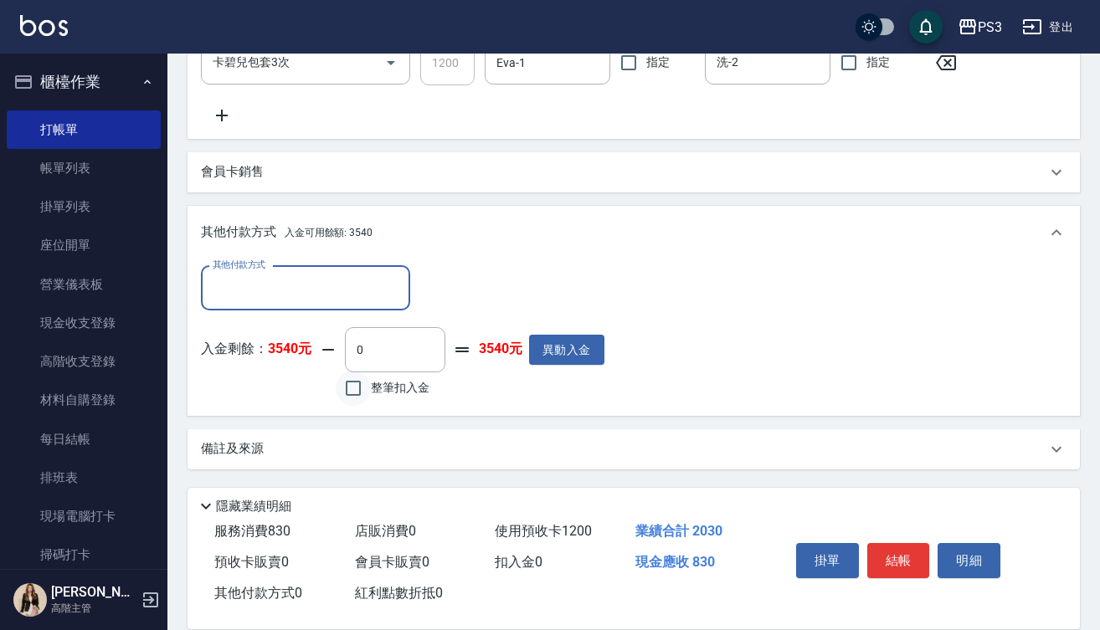
scroll to position [712, 0]
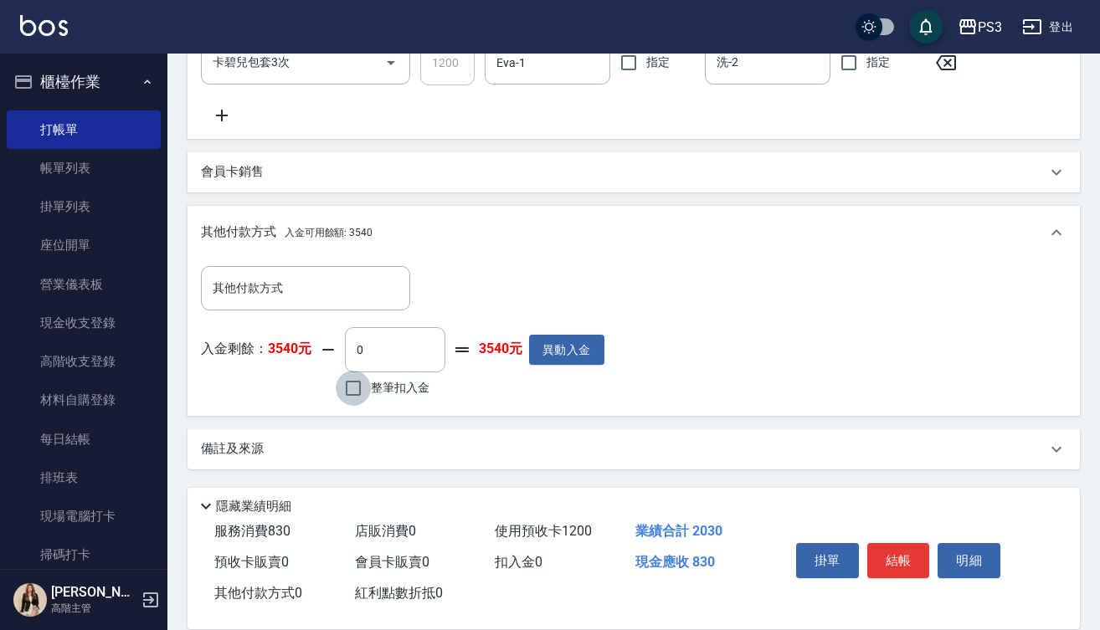
click at [342, 391] on input "整筆扣入金" at bounding box center [353, 388] width 35 height 35
checkbox input "true"
type input "830"
click at [901, 559] on button "結帳" at bounding box center [898, 560] width 63 height 35
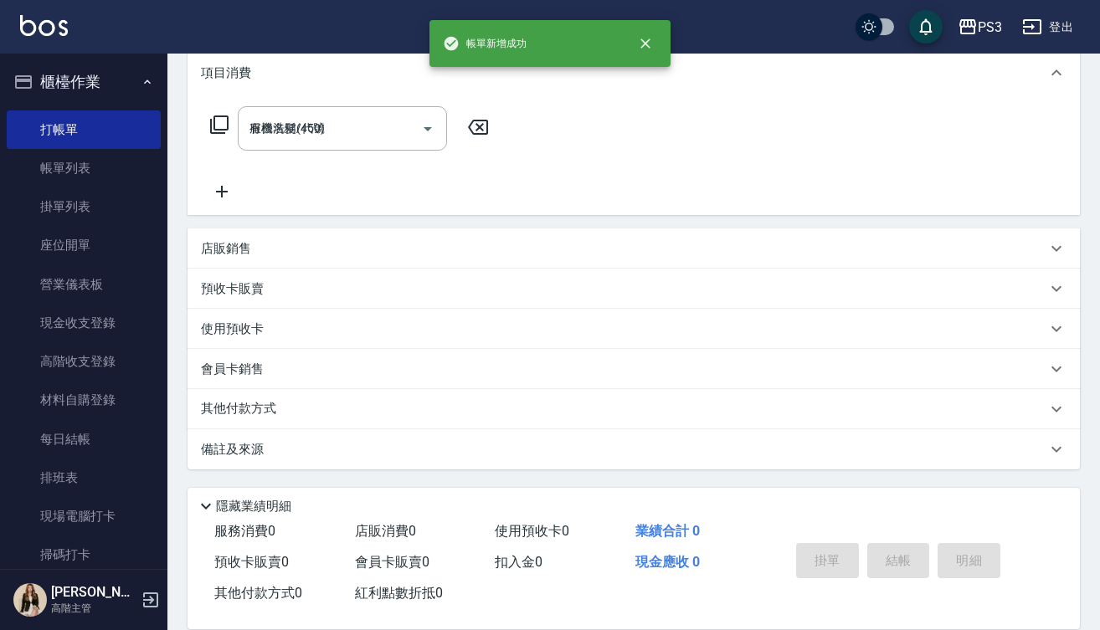
type input "[DATE] 17:12"
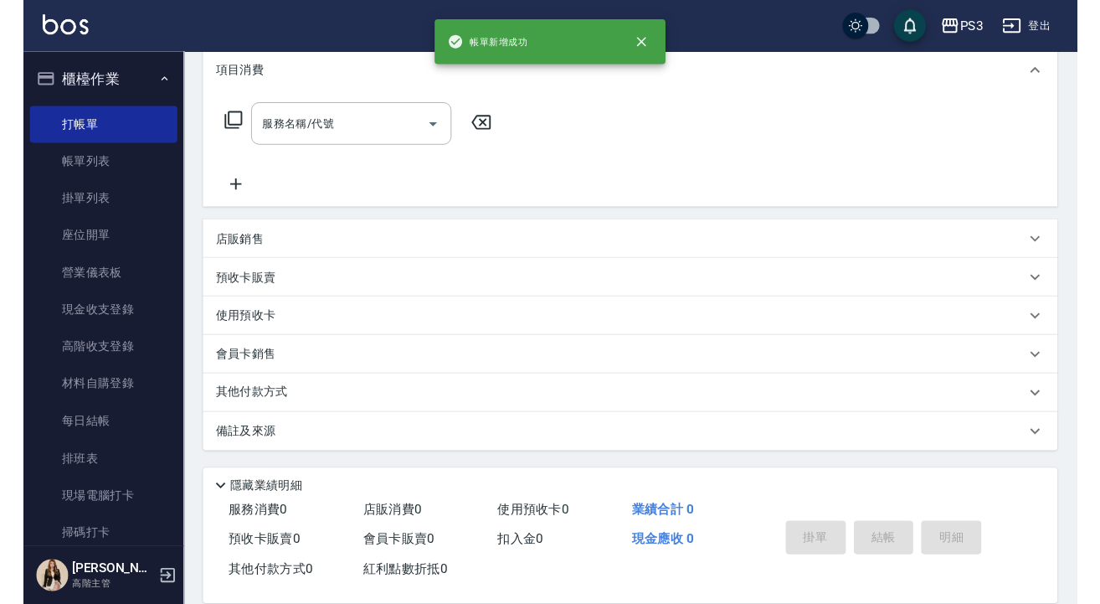
scroll to position [0, 0]
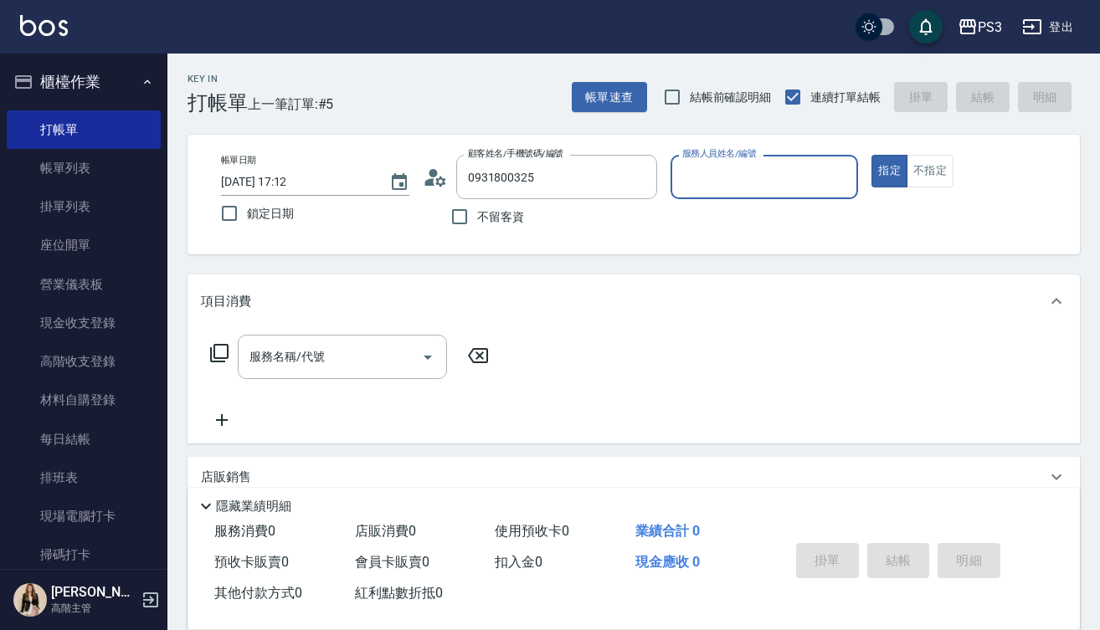
type input "[PERSON_NAME]/0931800325/0931800325"
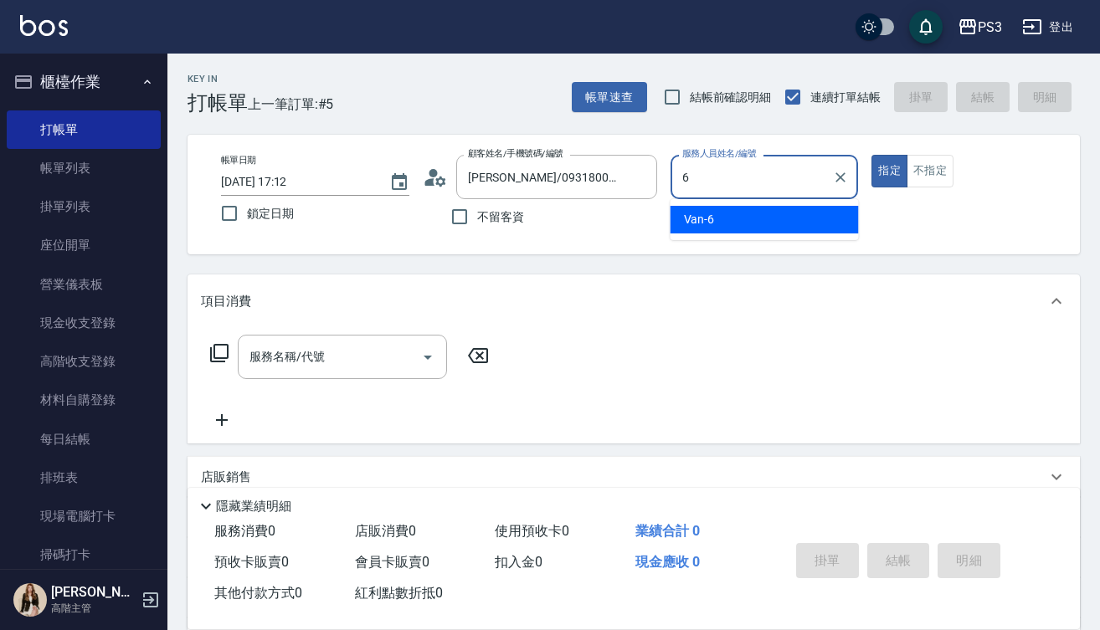
type input "Van-6"
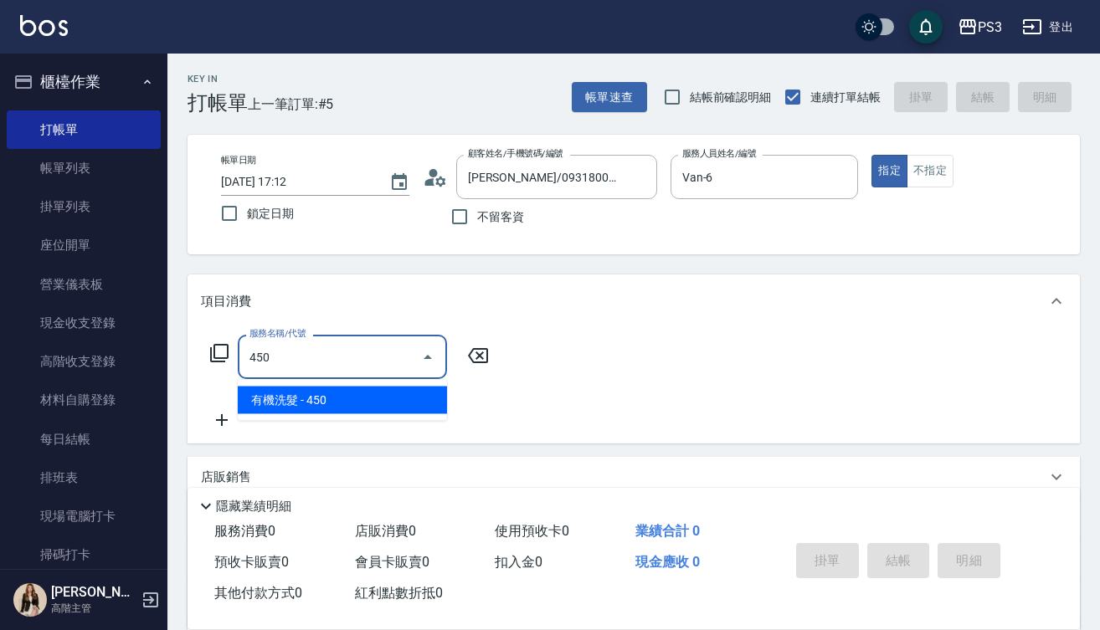
type input "有機洗髮(450)"
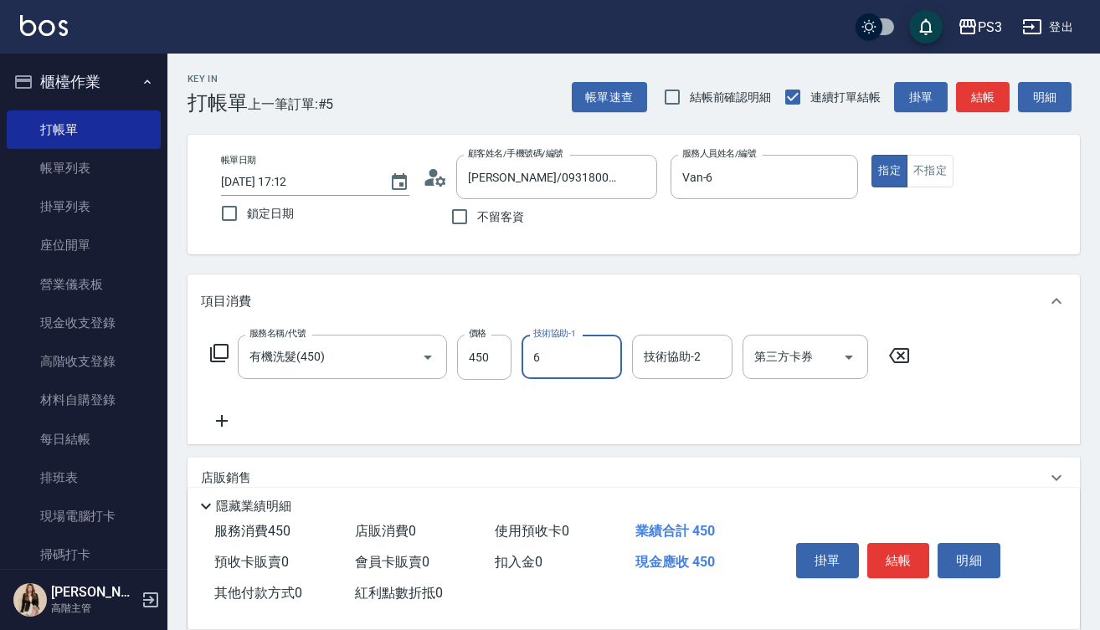
type input "Van-6"
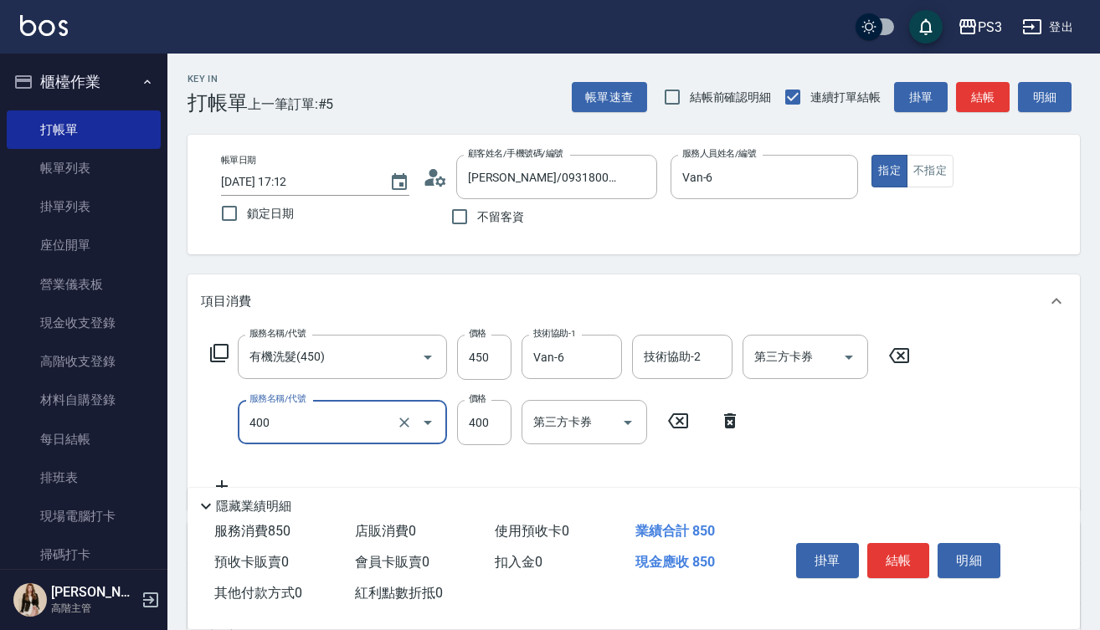
type input "剪(400)"
click at [475, 423] on input "350" at bounding box center [484, 422] width 54 height 45
type input "250"
click at [901, 557] on button "結帳" at bounding box center [898, 560] width 63 height 35
